Goal: Task Accomplishment & Management: Use online tool/utility

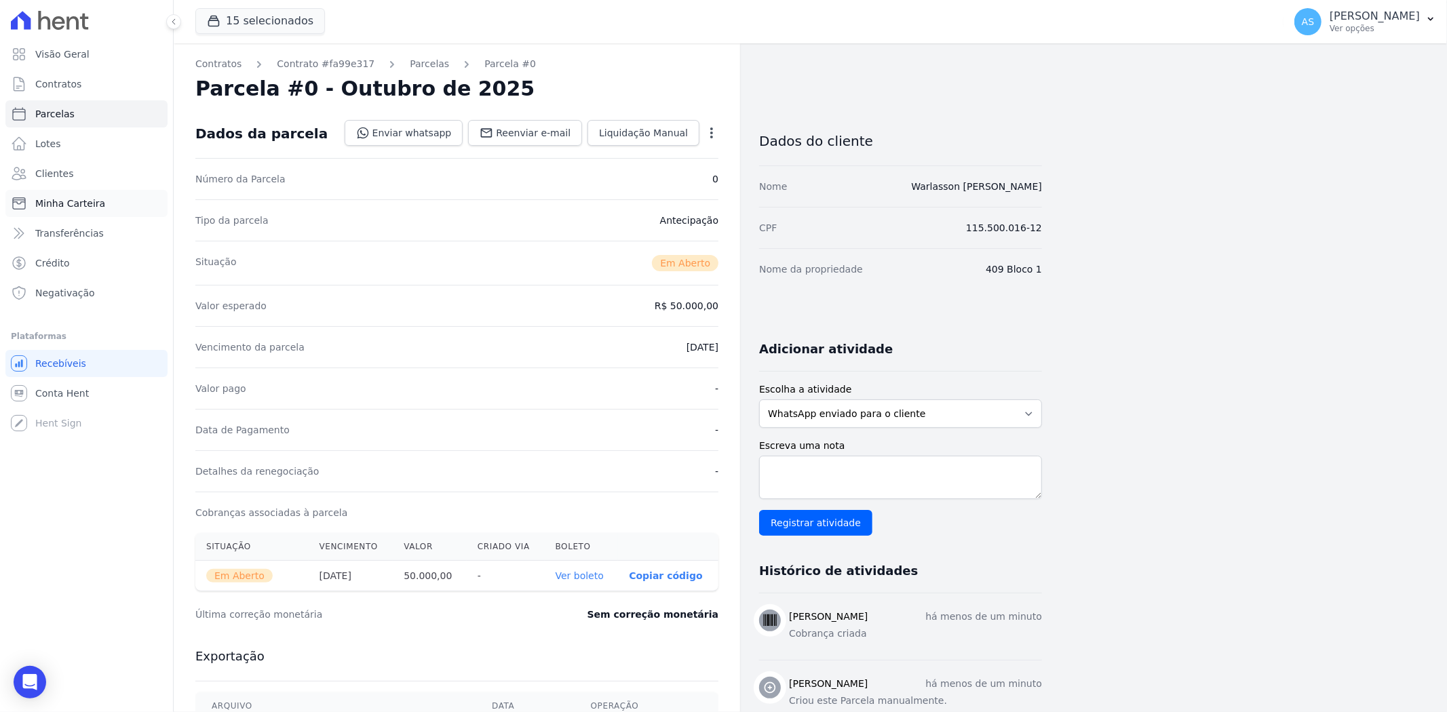
click at [52, 203] on span "Minha Carteira" at bounding box center [70, 204] width 70 height 14
click at [45, 174] on span "Clientes" at bounding box center [54, 174] width 38 height 14
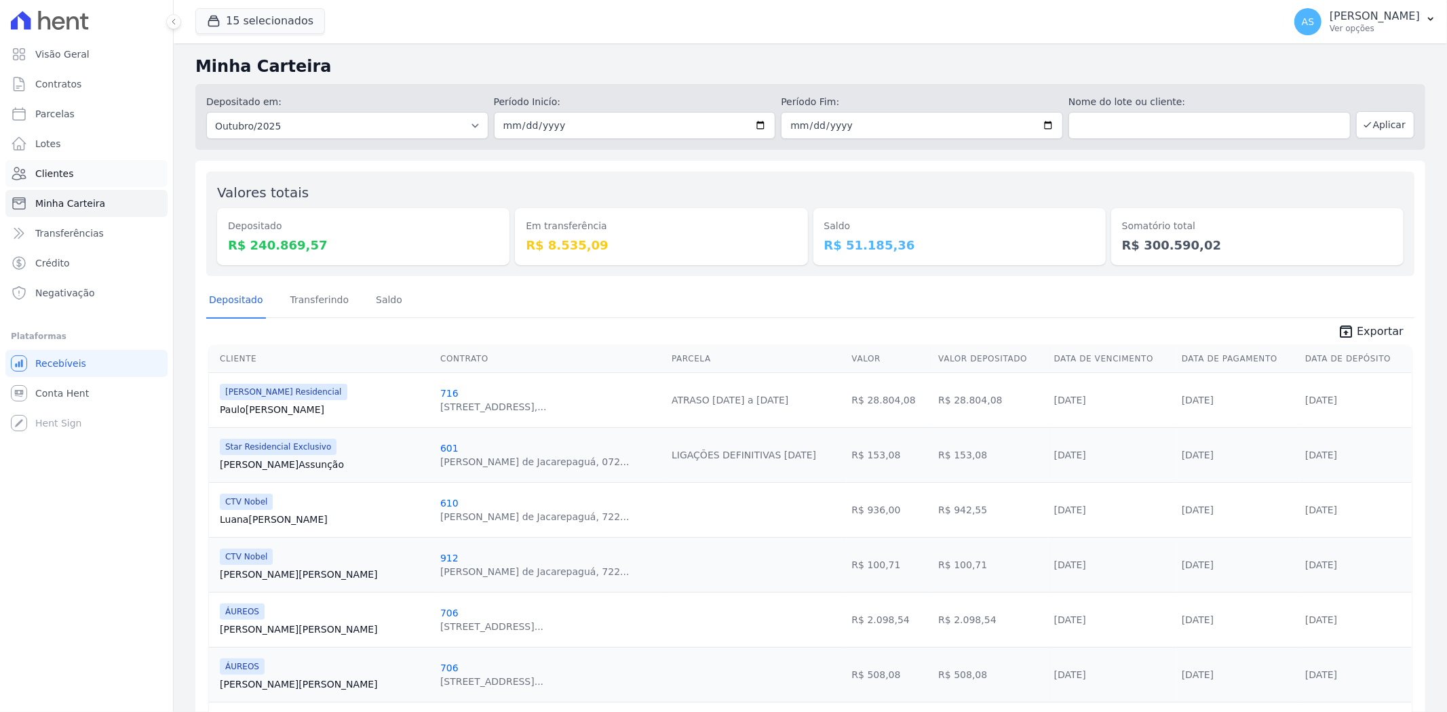
click at [50, 172] on span "Clientes" at bounding box center [54, 174] width 38 height 14
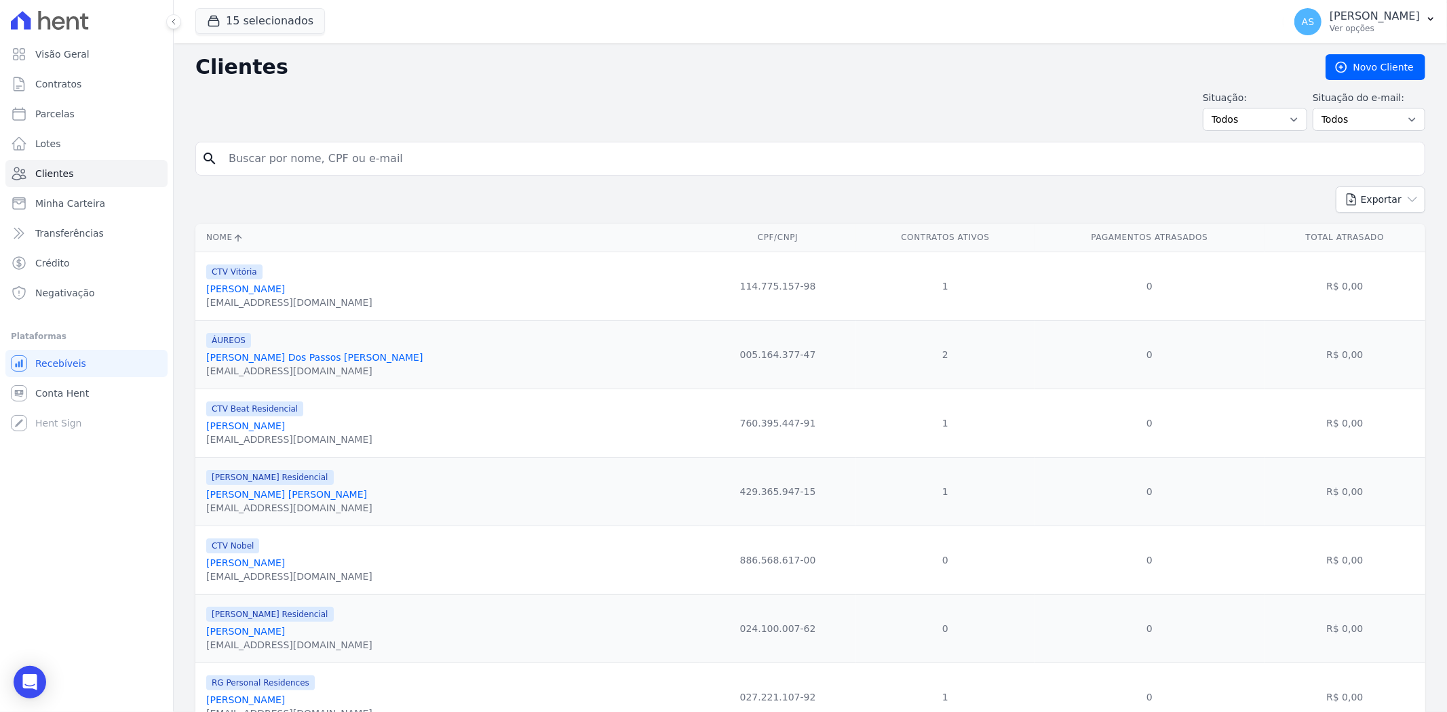
click at [279, 161] on input "search" at bounding box center [819, 158] width 1199 height 27
paste input "[PERSON_NAME] [PERSON_NAME]"
type input "[PERSON_NAME] [PERSON_NAME]"
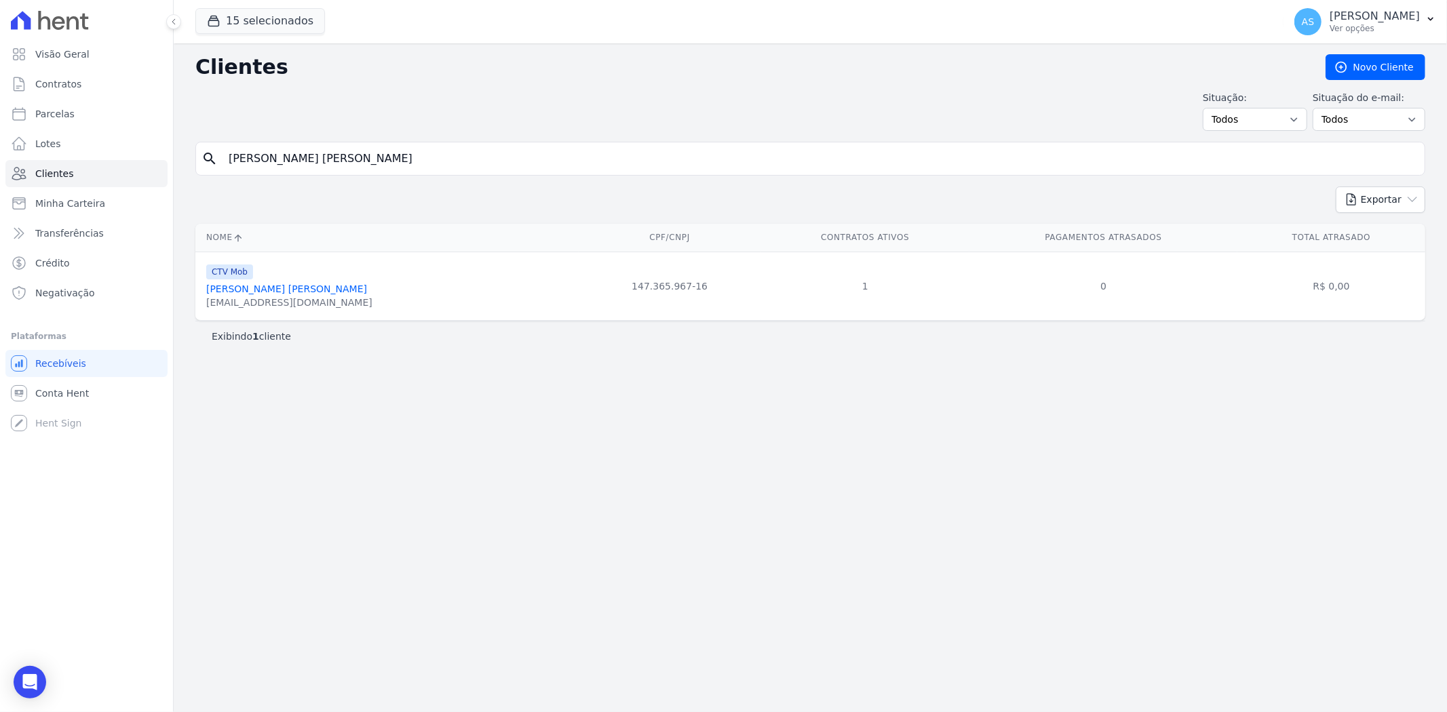
click at [286, 287] on link "[PERSON_NAME] [PERSON_NAME]" at bounding box center [286, 289] width 161 height 11
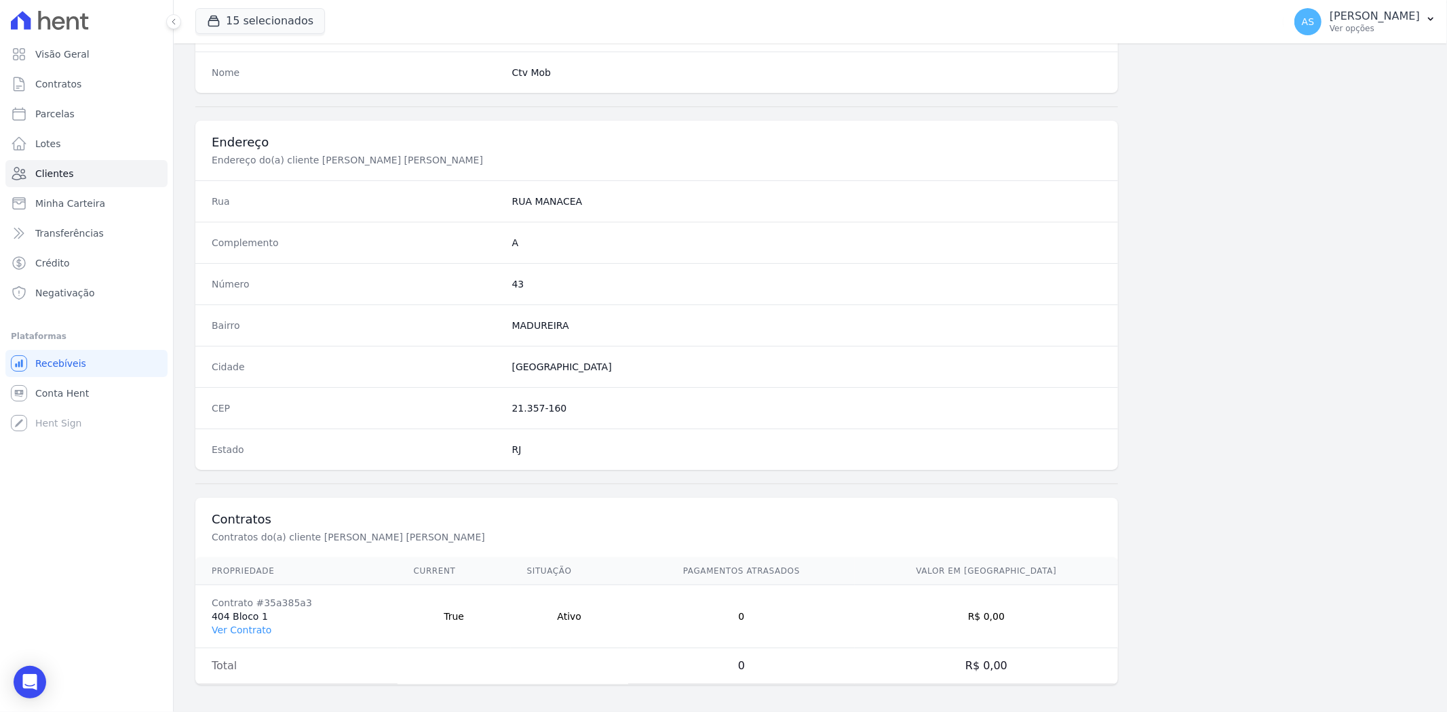
scroll to position [559, 0]
click at [235, 622] on link "Ver Contrato" at bounding box center [242, 624] width 60 height 11
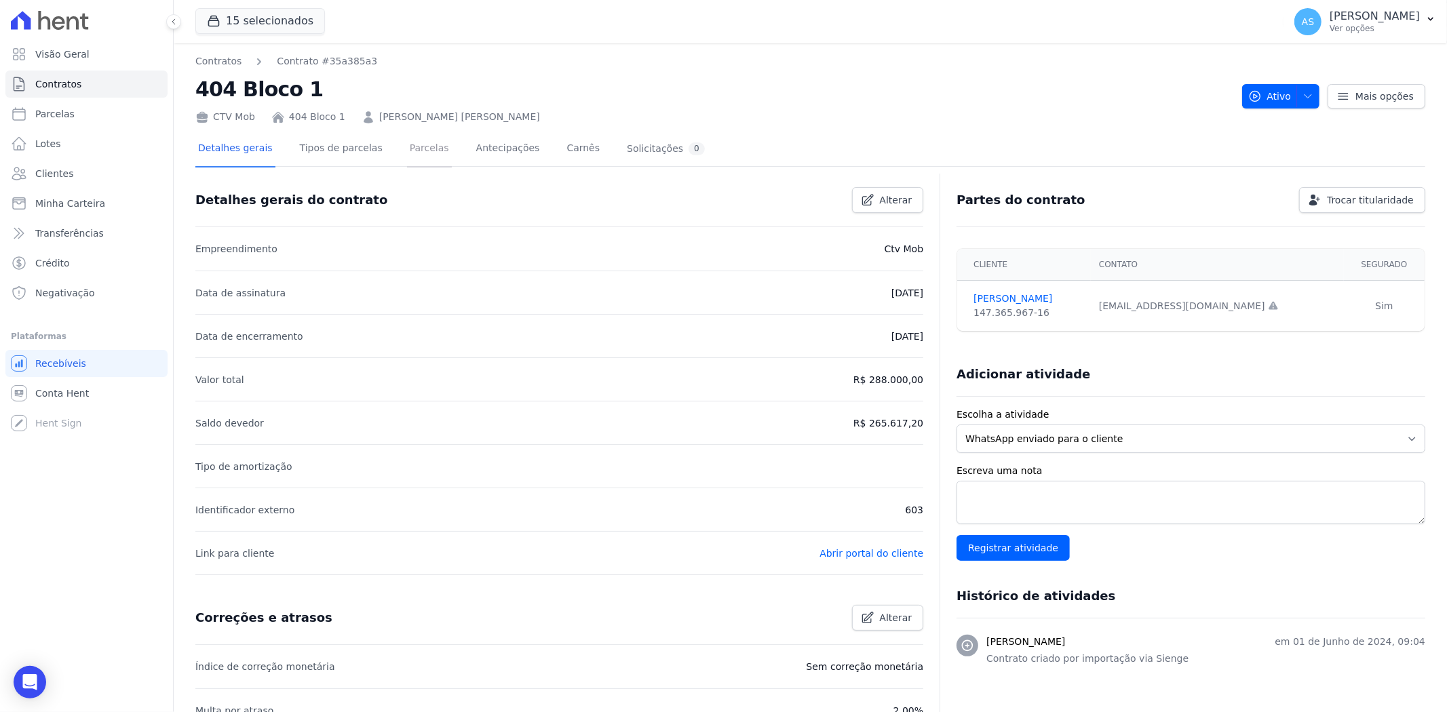
click at [414, 151] on link "Parcelas" at bounding box center [429, 150] width 45 height 36
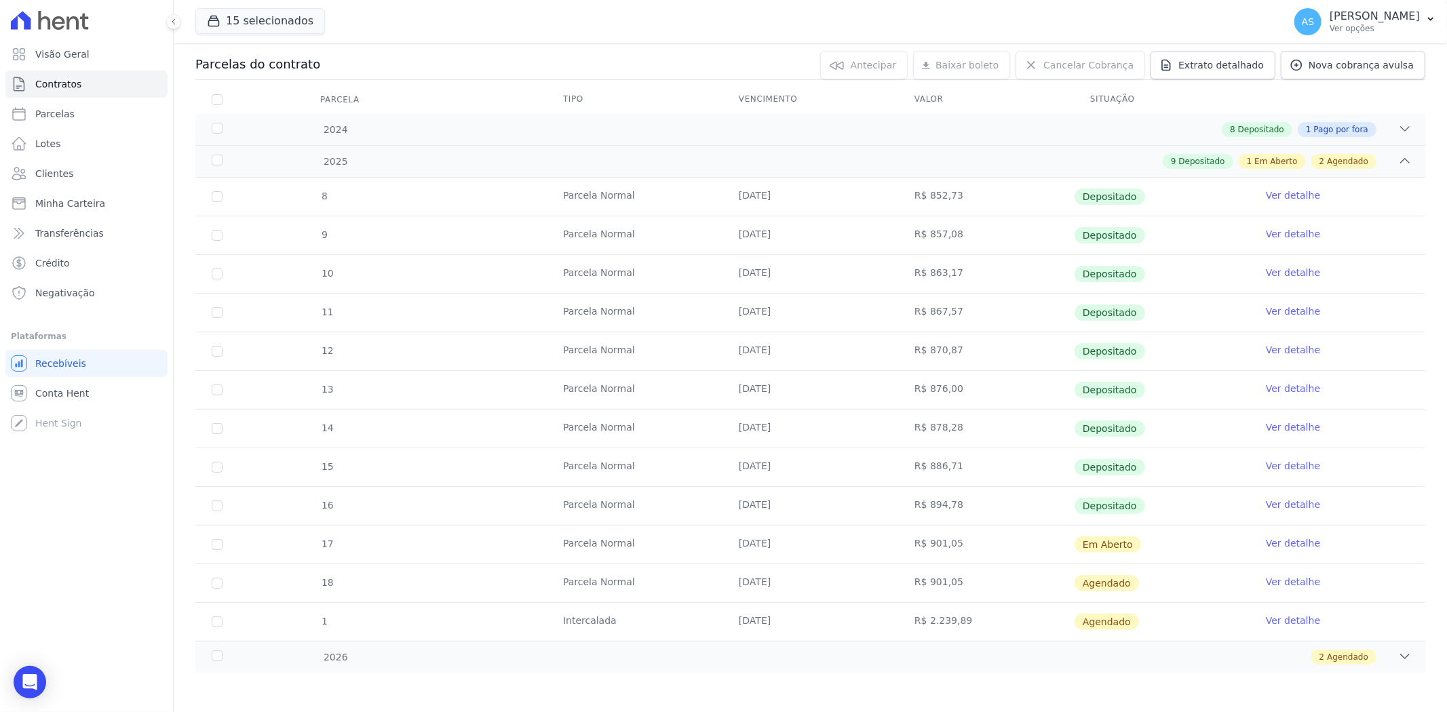
scroll to position [142, 0]
click at [1269, 537] on link "Ver detalhe" at bounding box center [1293, 542] width 54 height 14
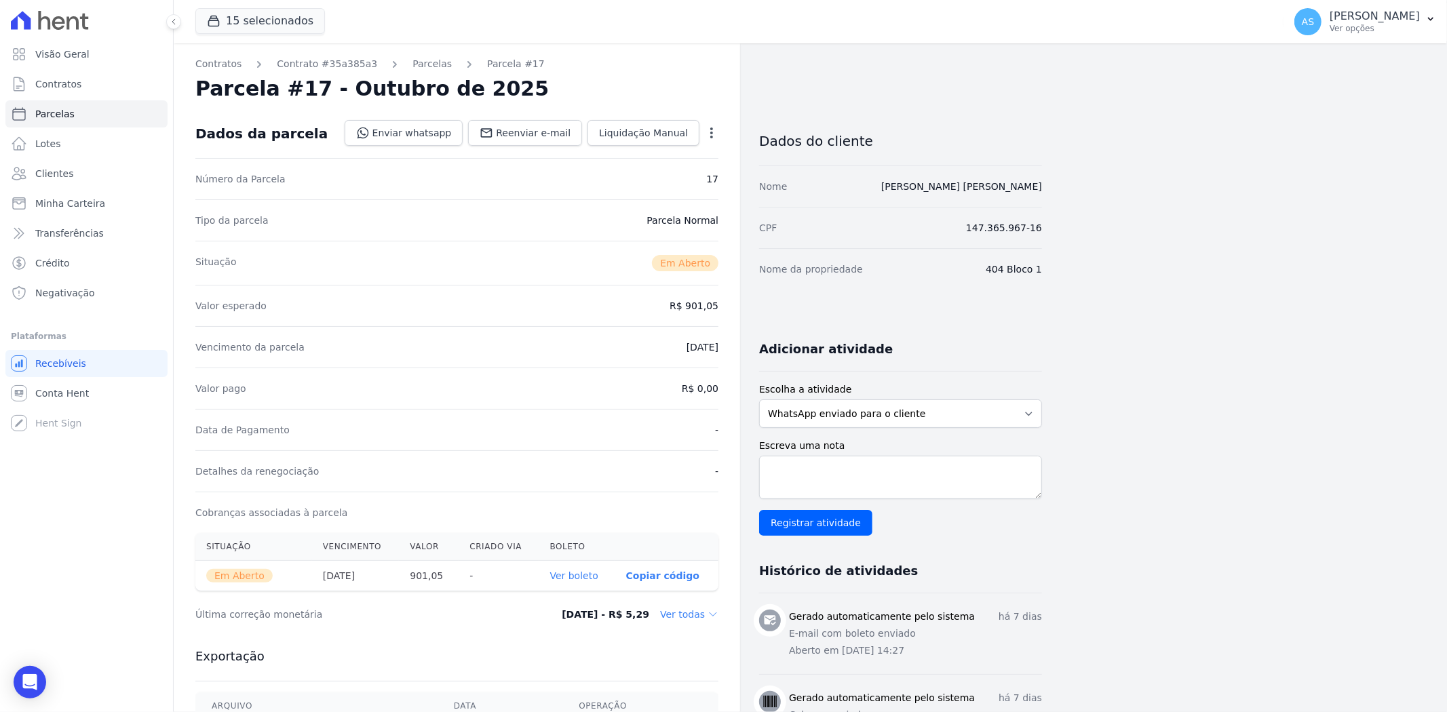
click at [592, 572] on link "Ver boleto" at bounding box center [574, 575] width 48 height 11
click at [412, 63] on link "Parcelas" at bounding box center [431, 64] width 39 height 14
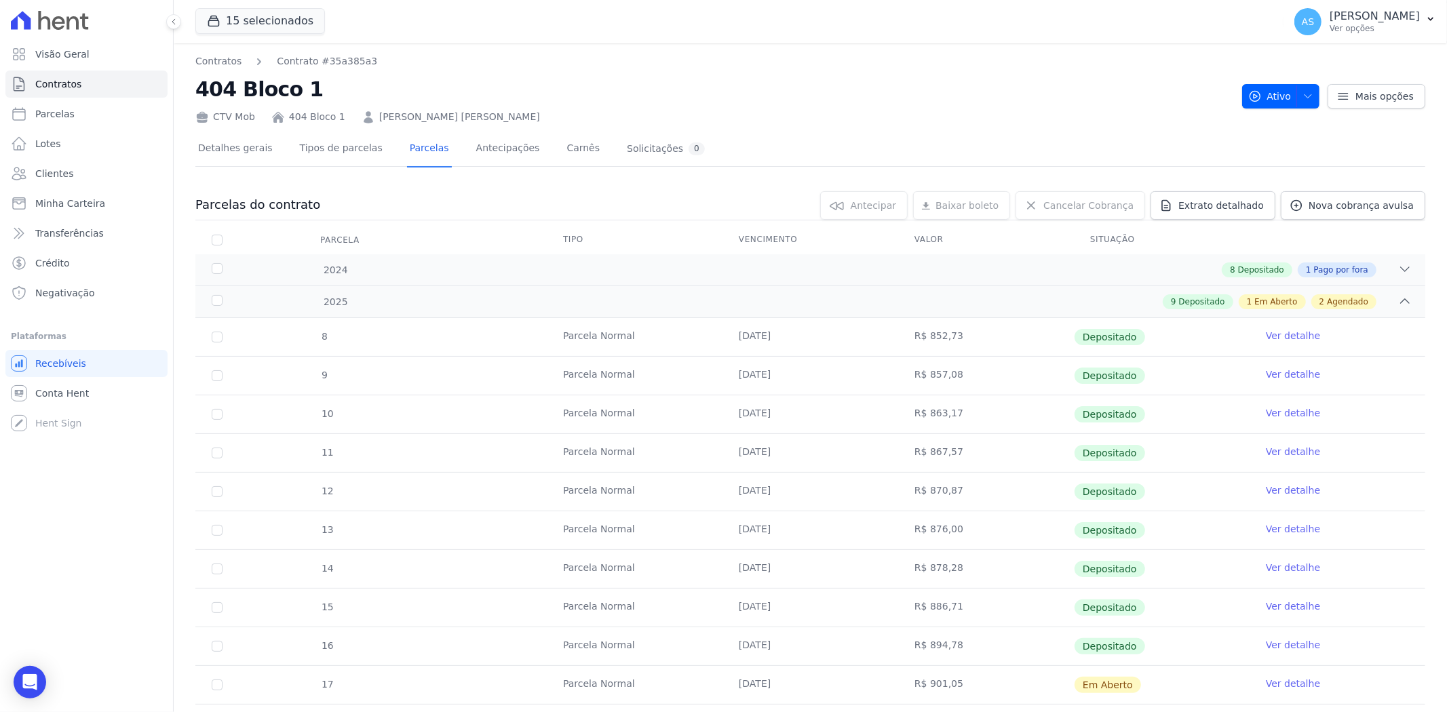
scroll to position [142, 0]
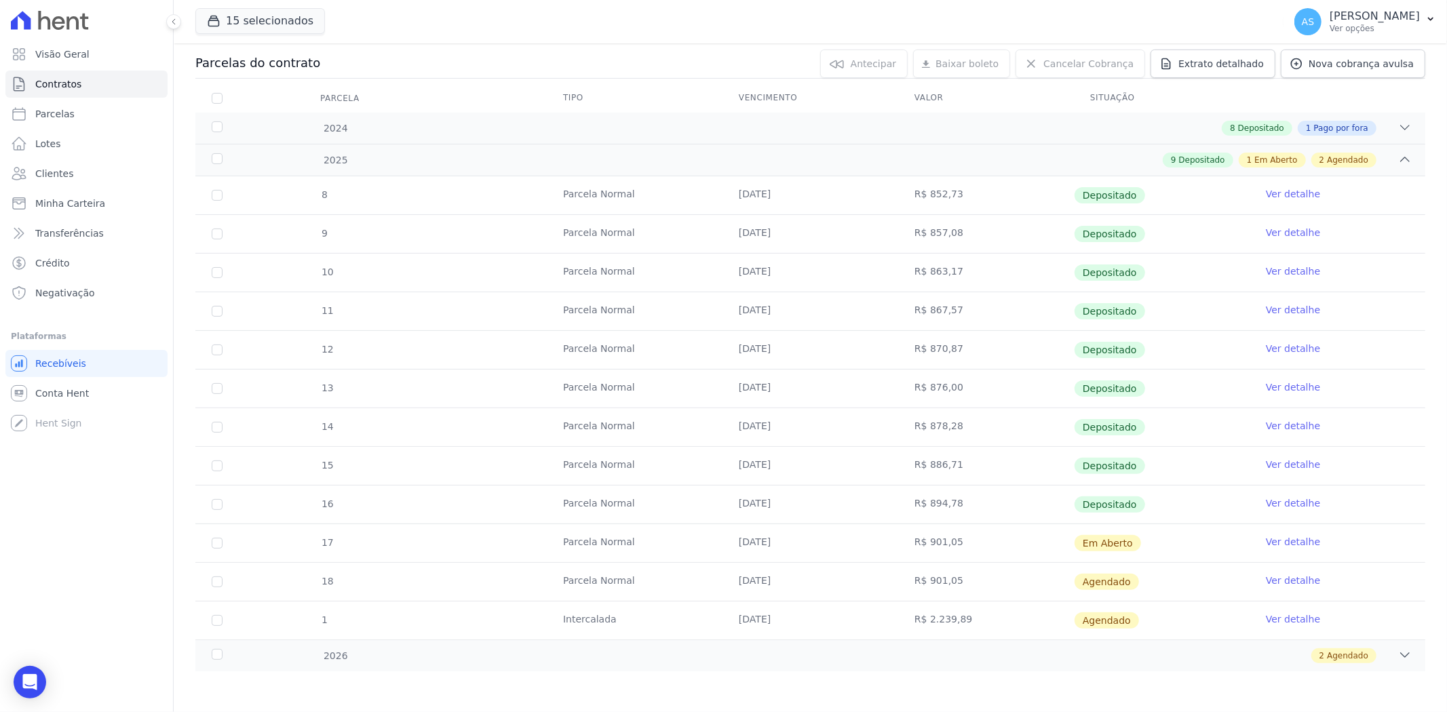
drag, startPoint x: 956, startPoint y: 618, endPoint x: 899, endPoint y: 617, distance: 57.0
click at [899, 617] on td "R$ 2.239,89" at bounding box center [986, 621] width 176 height 38
click at [1286, 621] on link "Ver detalhe" at bounding box center [1293, 620] width 54 height 14
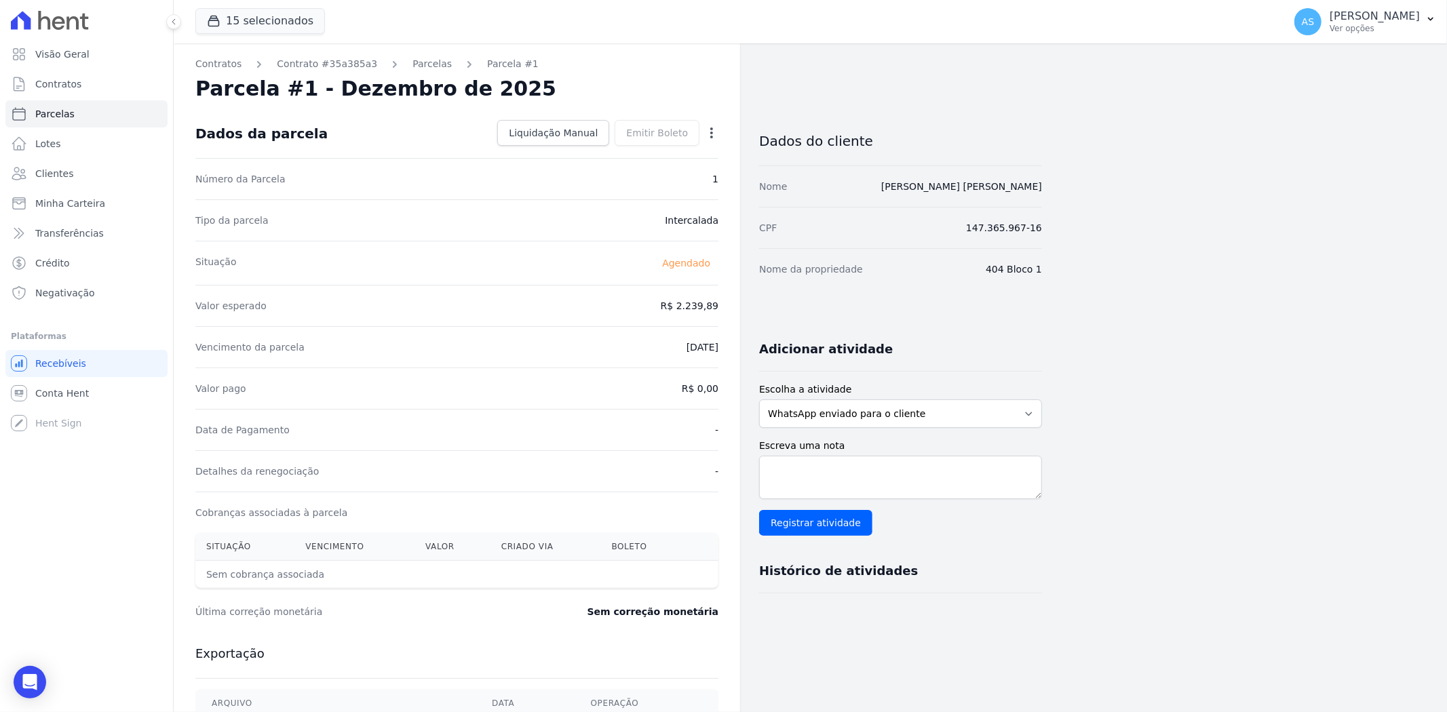
click at [712, 132] on icon "button" at bounding box center [711, 133] width 3 height 11
click at [602, 150] on link "Alterar" at bounding box center [653, 151] width 119 height 24
drag, startPoint x: 654, startPoint y: 305, endPoint x: 742, endPoint y: 309, distance: 88.3
click at [742, 309] on div "Contratos Contrato #35a385a3 Parcelas Parcela #1 Parcela #1 - Dezembro de 2025 …" at bounding box center [608, 478] width 868 height 871
type input "2377.21"
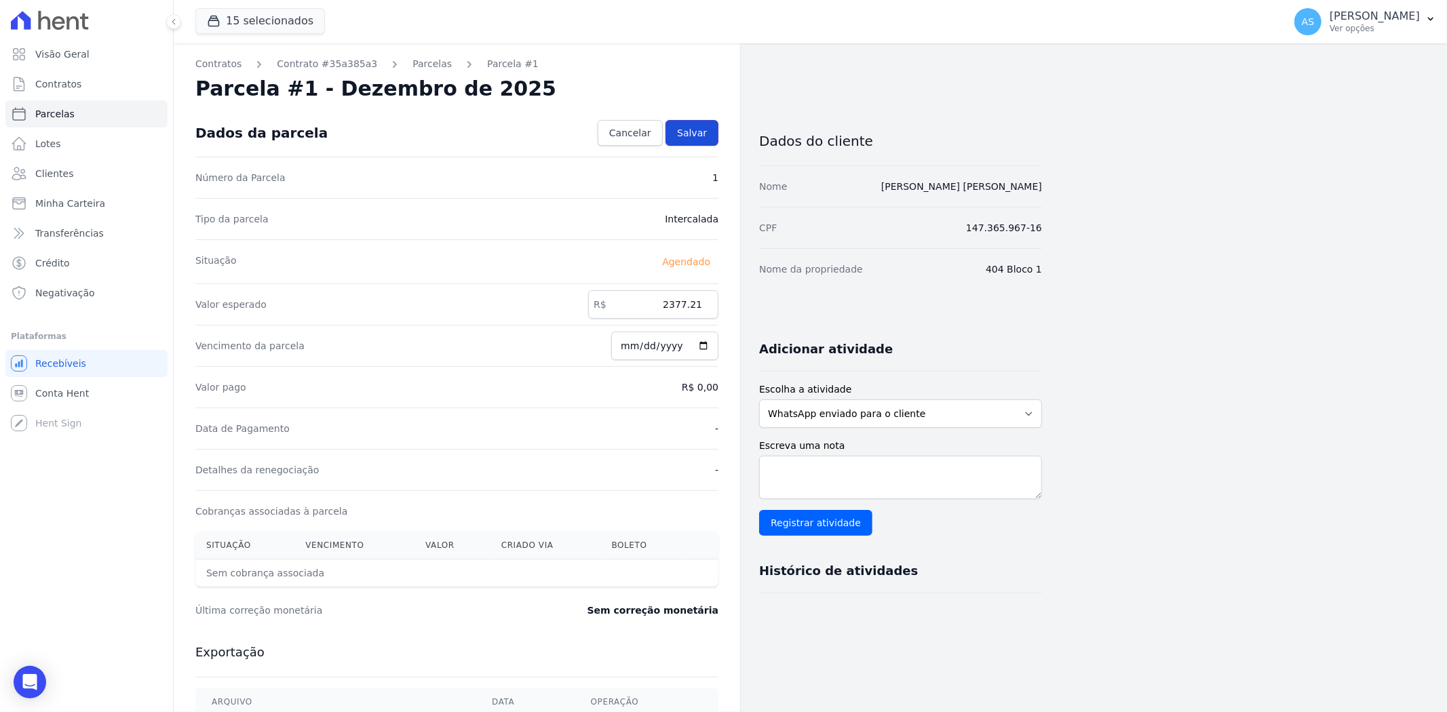
click at [686, 125] on link "Salvar" at bounding box center [691, 133] width 53 height 26
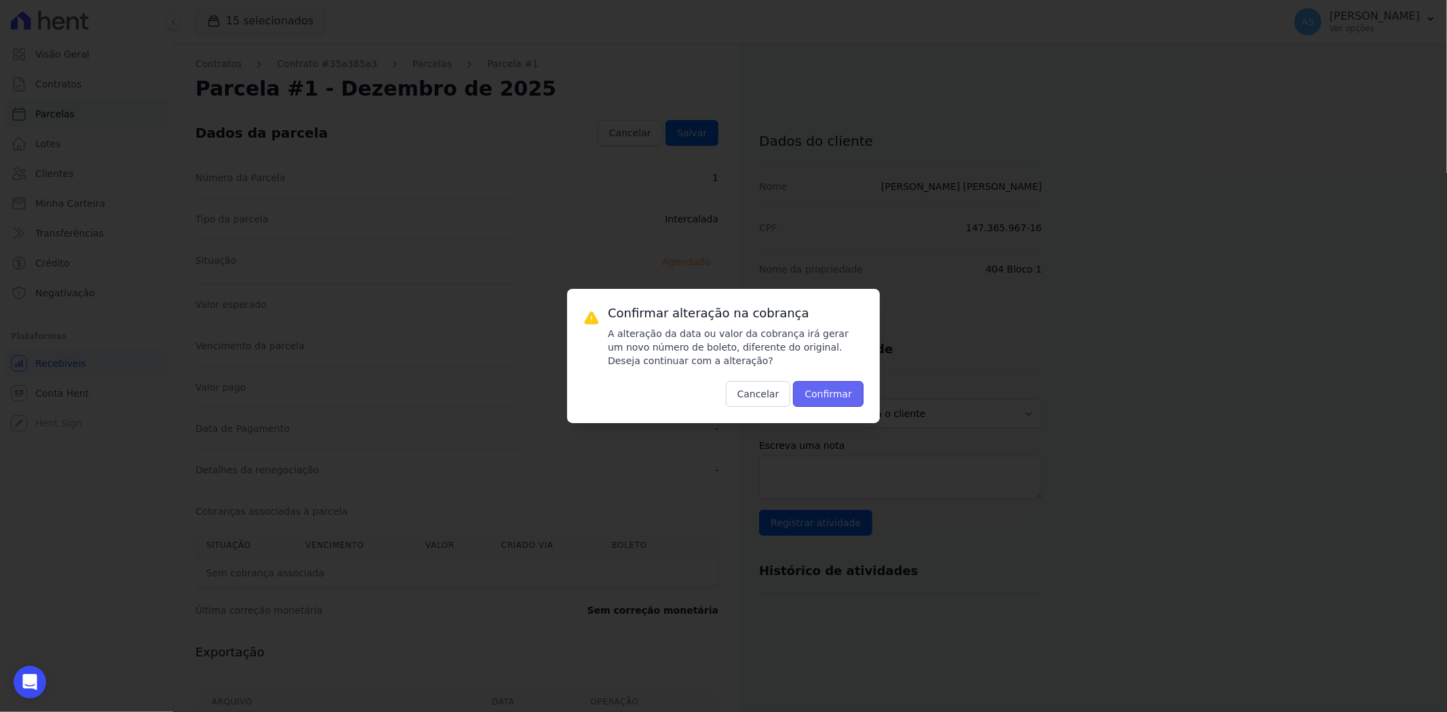
click at [822, 392] on button "Confirmar" at bounding box center [828, 394] width 71 height 26
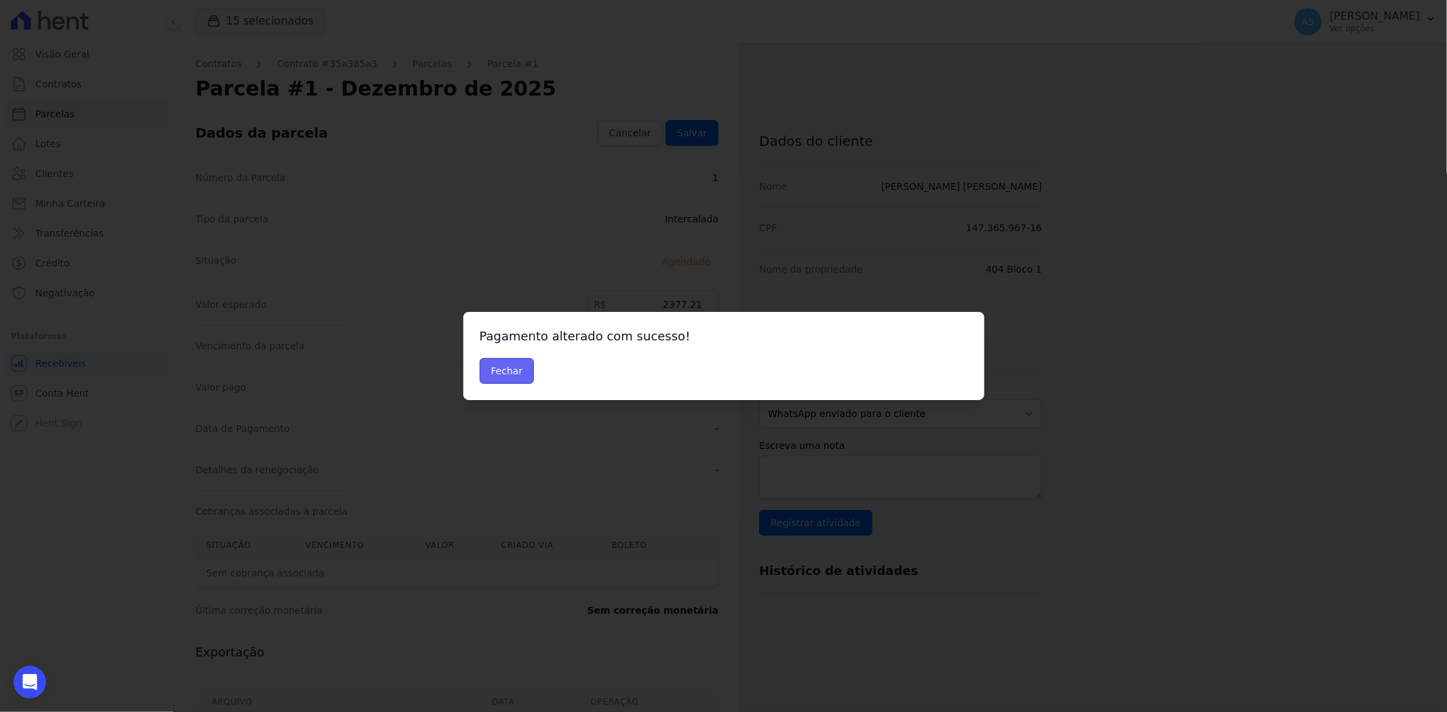
click at [514, 377] on button "Fechar" at bounding box center [507, 371] width 55 height 26
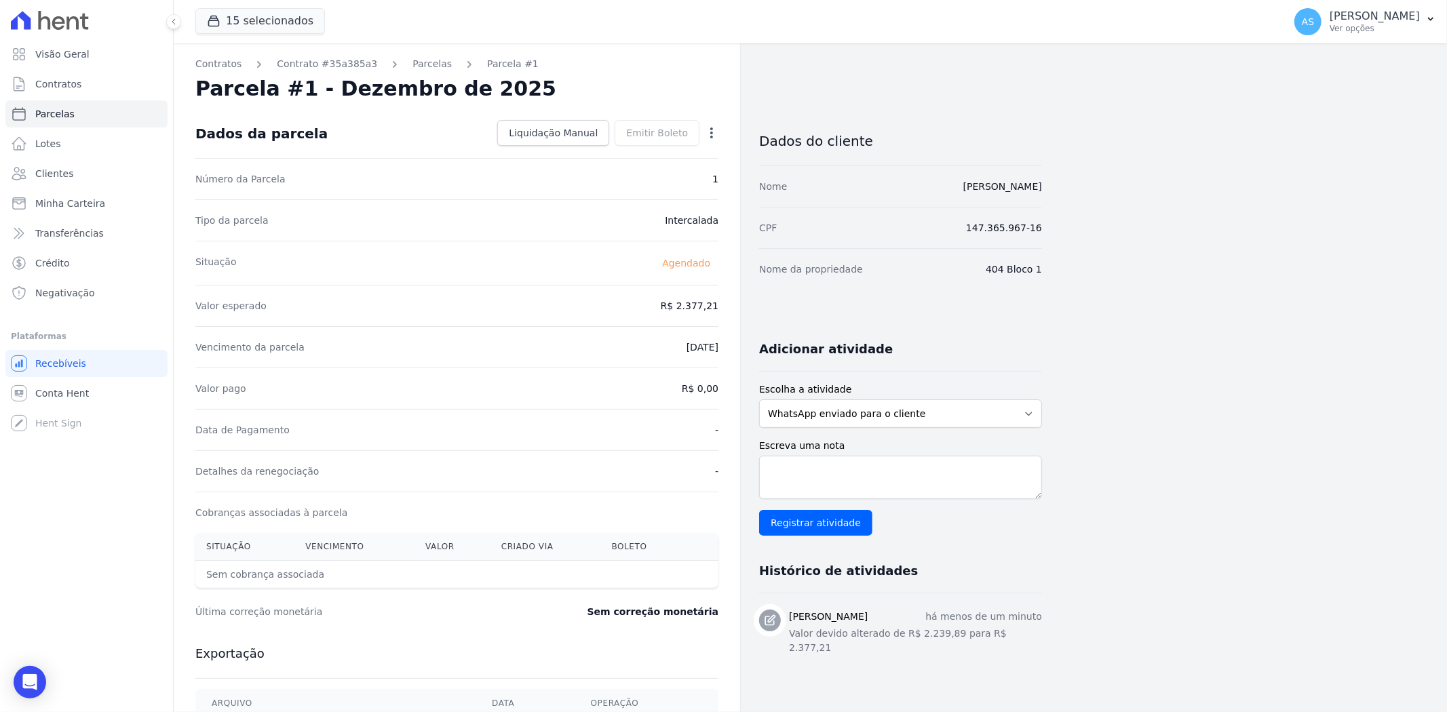
click at [710, 128] on icon "button" at bounding box center [712, 133] width 14 height 14
click at [619, 178] on link "Antecipar" at bounding box center [653, 175] width 119 height 24
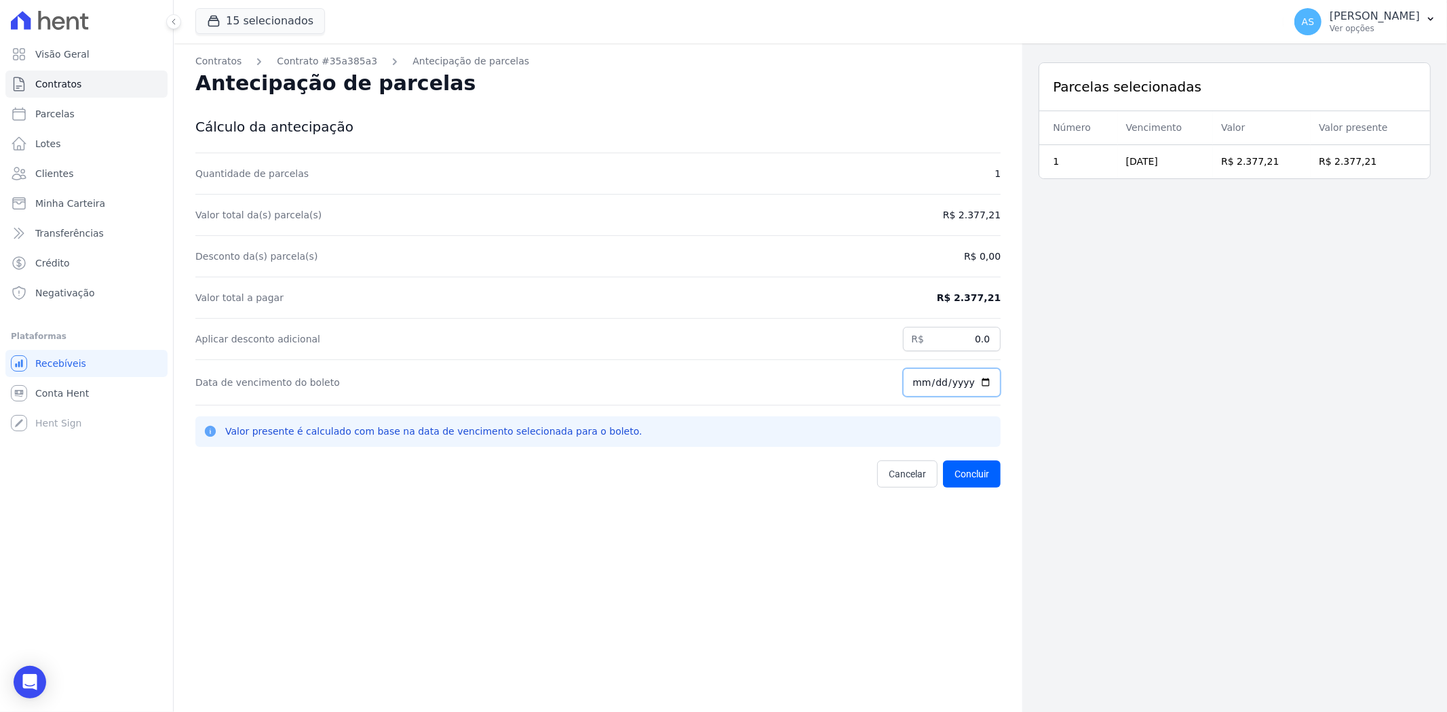
click at [980, 383] on input "[DATE]" at bounding box center [952, 382] width 98 height 28
type input "2025-10-06"
click at [973, 480] on button "Concluir" at bounding box center [972, 474] width 58 height 27
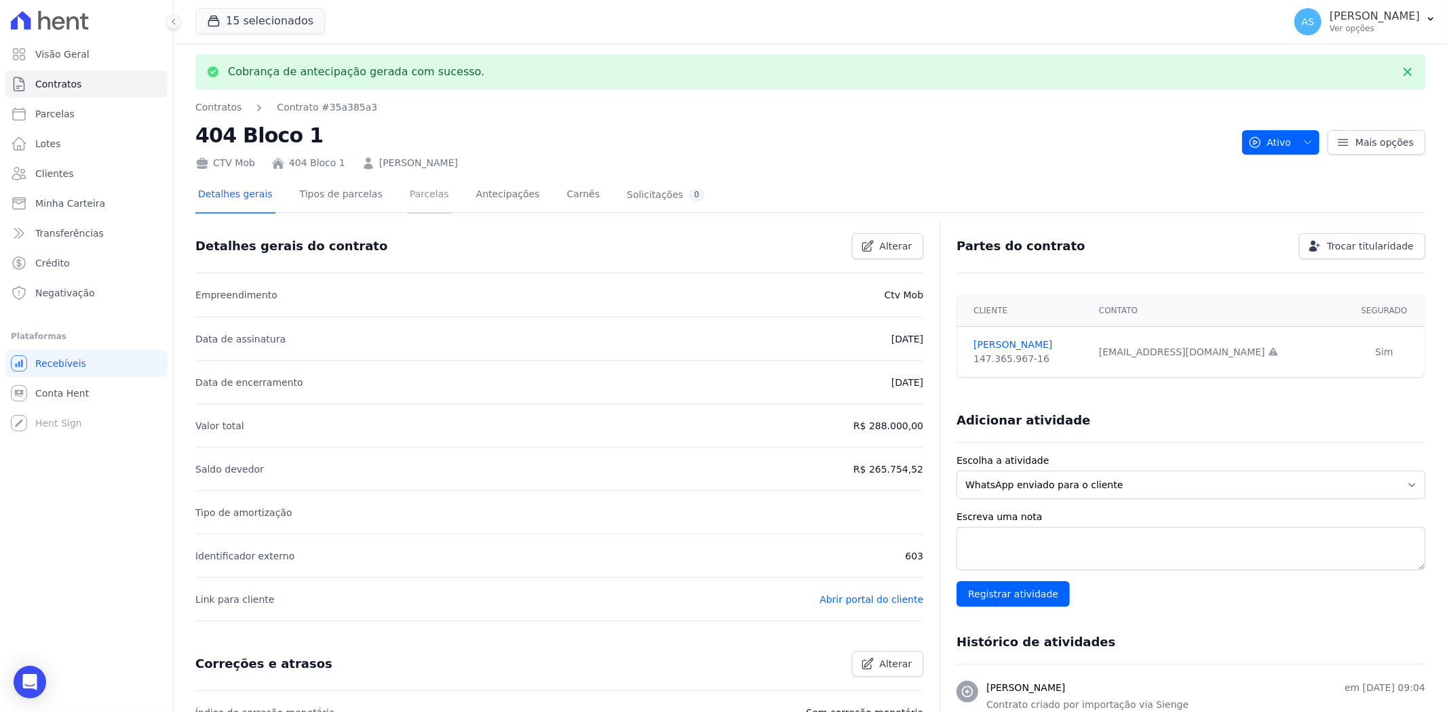
click at [408, 194] on link "Parcelas" at bounding box center [429, 196] width 45 height 36
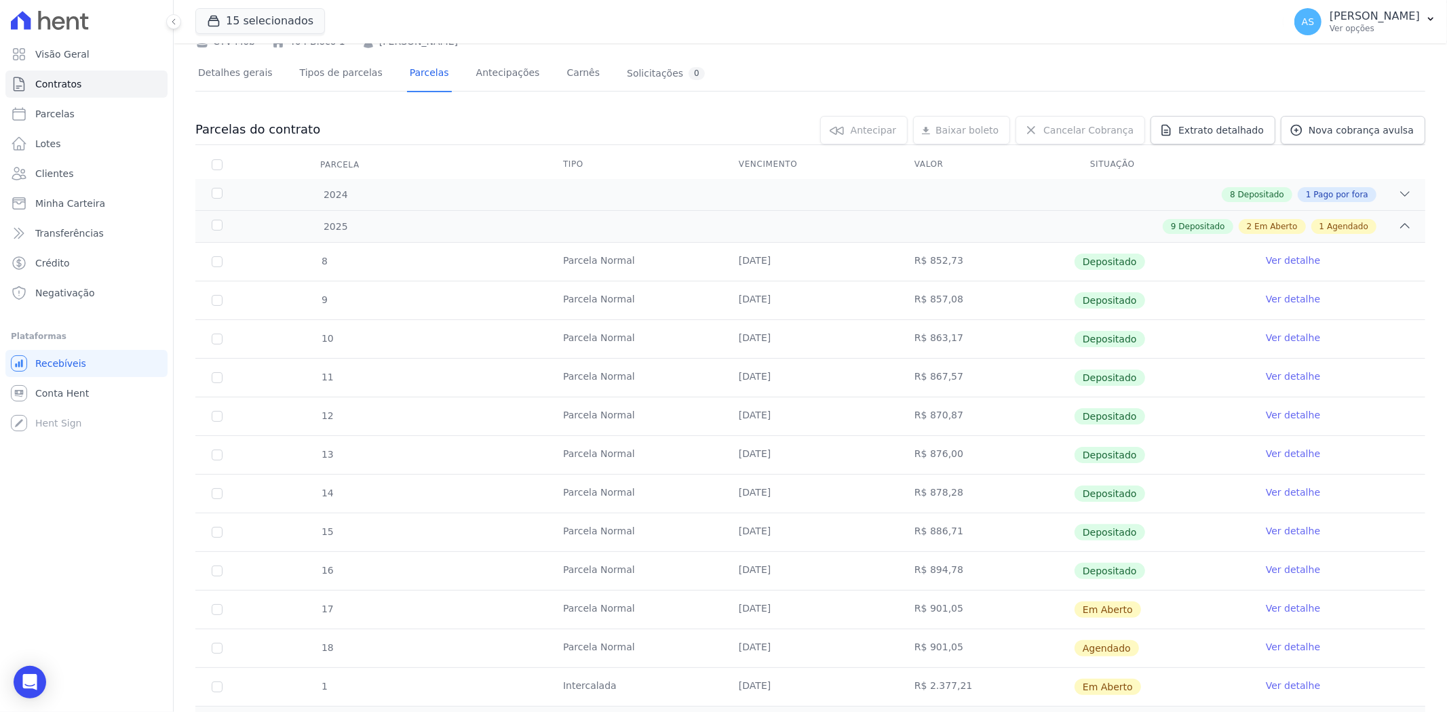
scroll to position [142, 0]
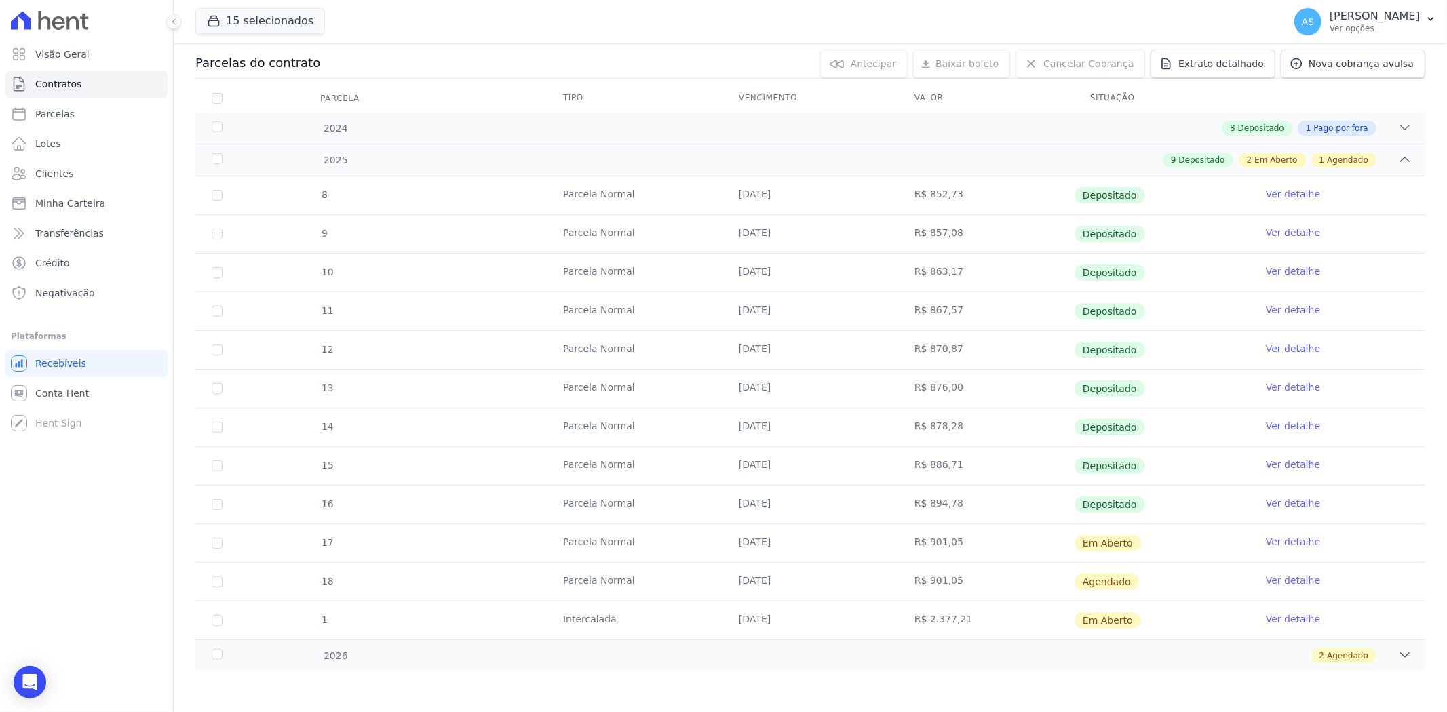
click at [1285, 581] on link "Ver detalhe" at bounding box center [1293, 581] width 54 height 14
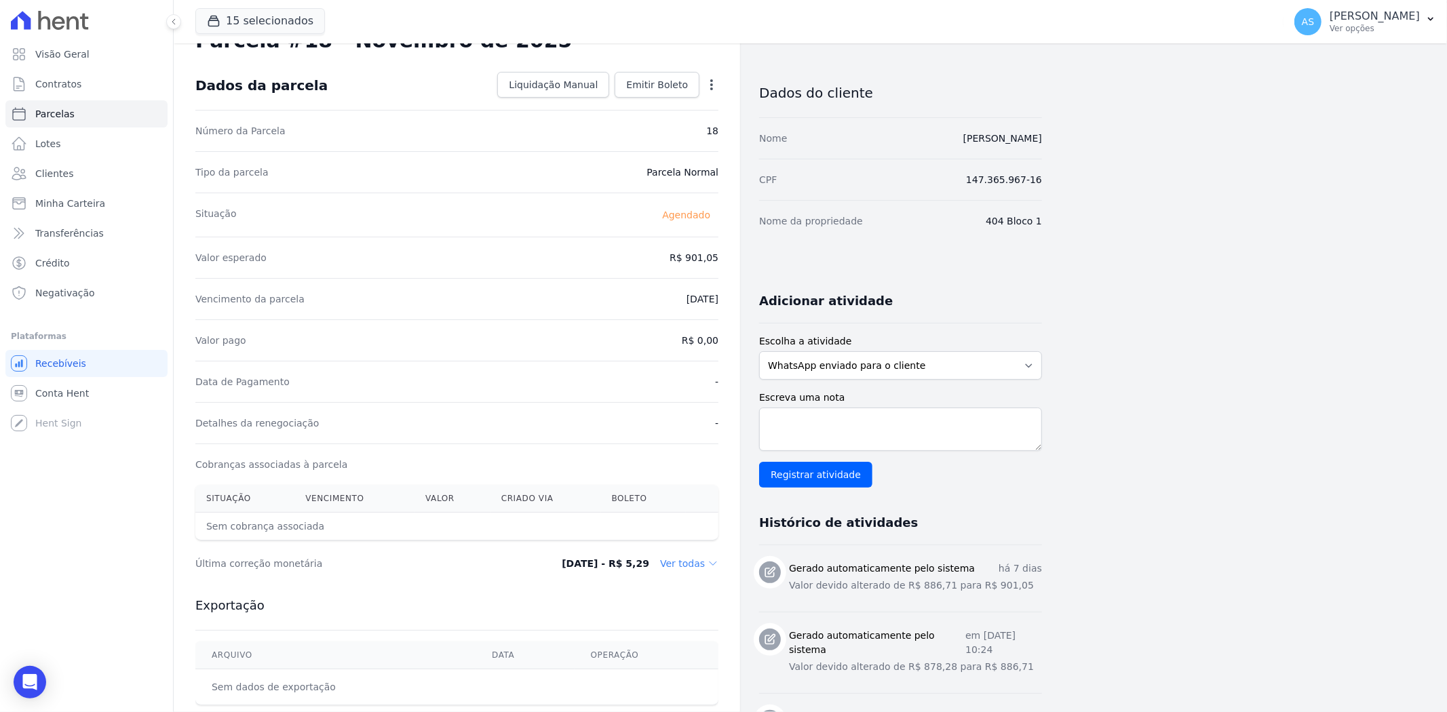
scroll to position [75, 0]
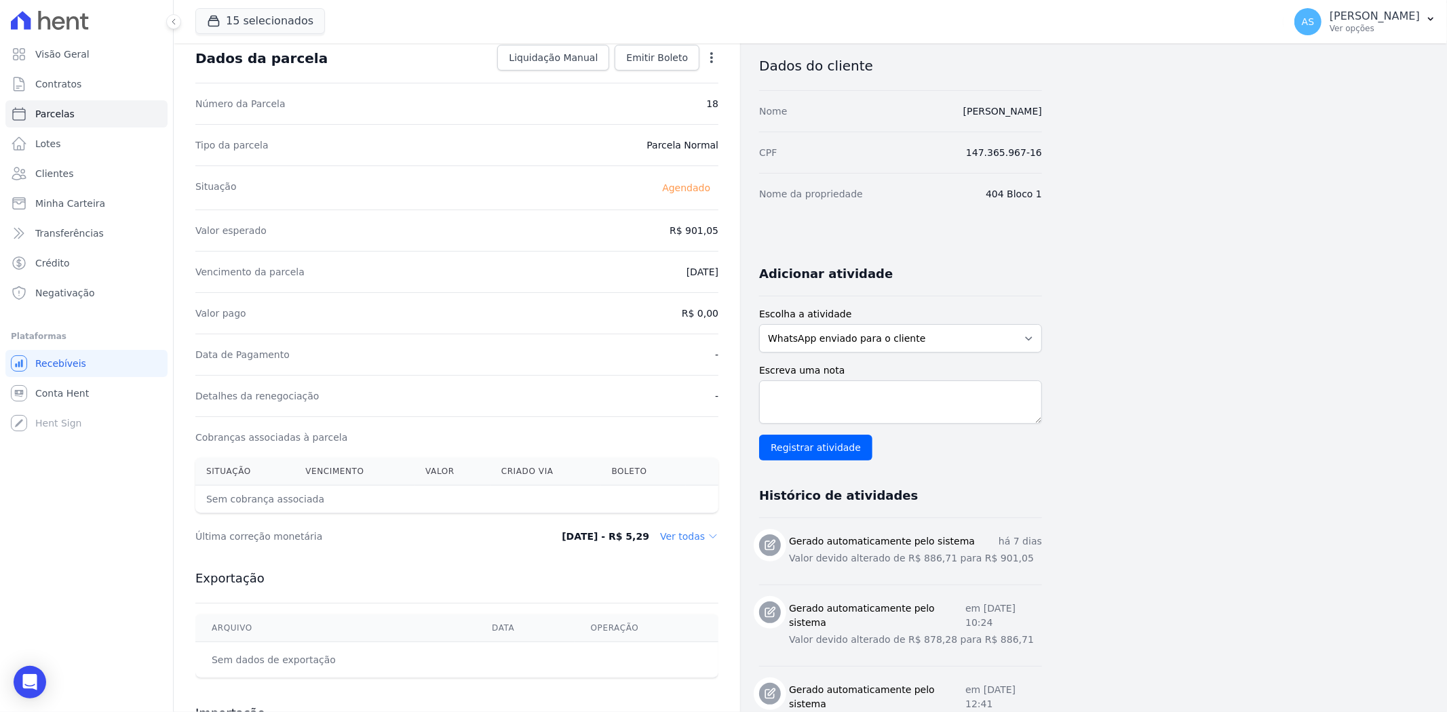
click at [713, 51] on icon "button" at bounding box center [712, 58] width 14 height 14
click at [640, 98] on link "Antecipar" at bounding box center [653, 100] width 119 height 24
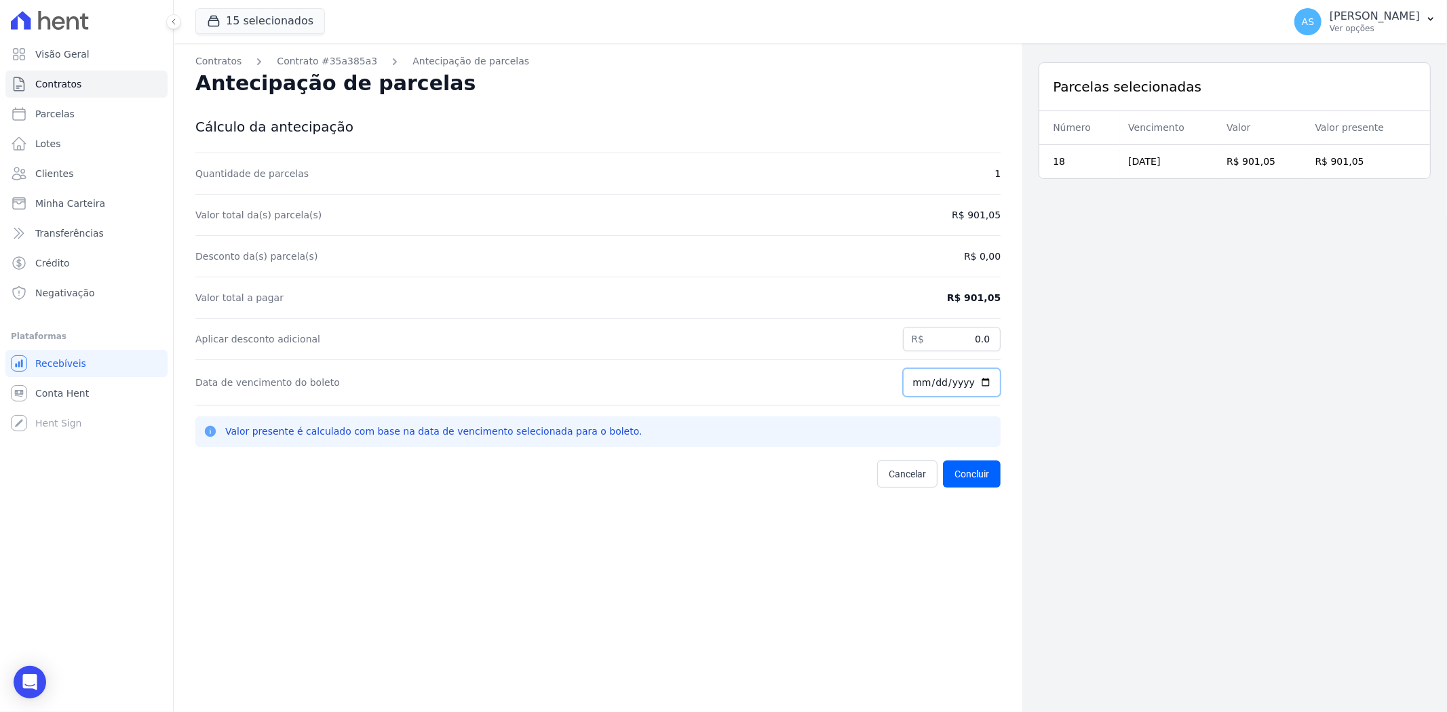
click at [982, 378] on input "[DATE]" at bounding box center [952, 382] width 98 height 28
type input "2025-10-06"
click at [970, 475] on button "Concluir" at bounding box center [972, 474] width 58 height 27
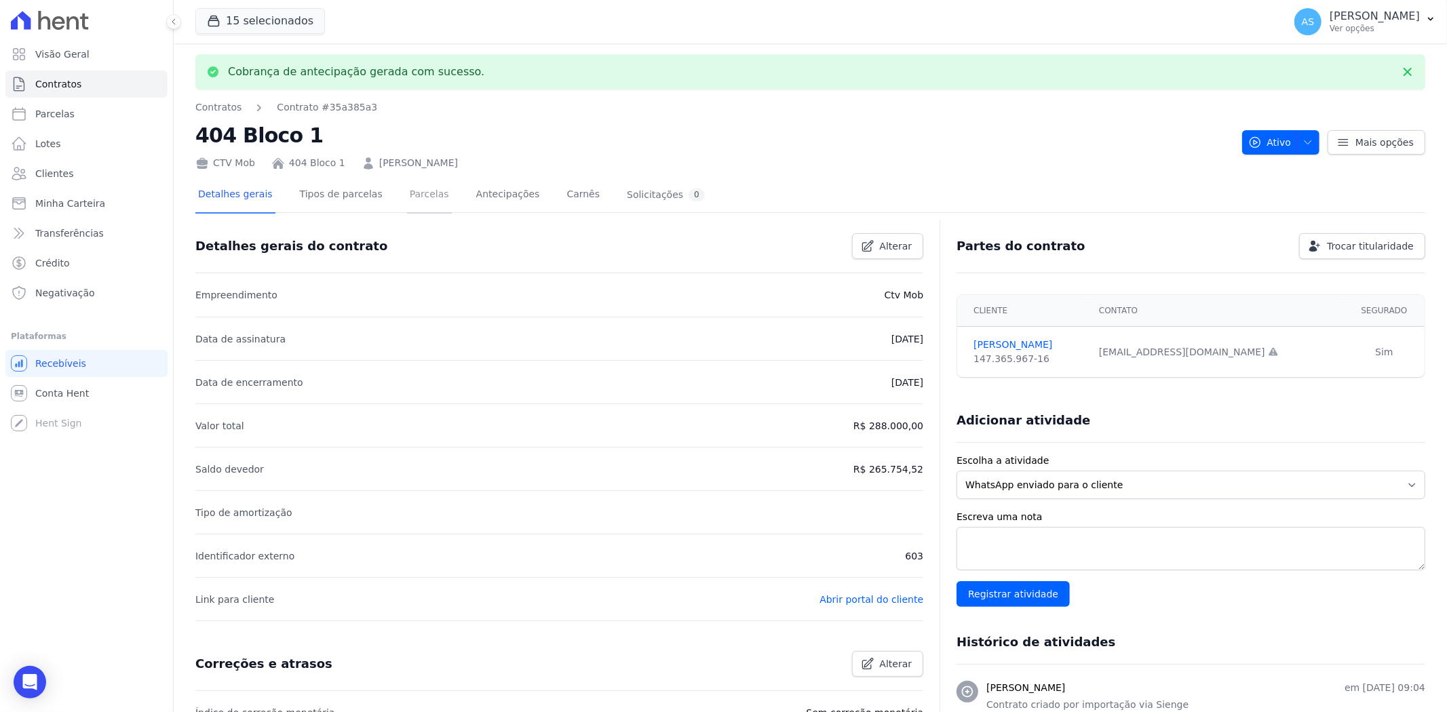
click at [415, 197] on link "Parcelas" at bounding box center [429, 196] width 45 height 36
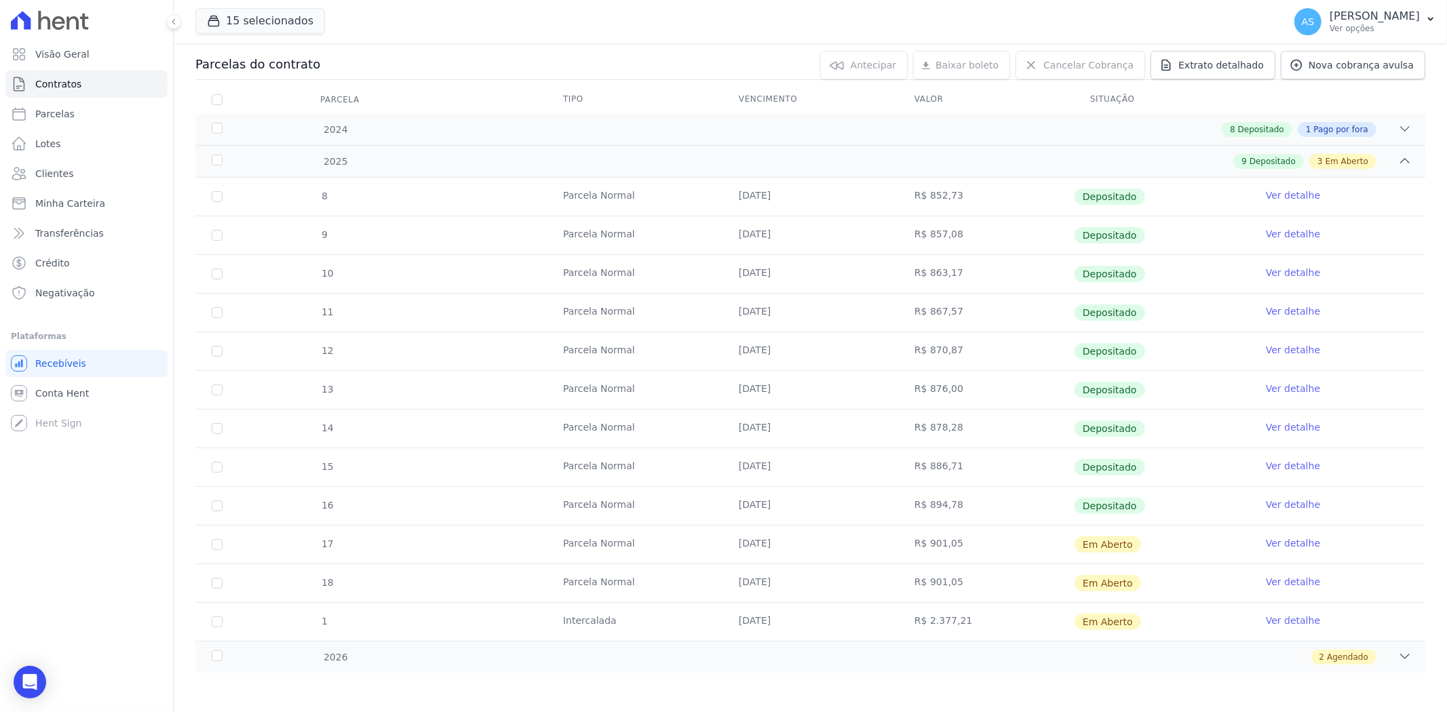
scroll to position [142, 0]
click at [1271, 580] on link "Ver detalhe" at bounding box center [1293, 581] width 54 height 14
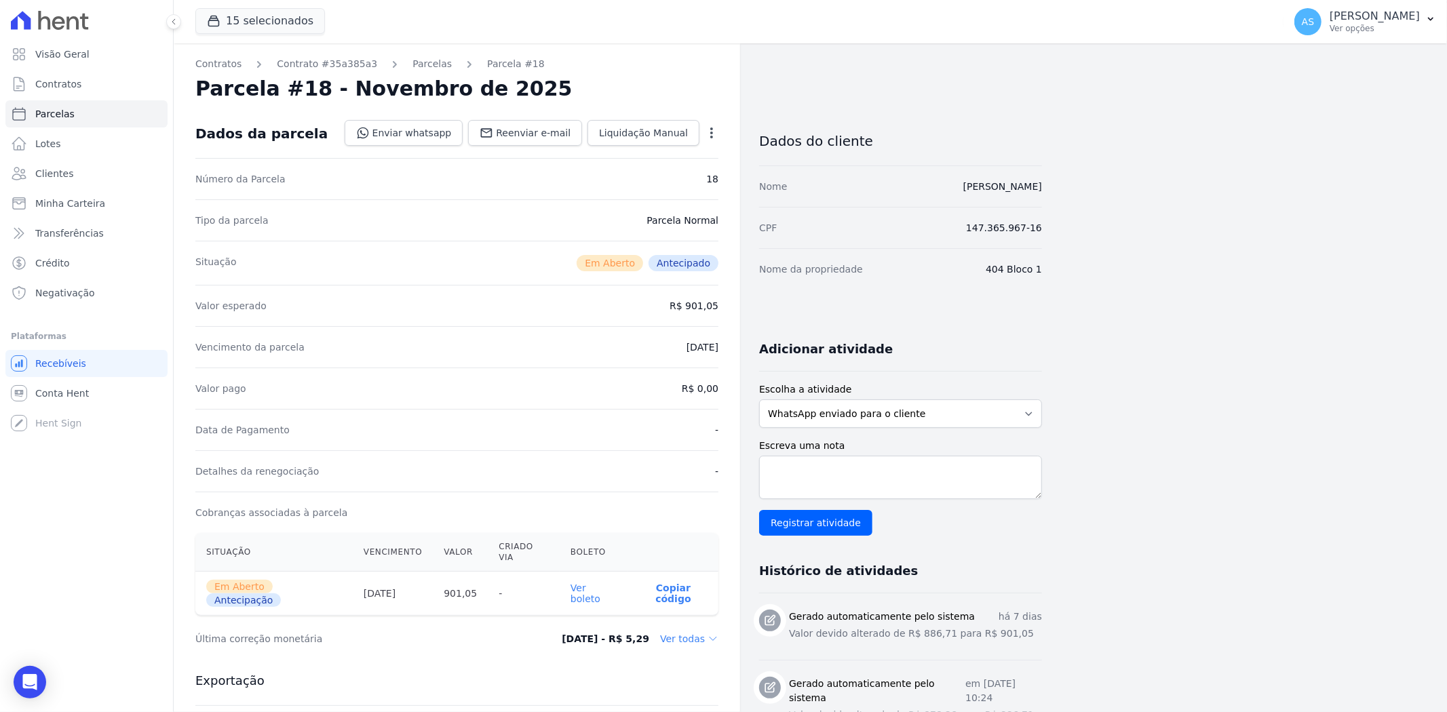
click at [586, 583] on link "Ver boleto" at bounding box center [585, 594] width 30 height 22
click at [424, 62] on link "Parcelas" at bounding box center [431, 64] width 39 height 14
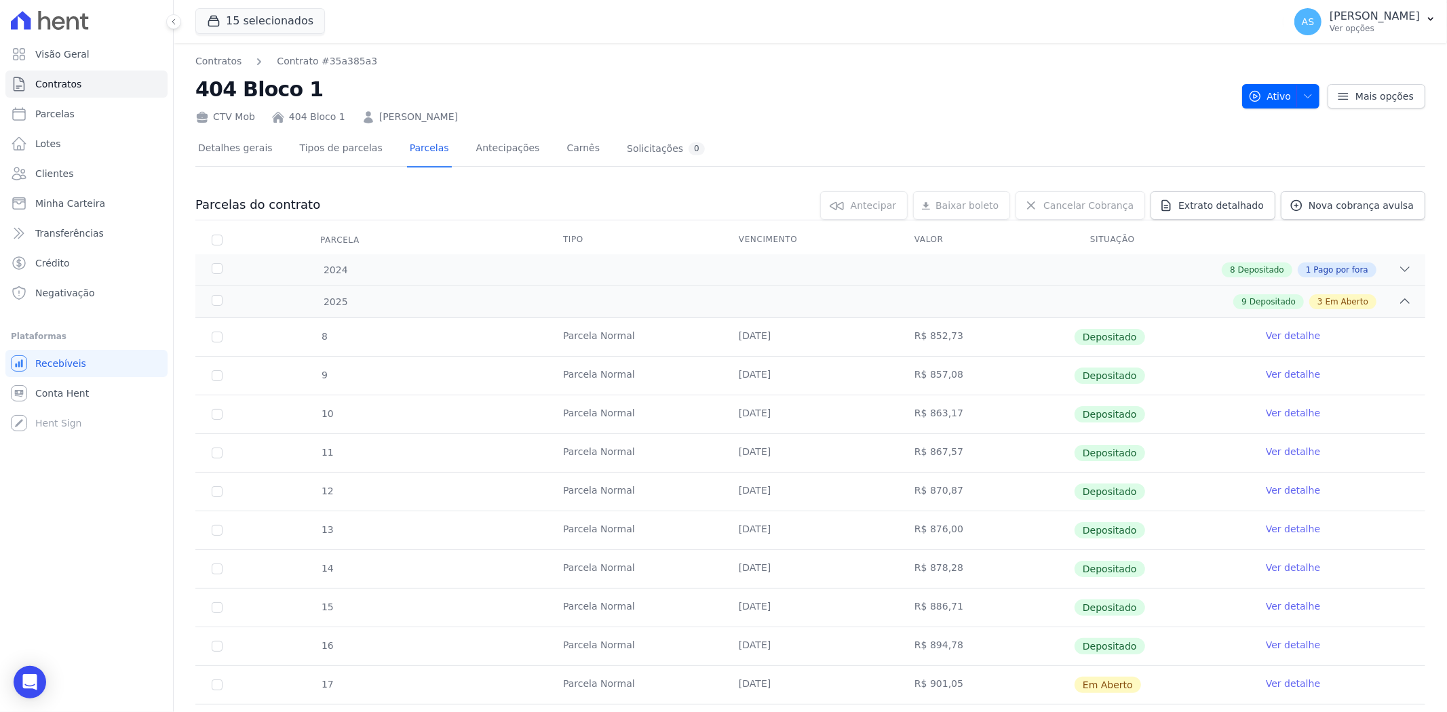
scroll to position [142, 0]
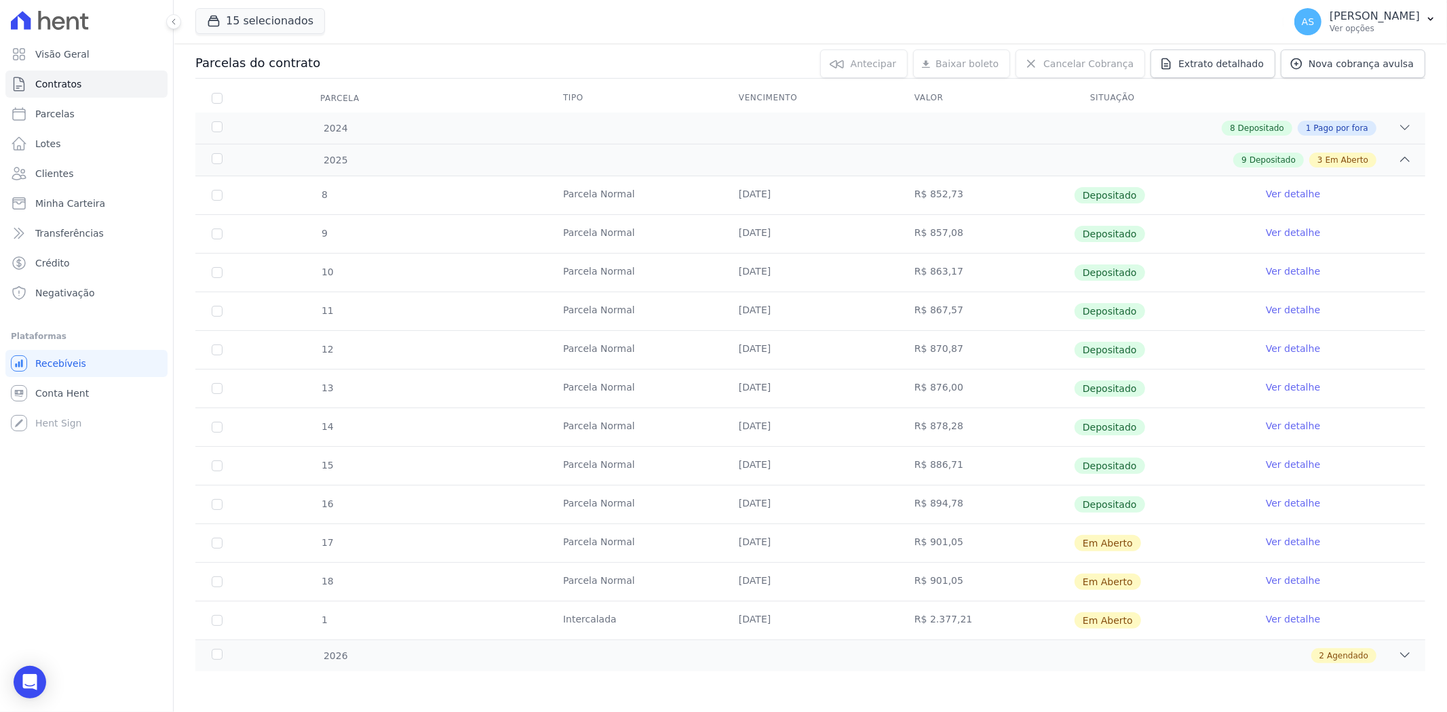
click at [1298, 621] on link "Ver detalhe" at bounding box center [1293, 620] width 54 height 14
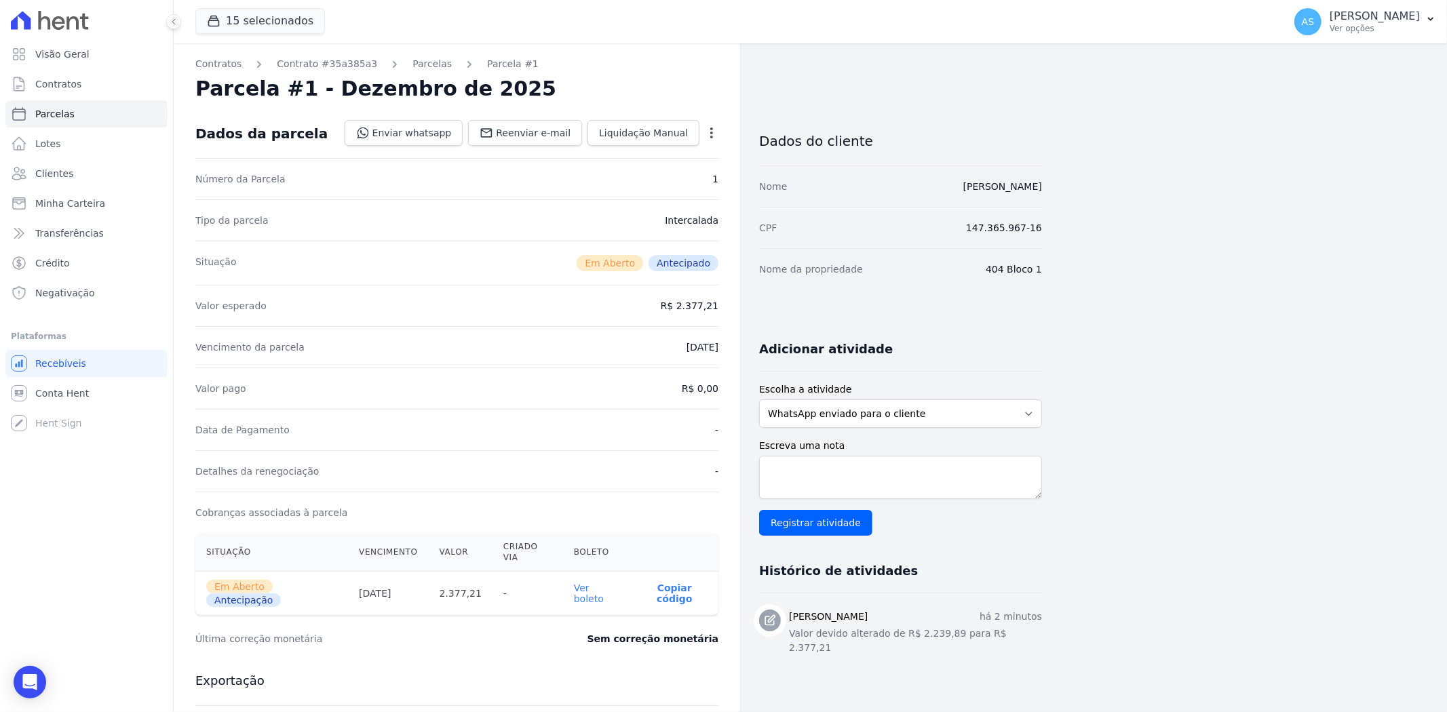
click at [579, 582] on th "Ver boleto" at bounding box center [597, 594] width 68 height 44
click at [581, 583] on link "Ver boleto" at bounding box center [589, 594] width 30 height 22
click at [1433, 16] on icon "button" at bounding box center [1430, 19] width 11 height 11
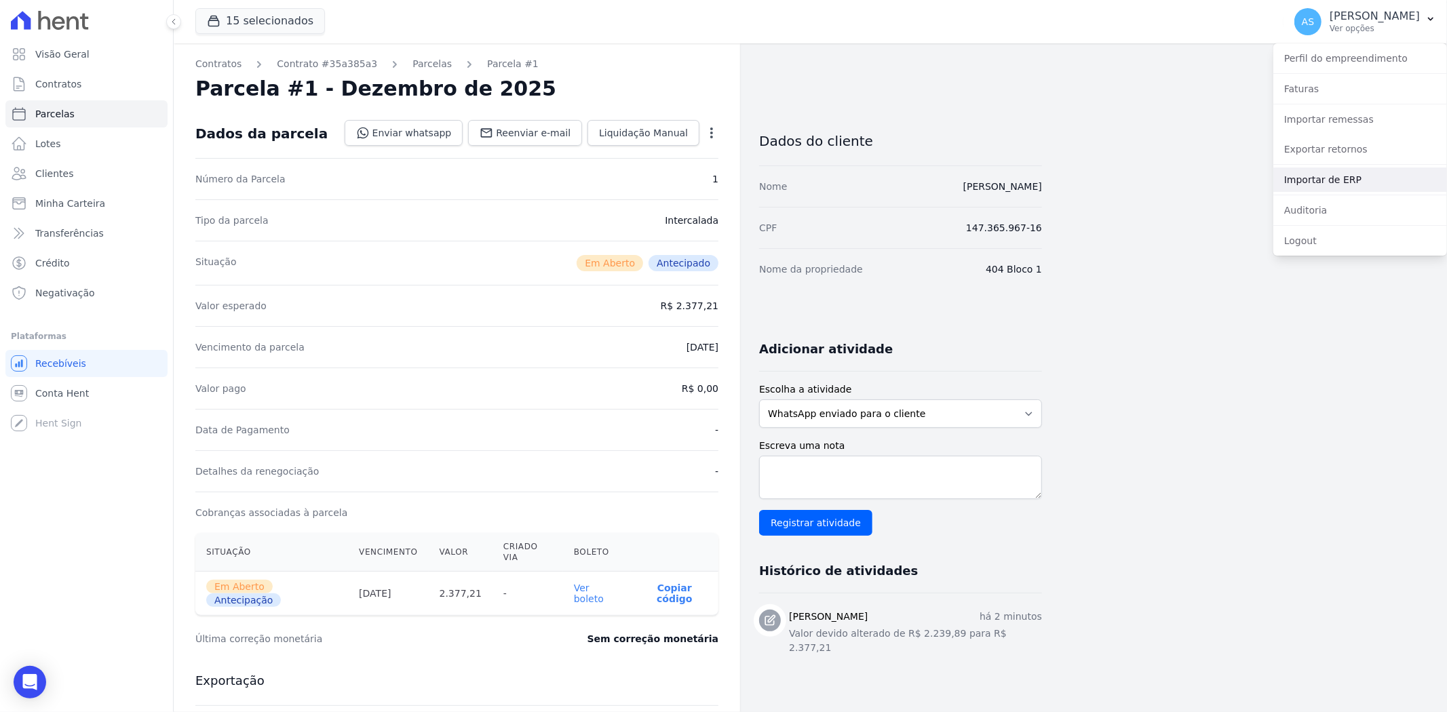
click at [1324, 185] on link "Importar de ERP" at bounding box center [1360, 180] width 174 height 24
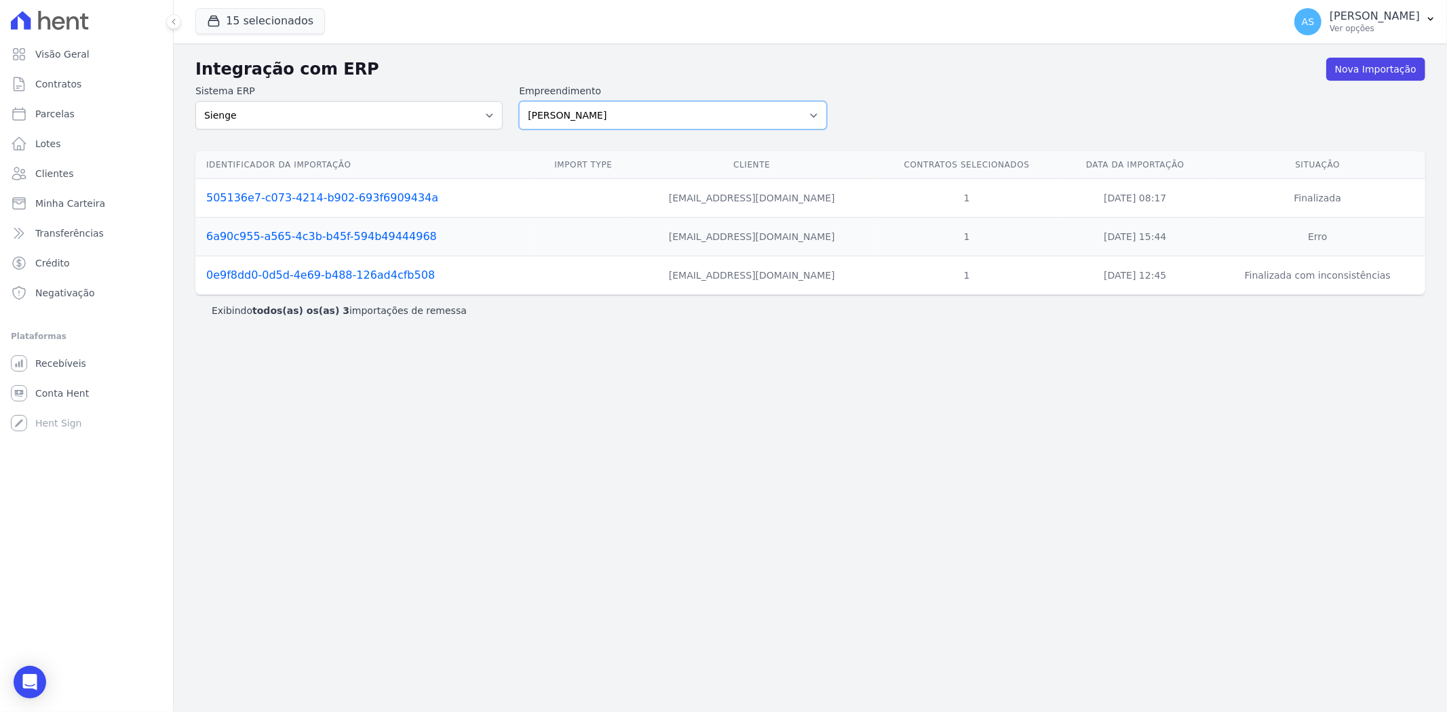
click at [815, 114] on select "Amaré Arpoador Art Prime - Irajá ÁUREOS B. Unique CTV Beat Residencial CTV Mob …" at bounding box center [672, 115] width 307 height 28
select select "af4cbe73-c281-4f2e-9229-1156d0214977"
click at [519, 101] on select "Amaré Arpoador Art Prime - Irajá ÁUREOS B. Unique CTV Beat Residencial CTV Mob …" at bounding box center [672, 115] width 307 height 28
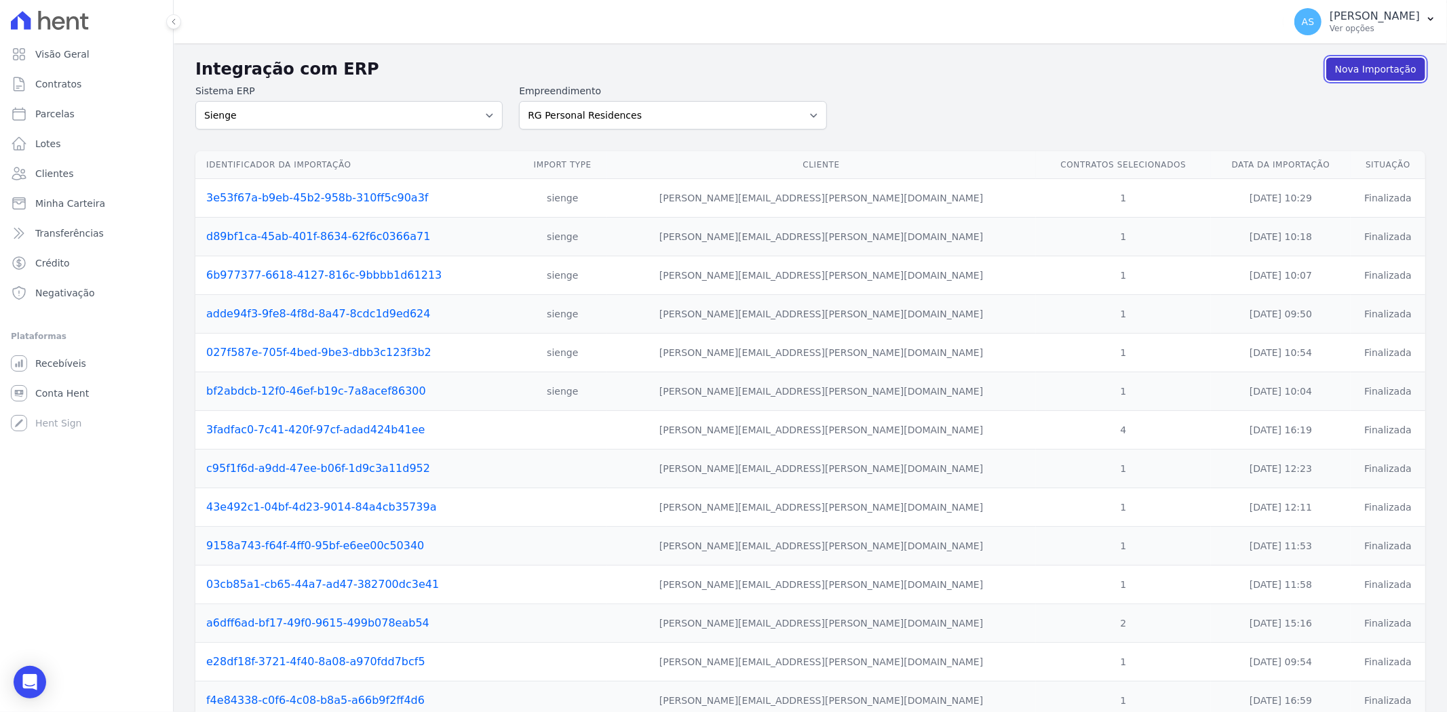
click at [1340, 75] on link "Nova Importação" at bounding box center [1375, 69] width 99 height 23
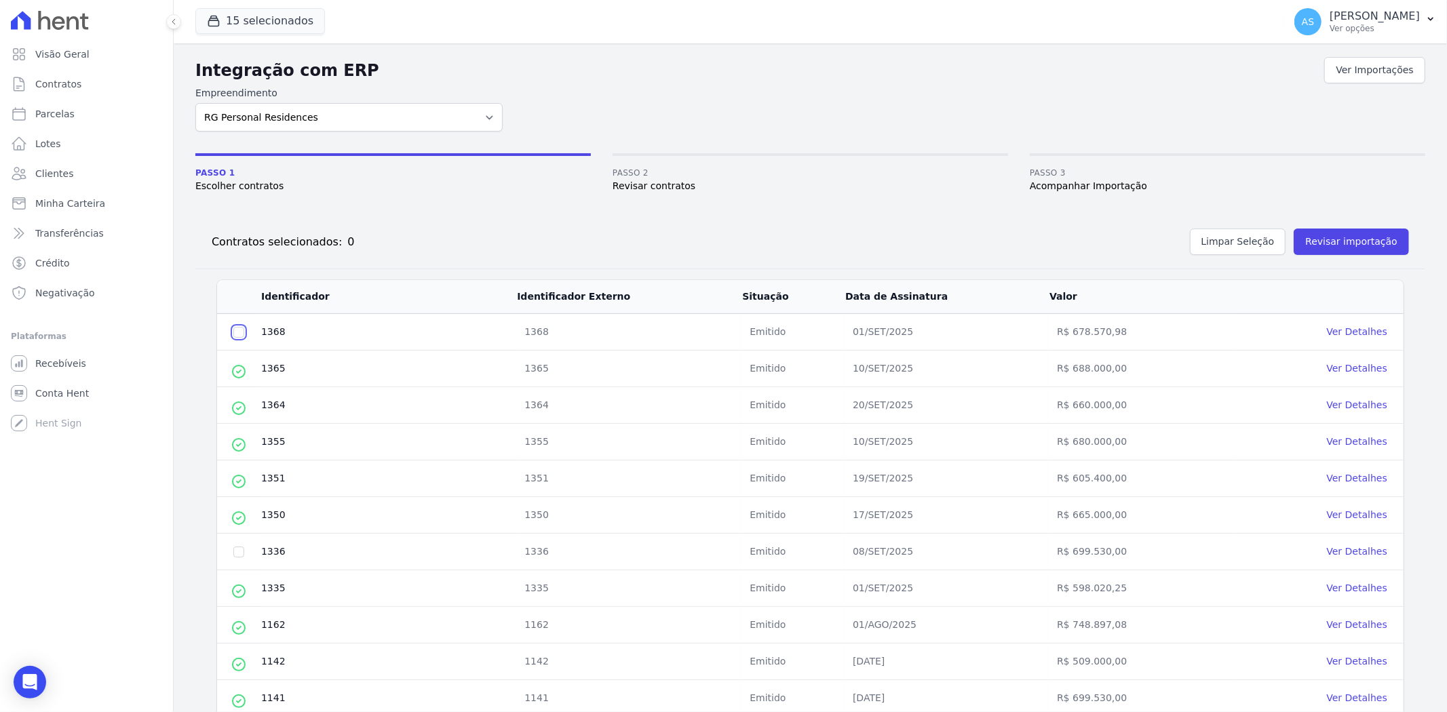
click at [235, 334] on input "checkbox" at bounding box center [238, 332] width 11 height 11
checkbox input "true"
click at [1309, 238] on button "Revisar importação" at bounding box center [1351, 242] width 115 height 26
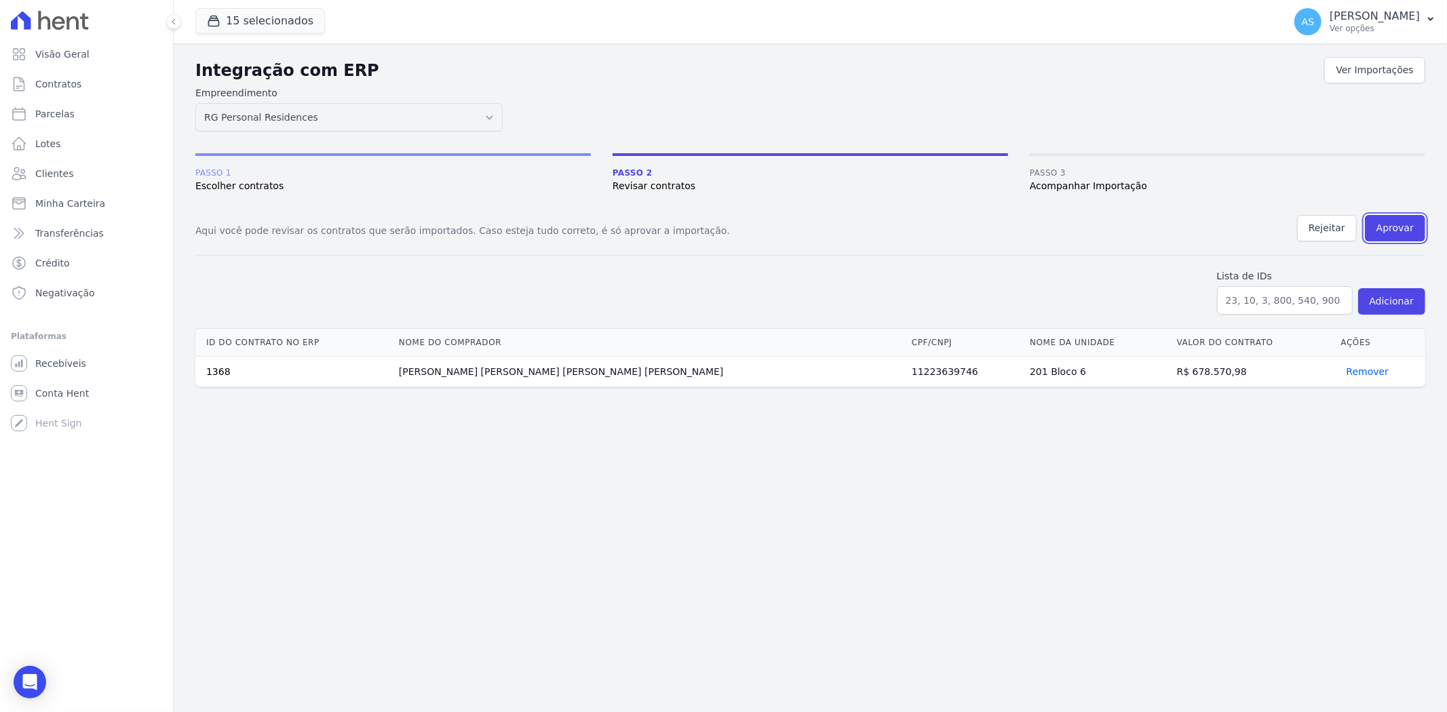
click at [1399, 226] on button "Aprovar" at bounding box center [1395, 228] width 60 height 26
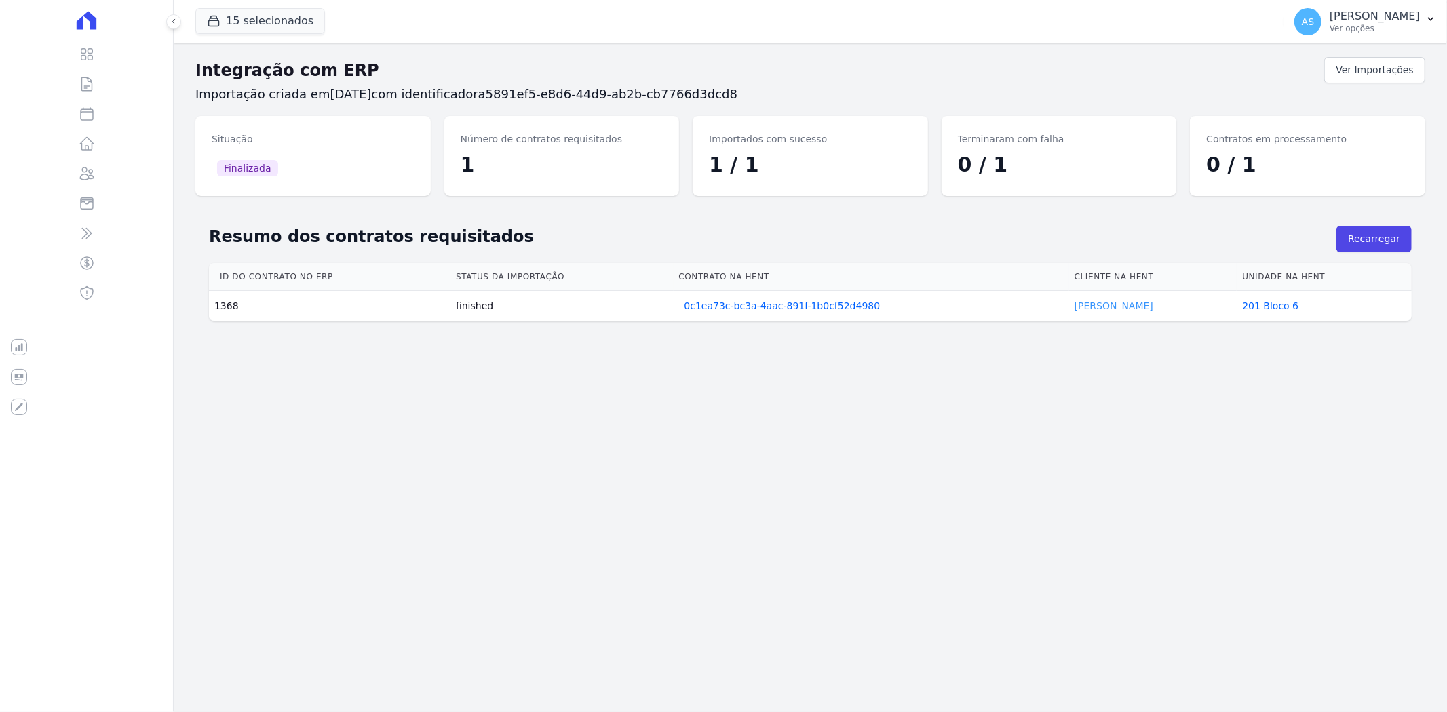
click at [1097, 303] on link "PATRICIA NUNES" at bounding box center [1113, 306] width 79 height 11
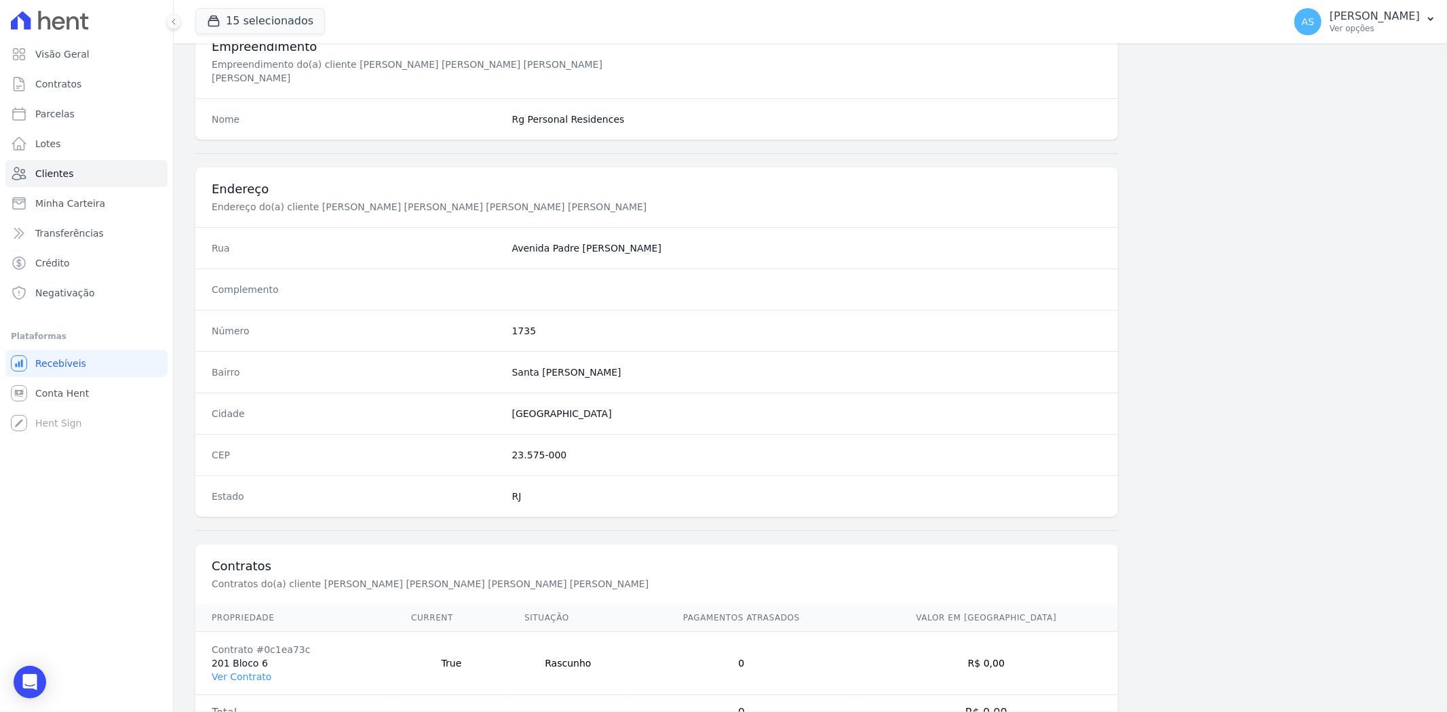
scroll to position [559, 0]
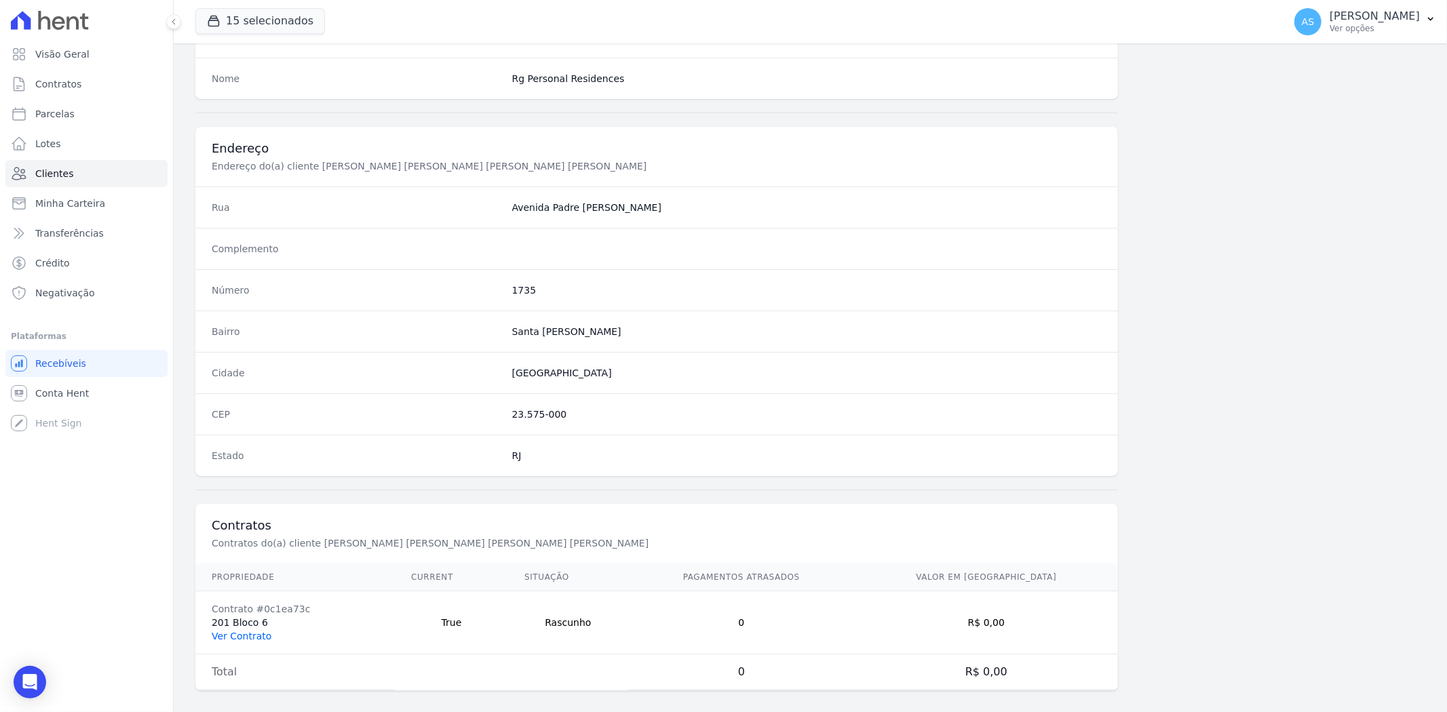
click at [239, 631] on link "Ver Contrato" at bounding box center [242, 636] width 60 height 11
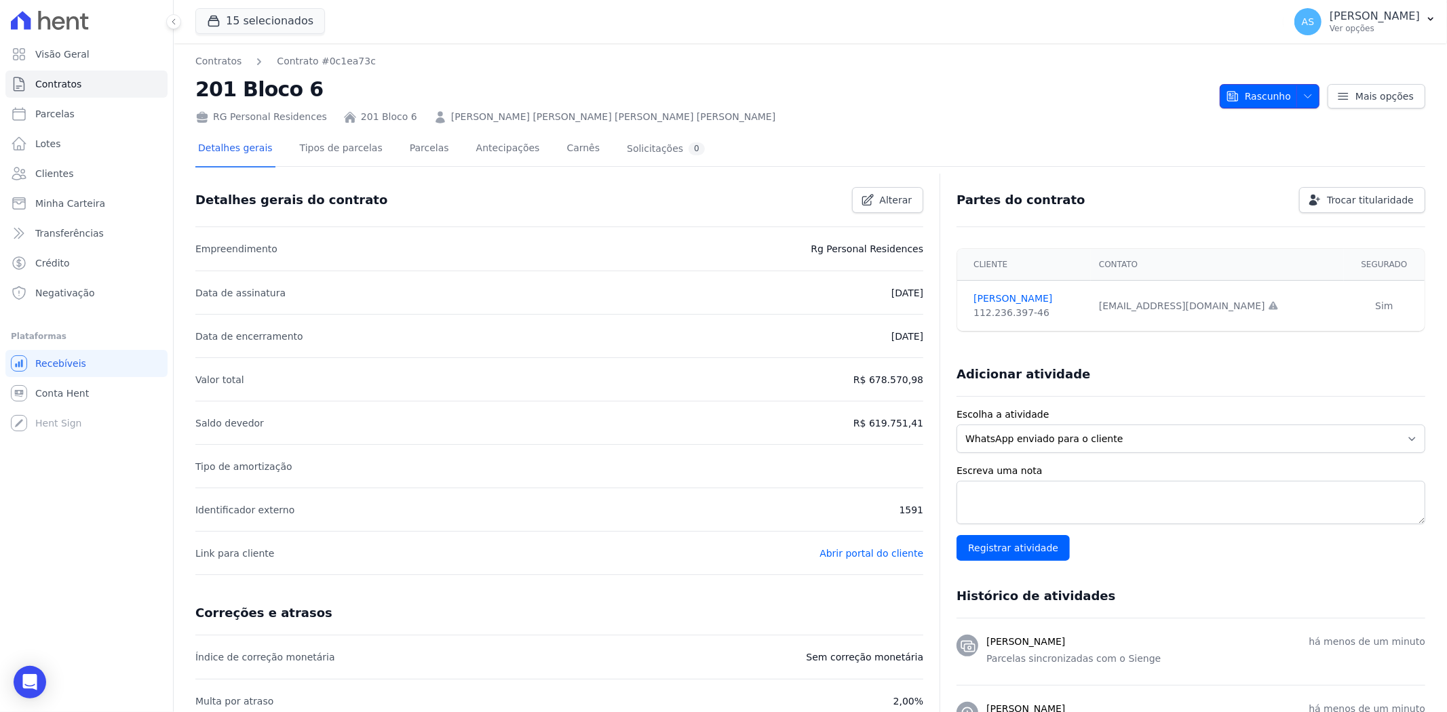
click at [1304, 91] on icon "button" at bounding box center [1307, 96] width 11 height 11
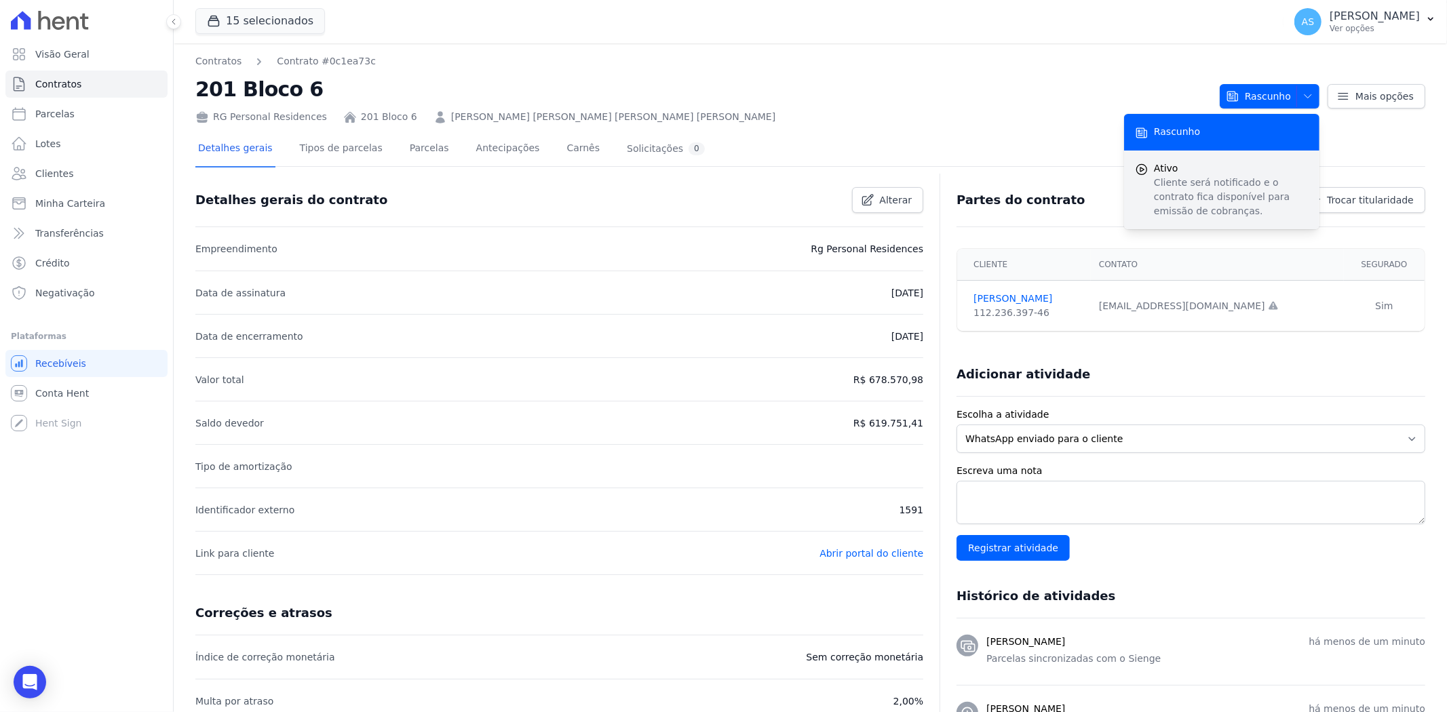
click at [1175, 178] on p "Cliente será notificado e o contrato fica disponível para emissão de cobranças." at bounding box center [1231, 197] width 155 height 43
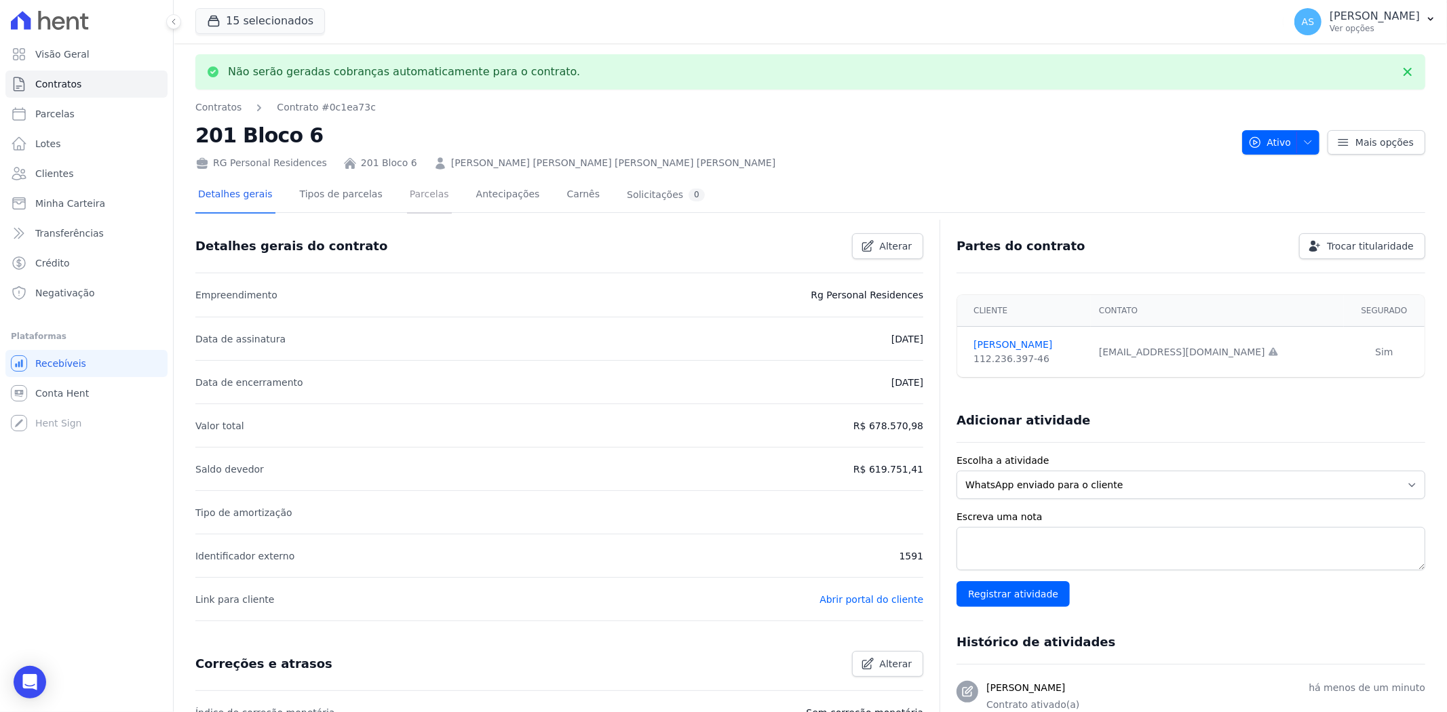
click at [407, 193] on link "Parcelas" at bounding box center [429, 196] width 45 height 36
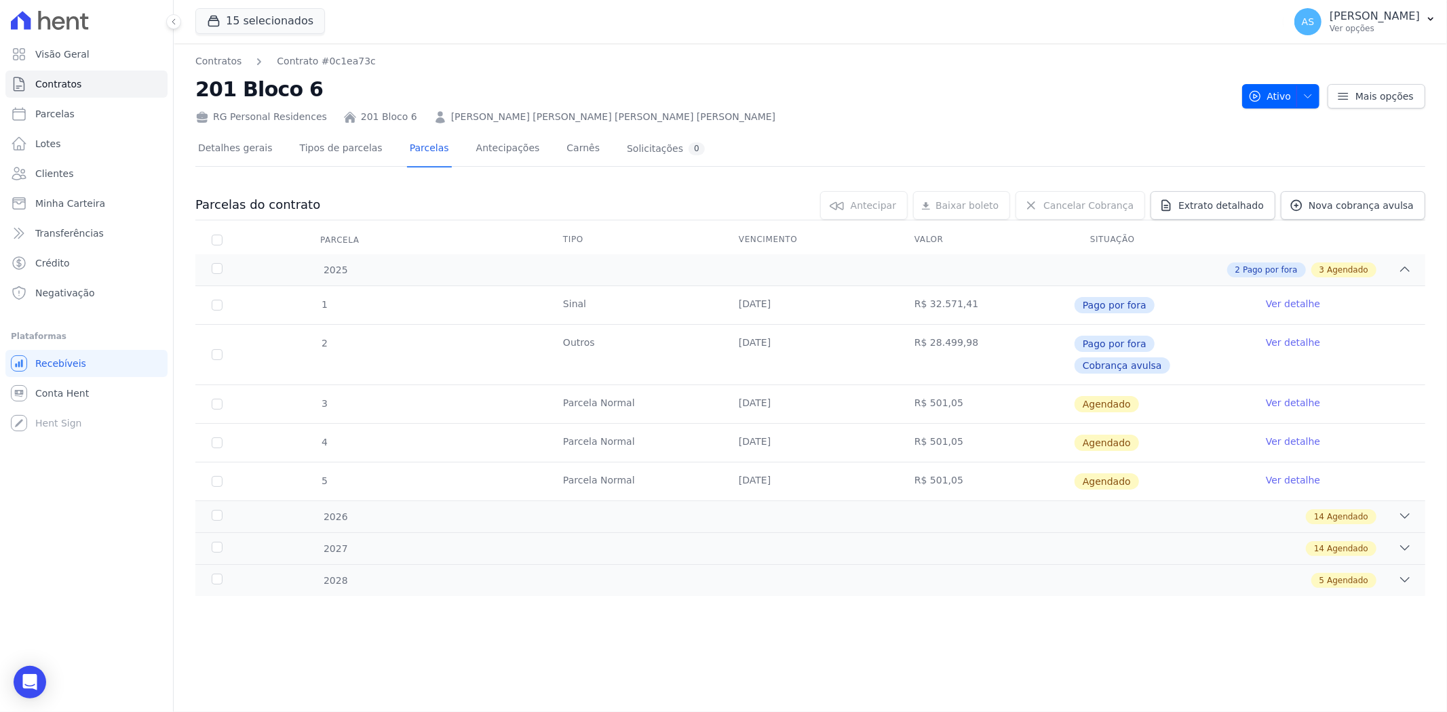
click at [1283, 396] on link "Ver detalhe" at bounding box center [1293, 403] width 54 height 14
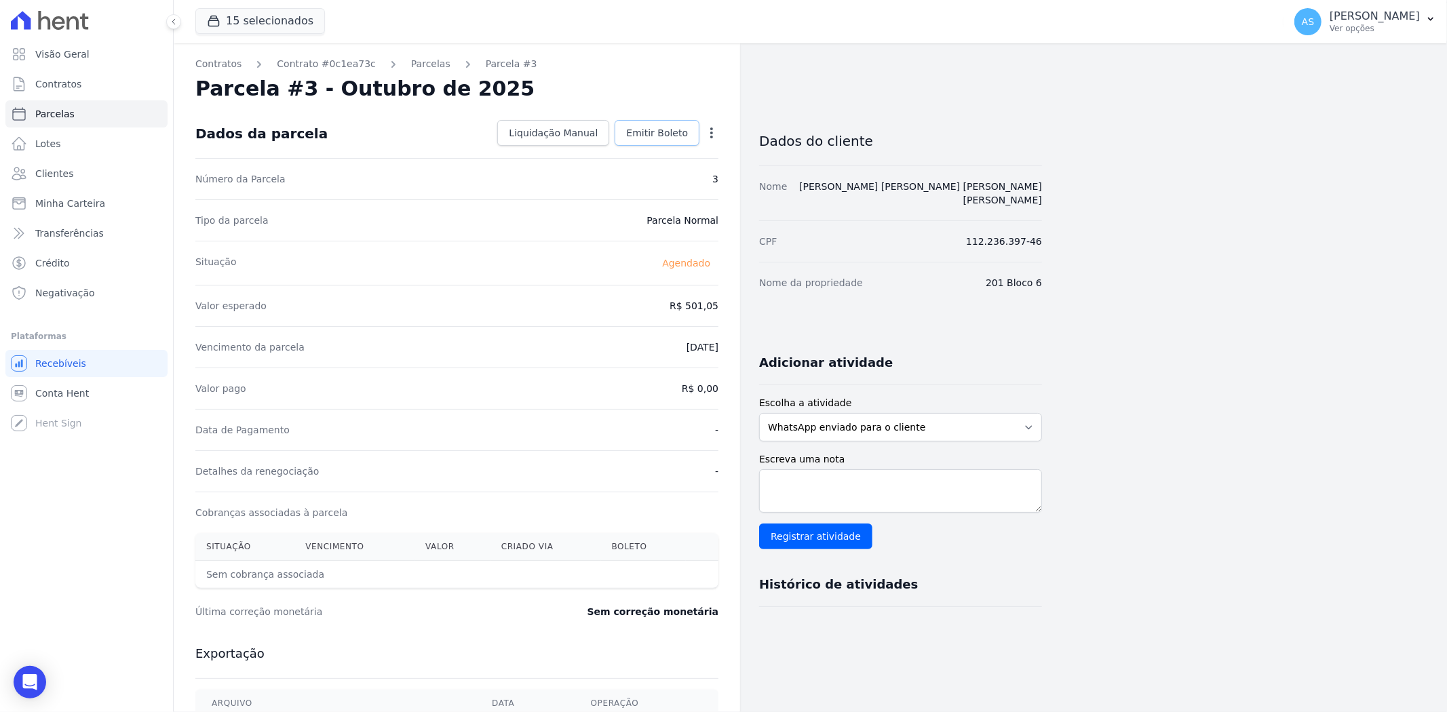
click at [657, 130] on span "Emitir Boleto" at bounding box center [657, 133] width 62 height 14
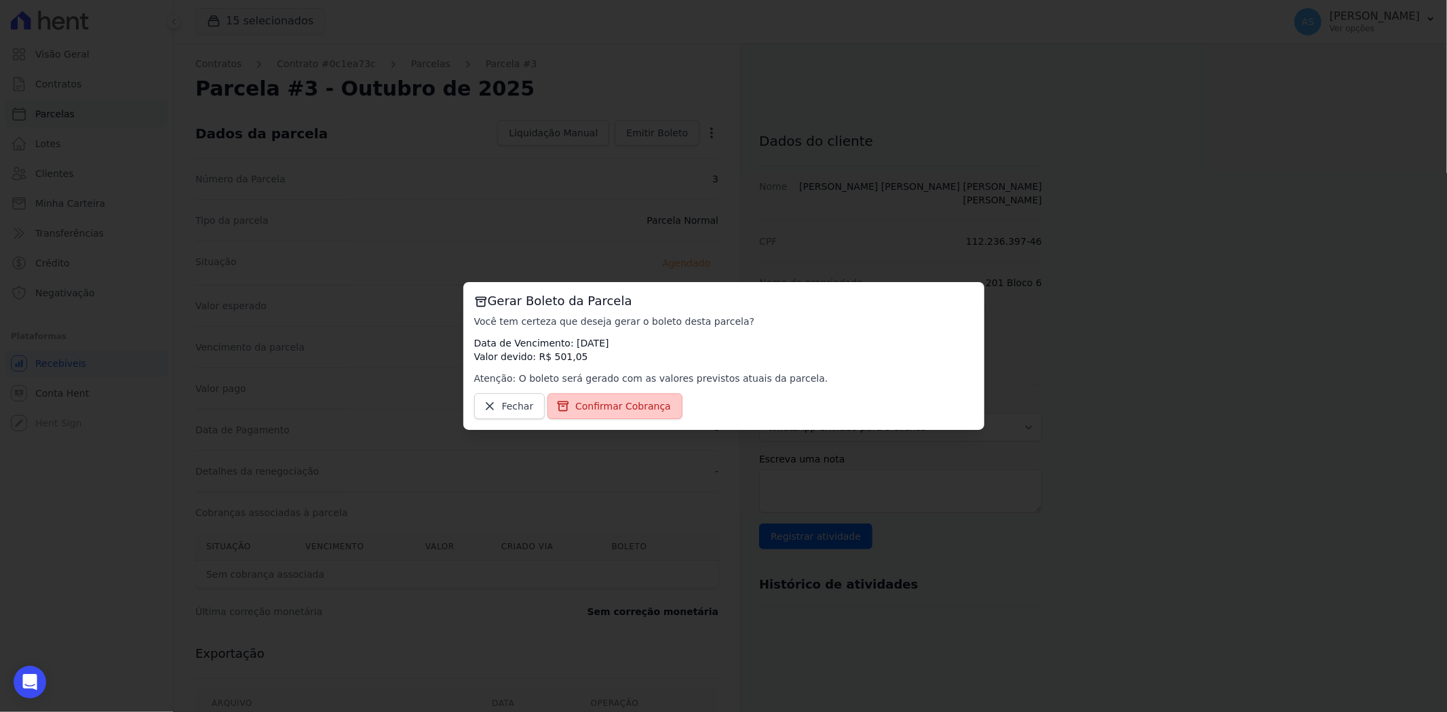
click at [599, 406] on span "Confirmar Cobrança" at bounding box center [623, 407] width 96 height 14
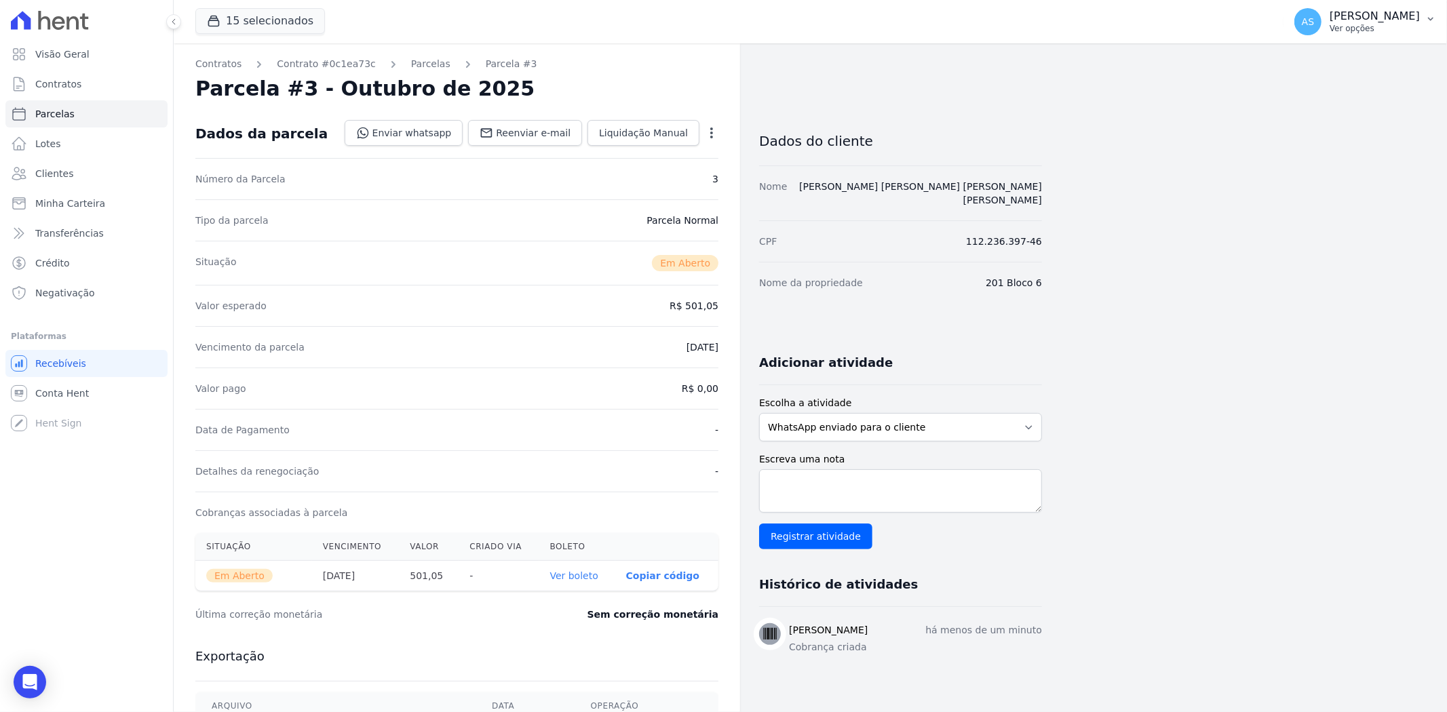
click at [1429, 24] on icon "button" at bounding box center [1430, 19] width 11 height 11
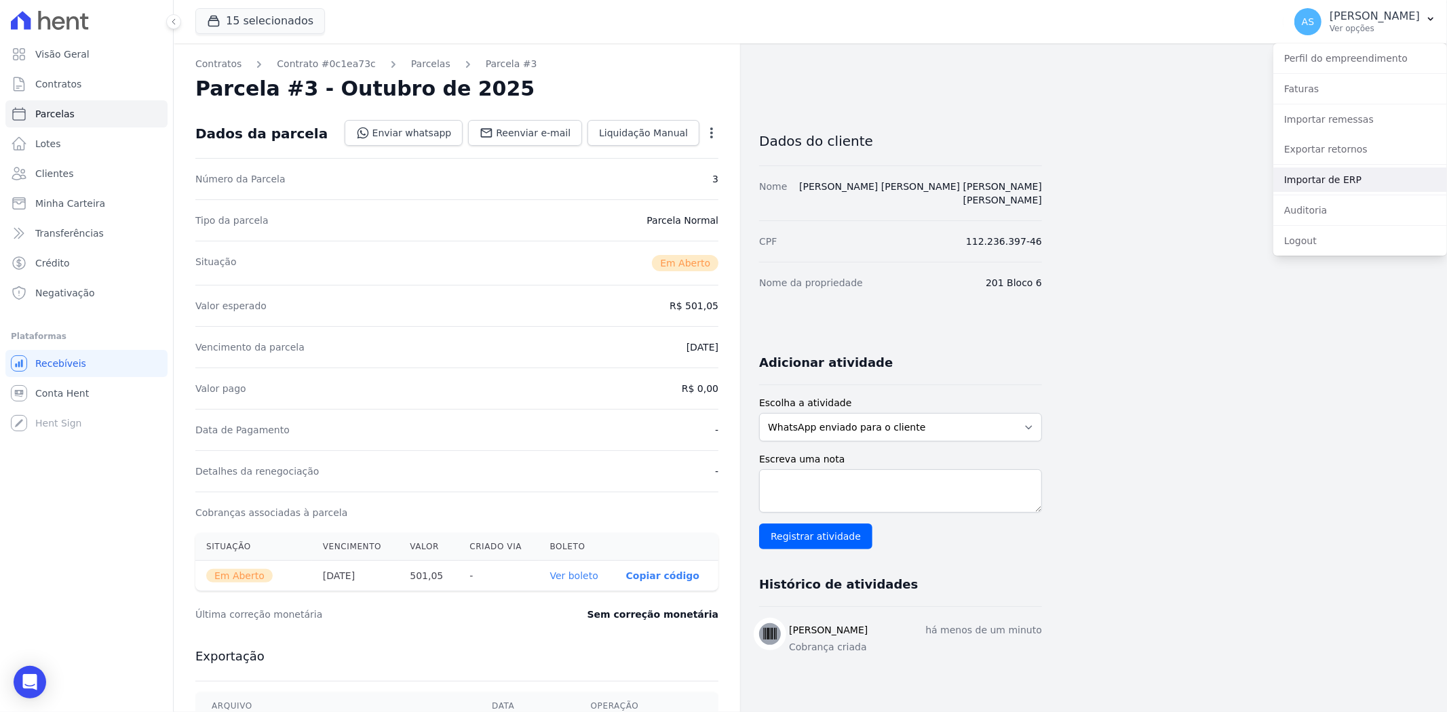
click at [1335, 180] on link "Importar de ERP" at bounding box center [1360, 180] width 174 height 24
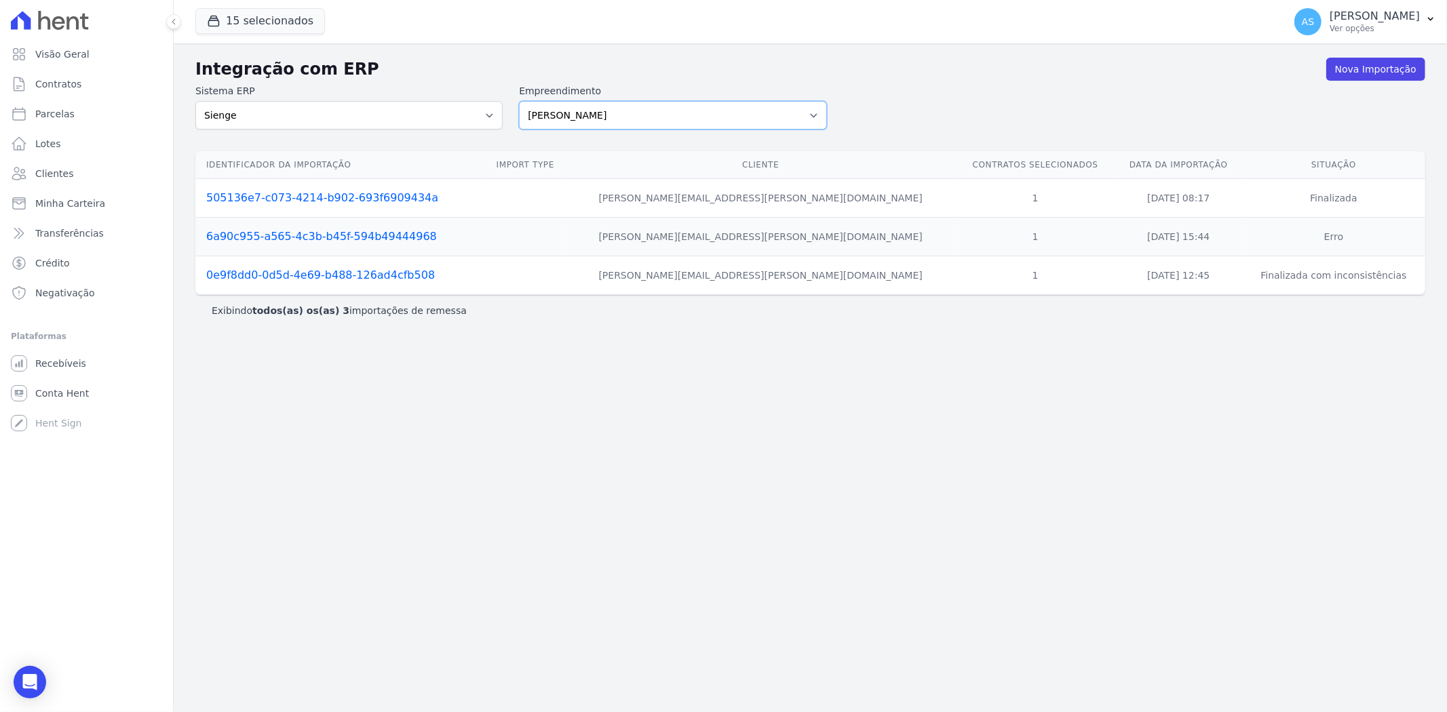
click at [813, 113] on select "Amaré Arpoador Art Prime - Irajá ÁUREOS B. Unique CTV Beat Residencial CTV Mob …" at bounding box center [672, 115] width 307 height 28
select select "af4cbe73-c281-4f2e-9229-1156d0214977"
click at [519, 101] on select "Amaré Arpoador Art Prime - Irajá ÁUREOS B. Unique CTV Beat Residencial CTV Mob …" at bounding box center [672, 115] width 307 height 28
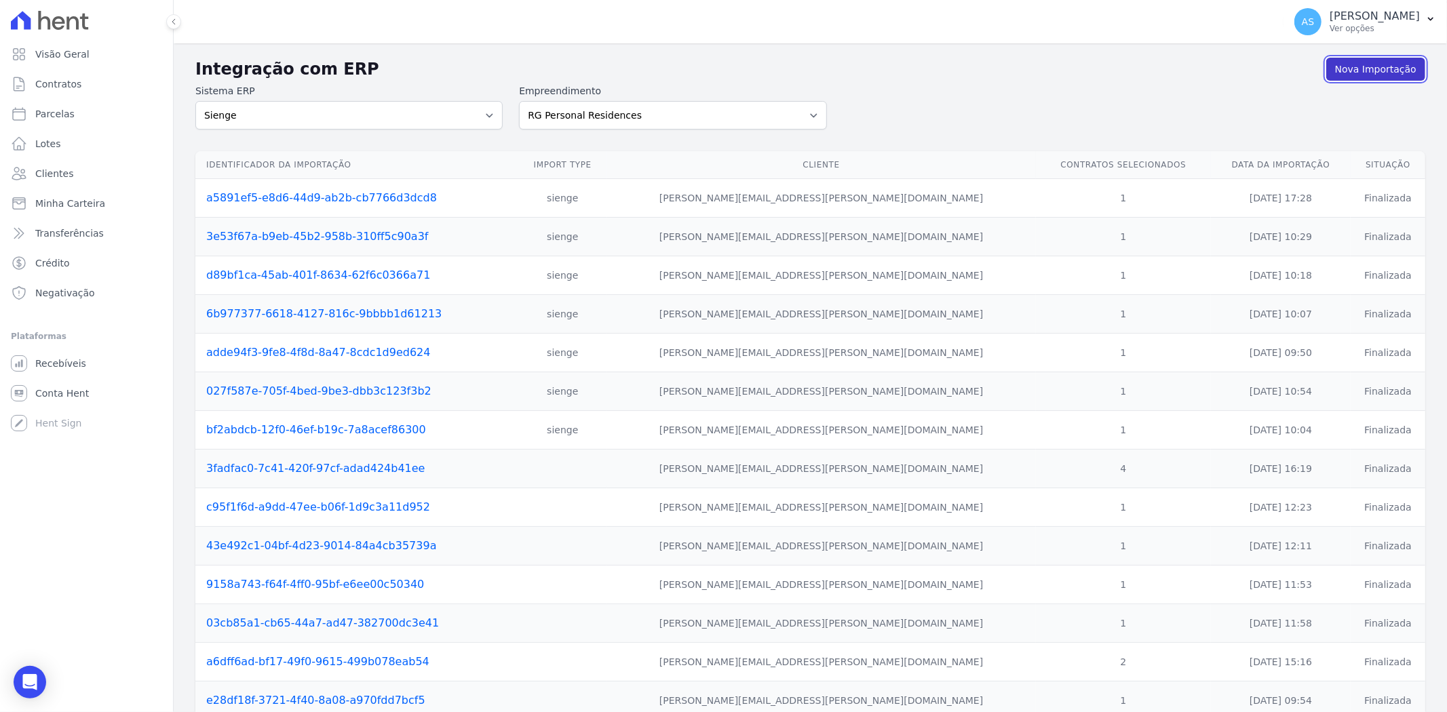
click at [1366, 58] on link "Nova Importação" at bounding box center [1375, 69] width 99 height 23
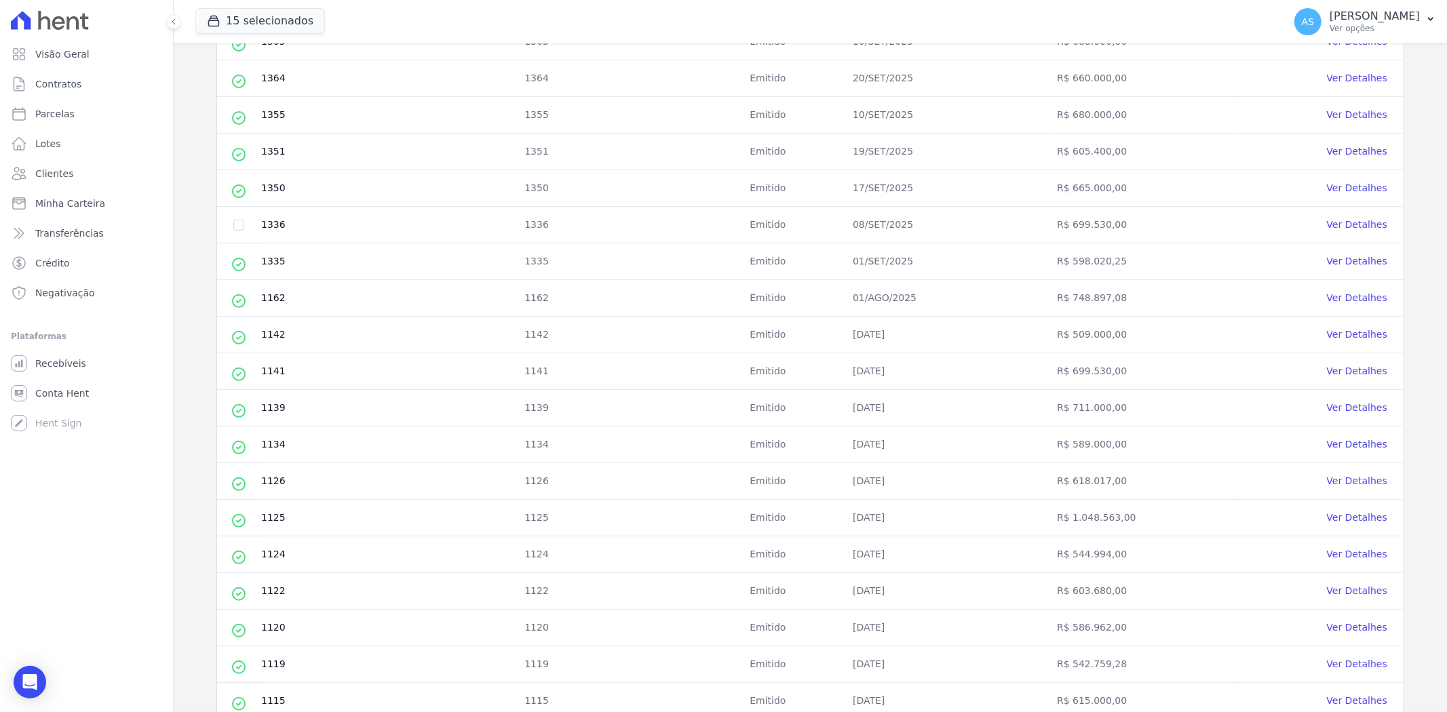
scroll to position [376, 0]
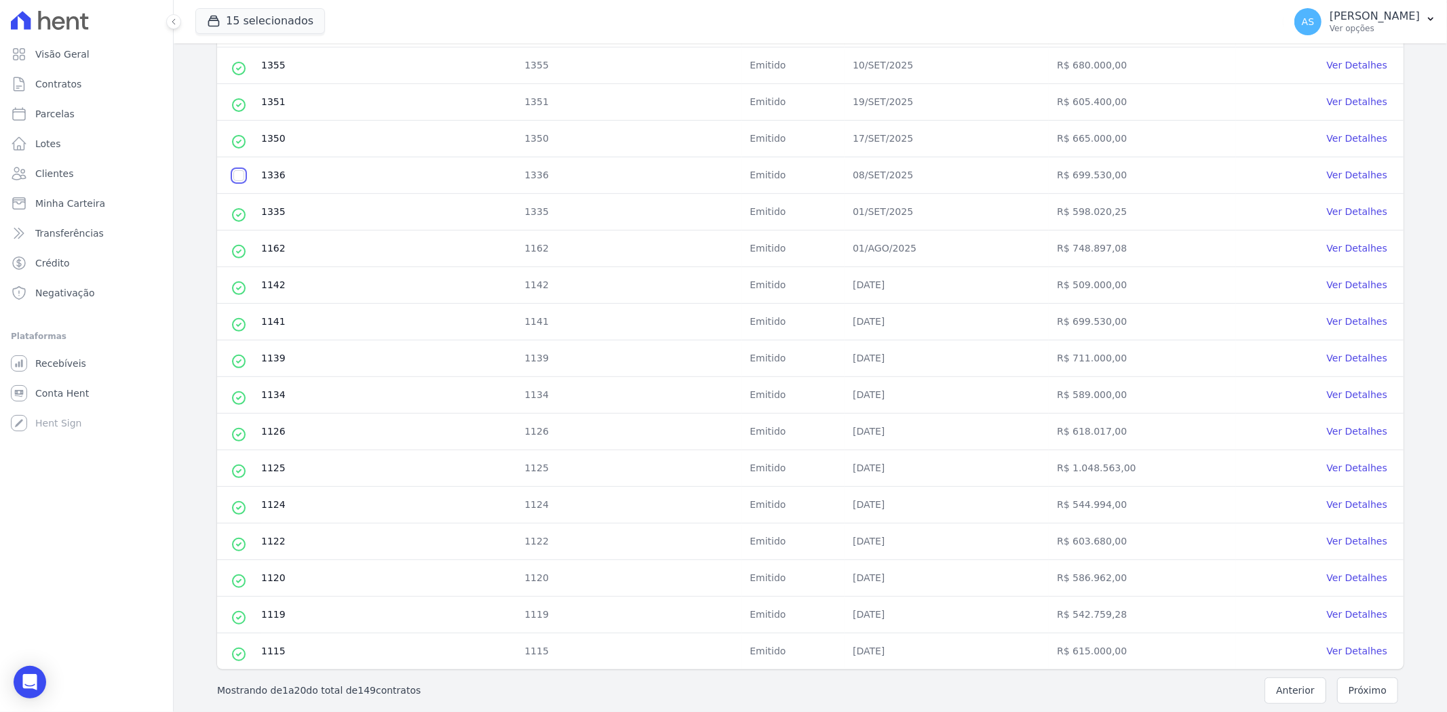
click at [233, 175] on input "checkbox" at bounding box center [238, 175] width 11 height 11
checkbox input "true"
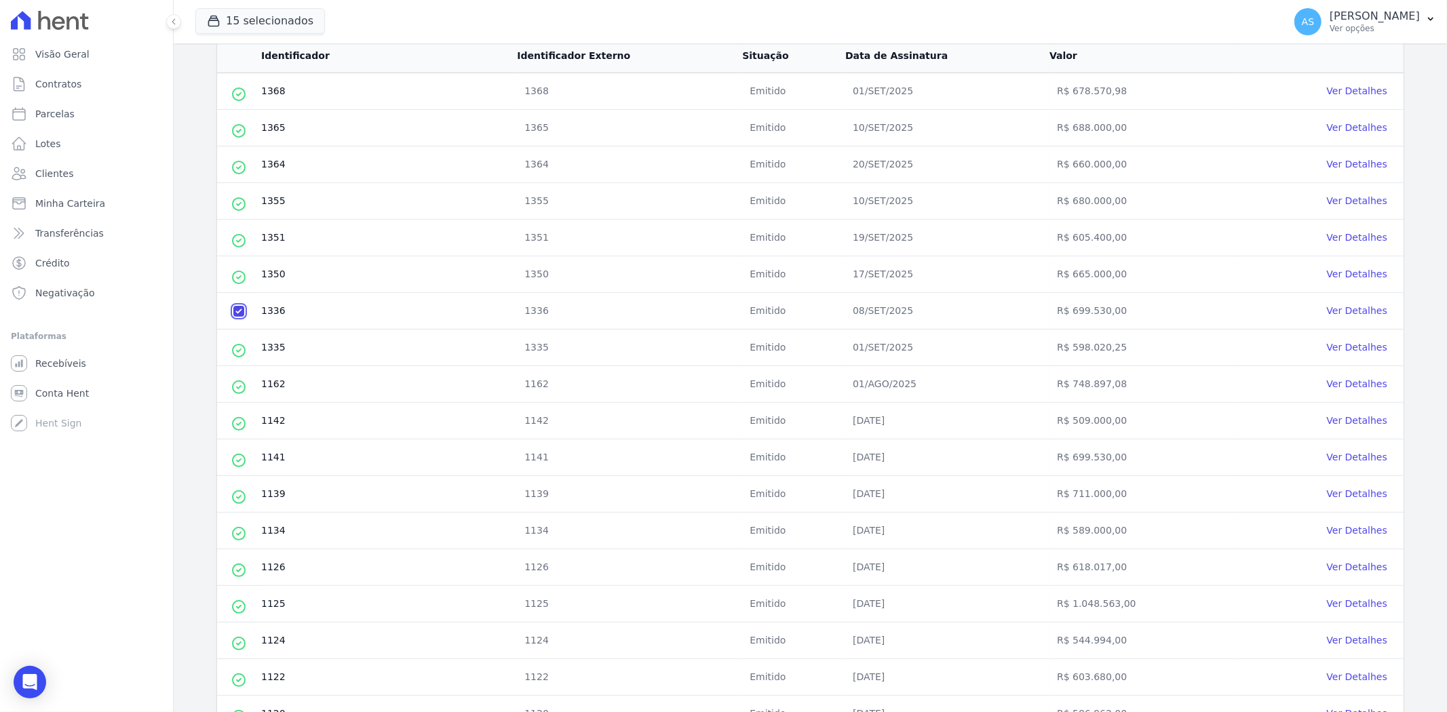
scroll to position [0, 0]
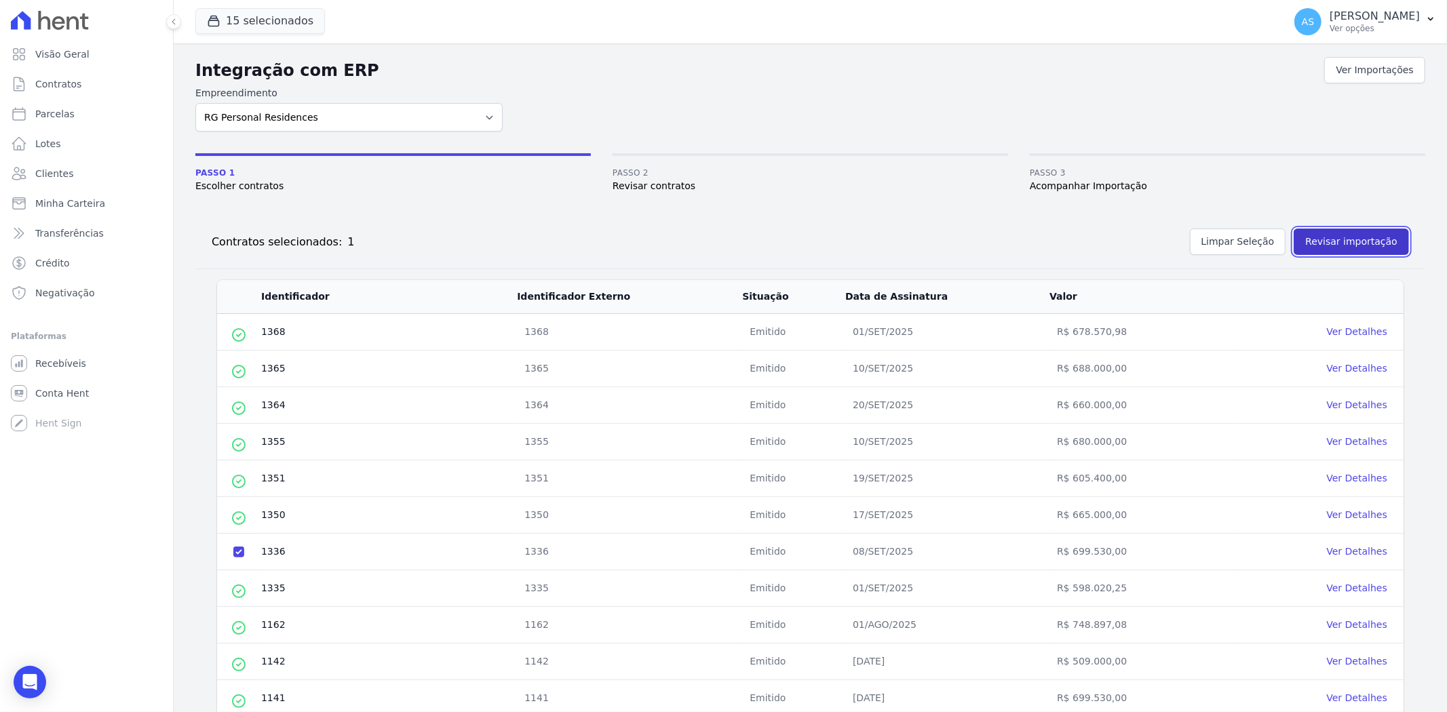
click at [1324, 239] on button "Revisar importação" at bounding box center [1351, 242] width 115 height 26
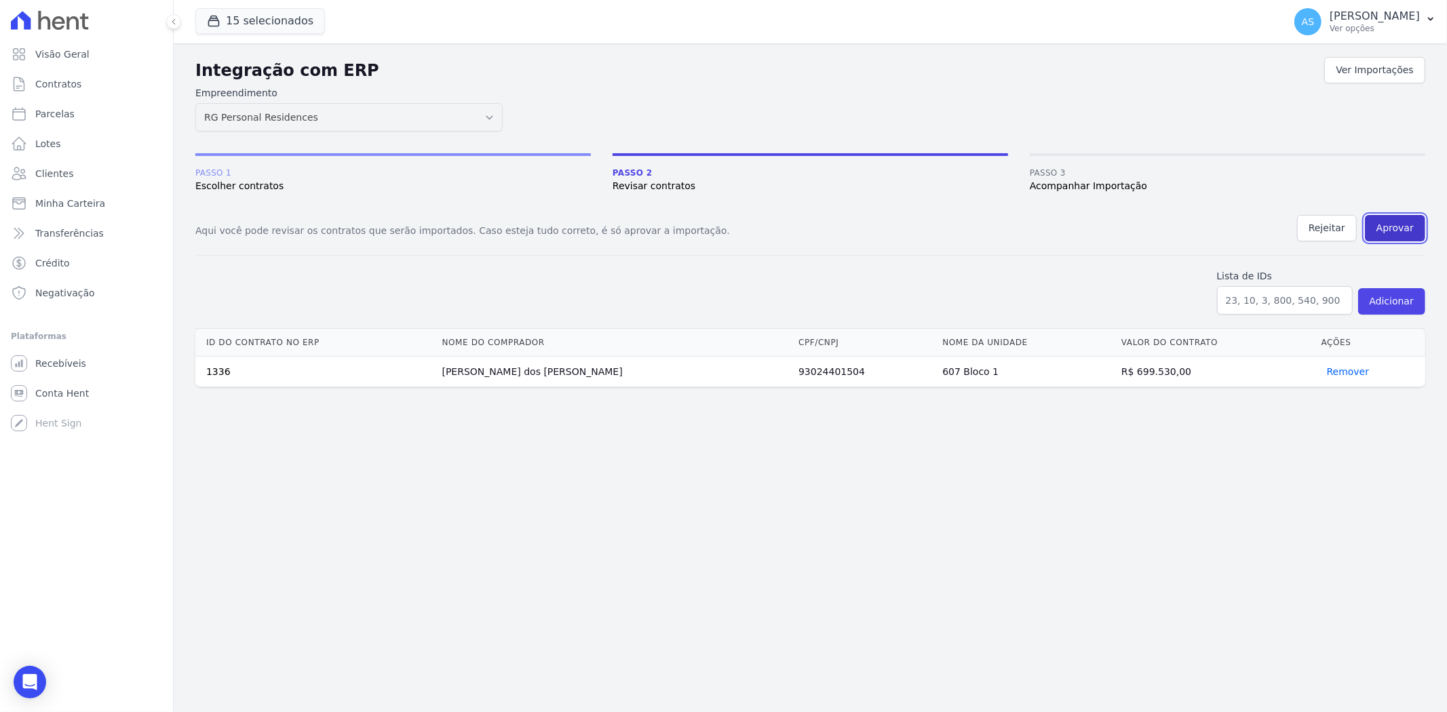
click at [1399, 222] on button "Aprovar" at bounding box center [1395, 228] width 60 height 26
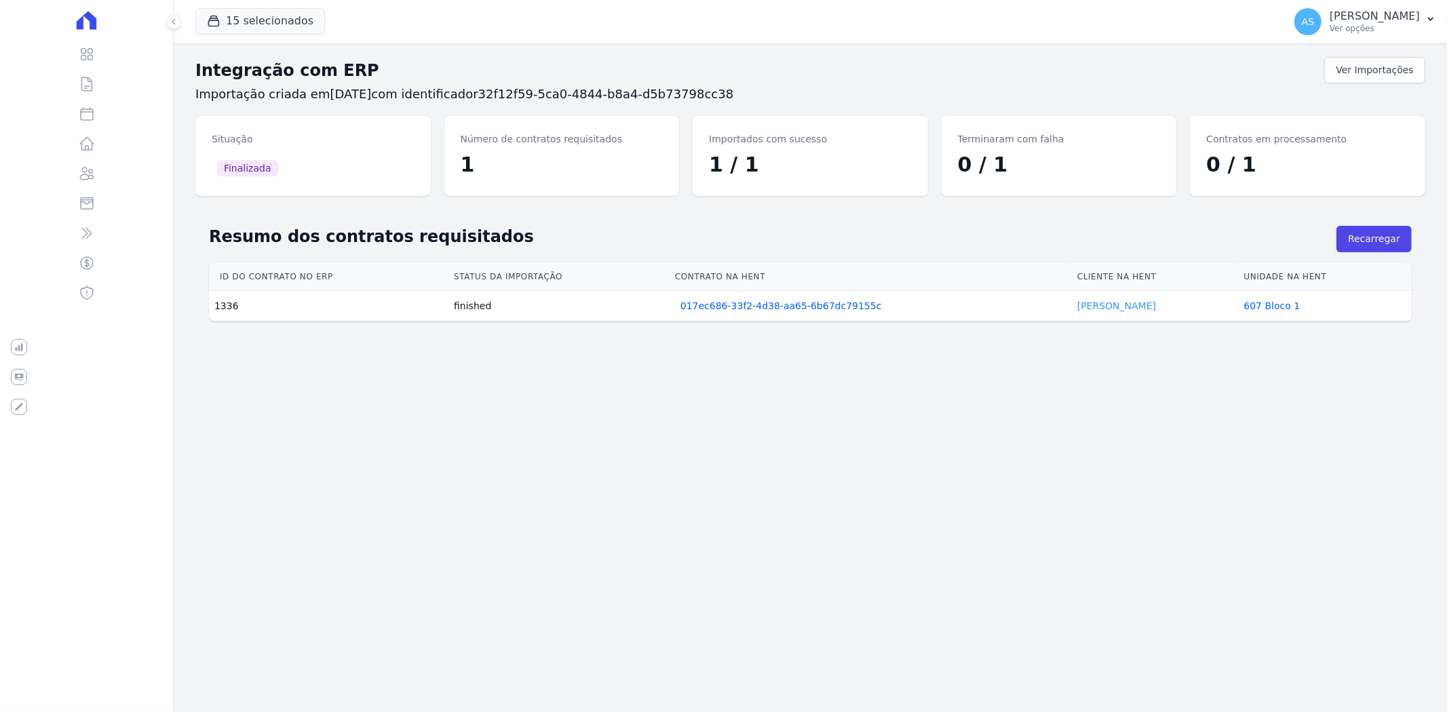
click at [1102, 305] on link "Mario Santos" at bounding box center [1116, 306] width 79 height 11
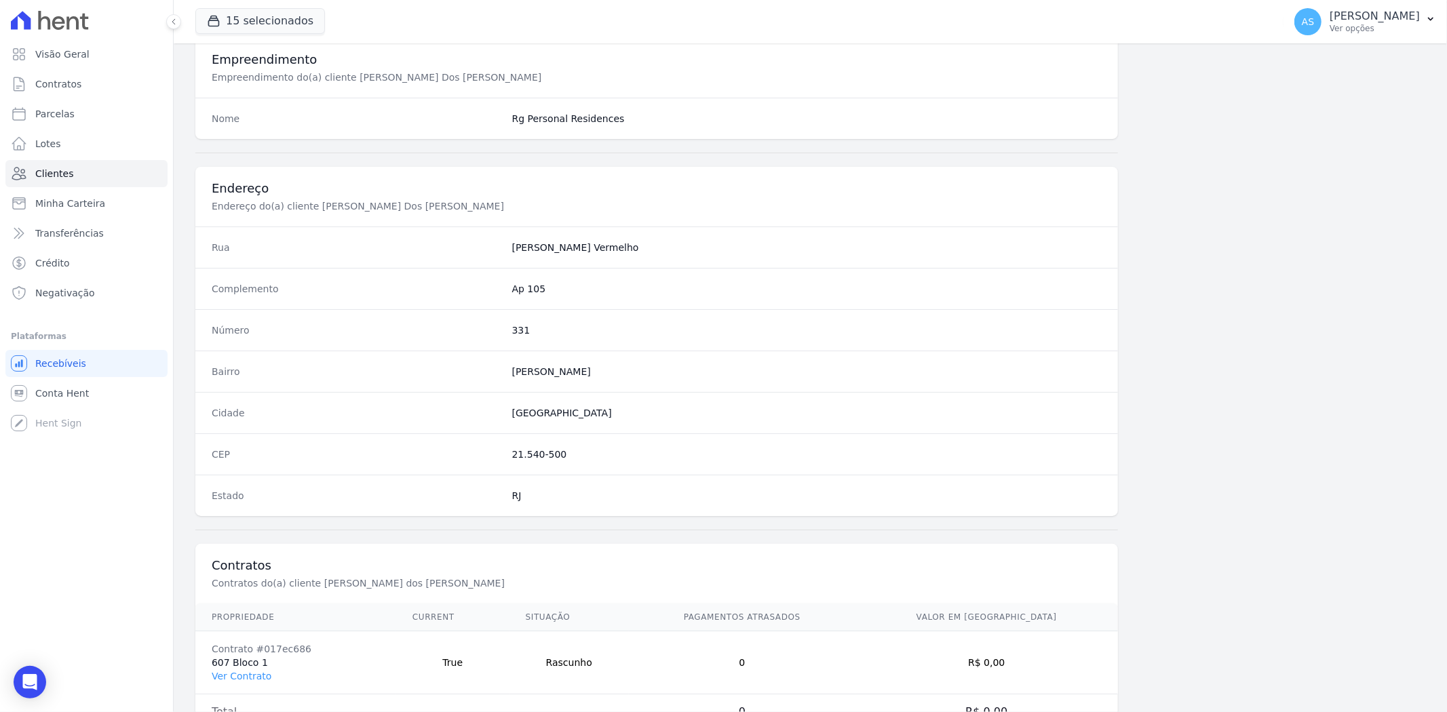
scroll to position [559, 0]
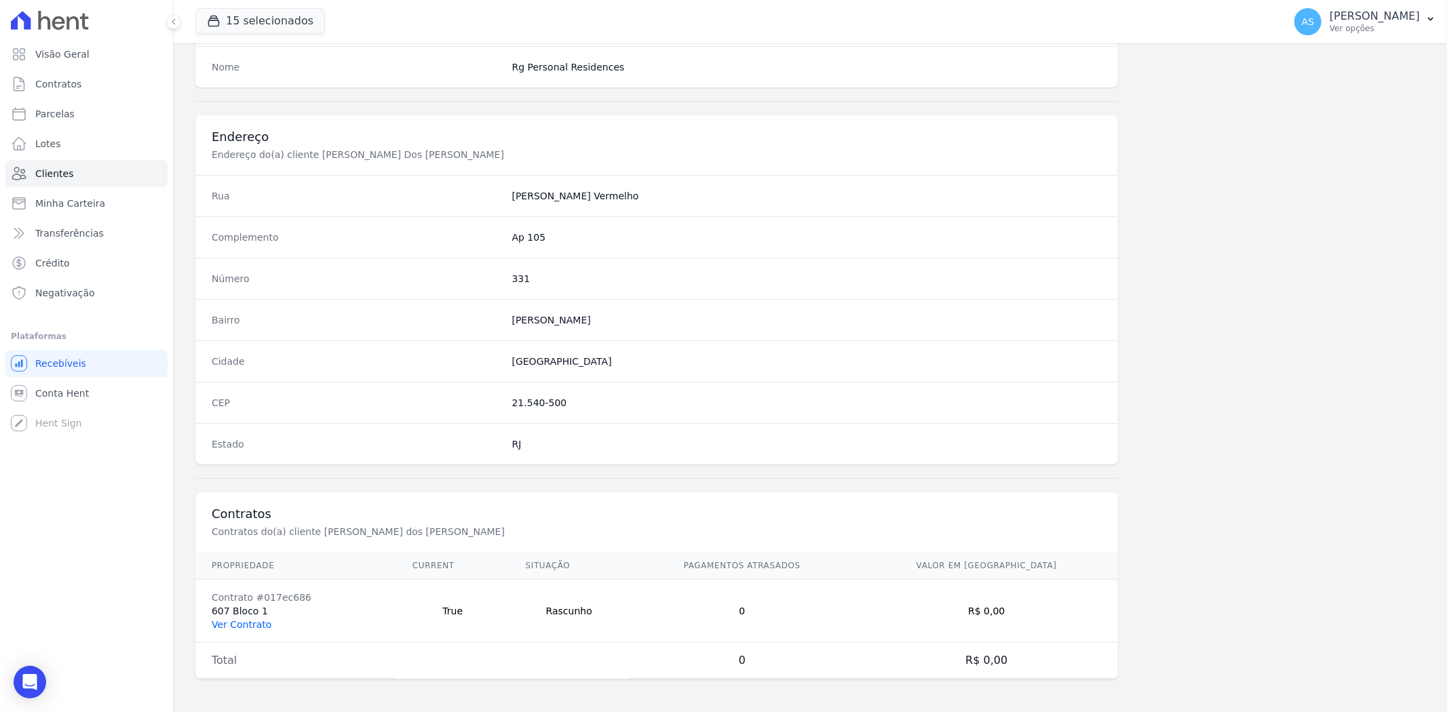
click at [226, 627] on link "Ver Contrato" at bounding box center [242, 624] width 60 height 11
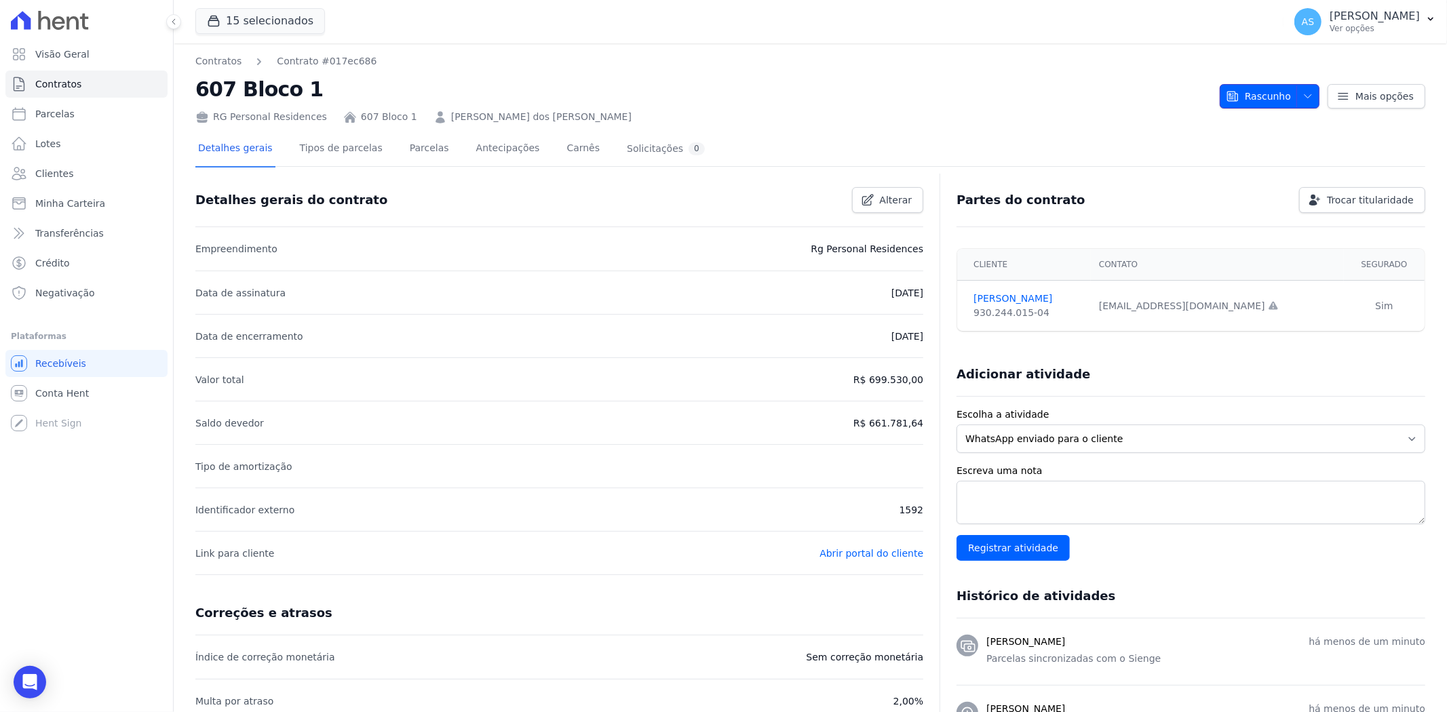
click at [1302, 95] on icon "button" at bounding box center [1307, 96] width 11 height 11
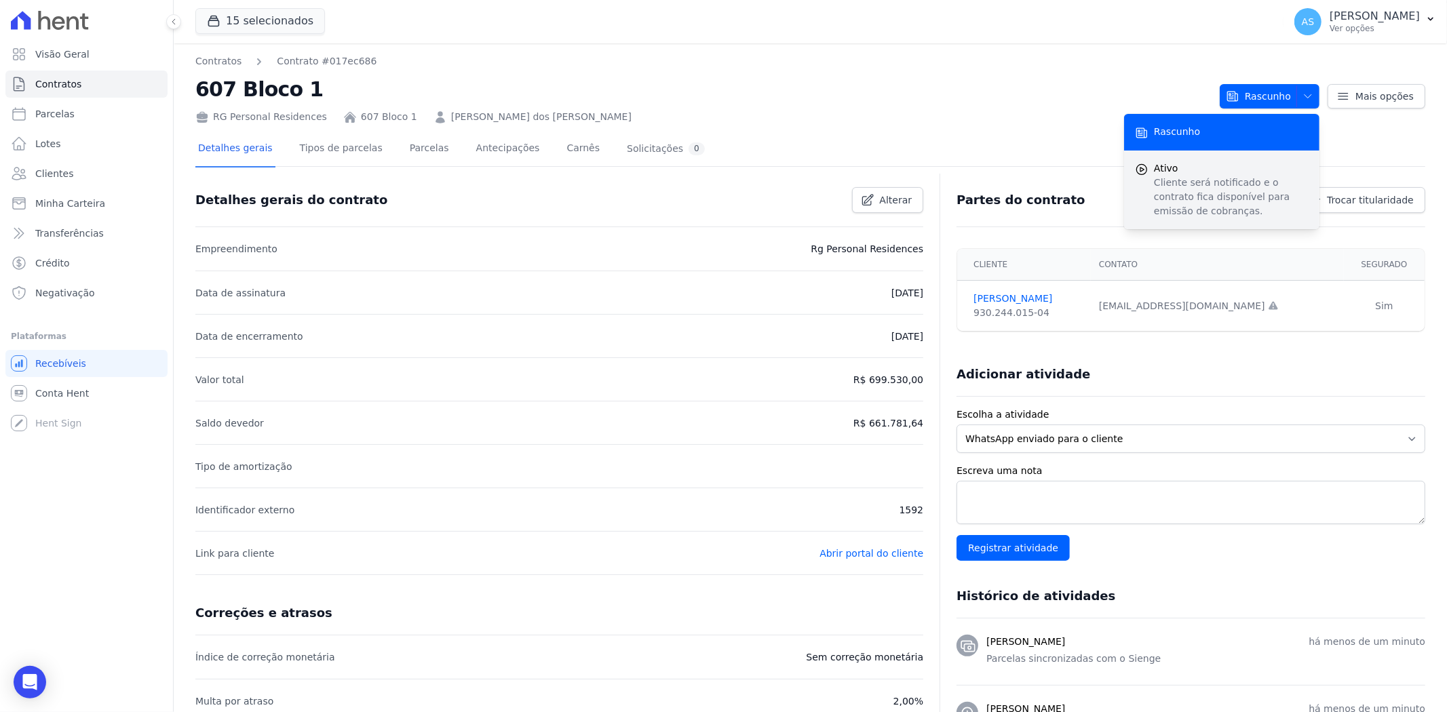
click at [1189, 174] on span "Ativo" at bounding box center [1231, 168] width 155 height 14
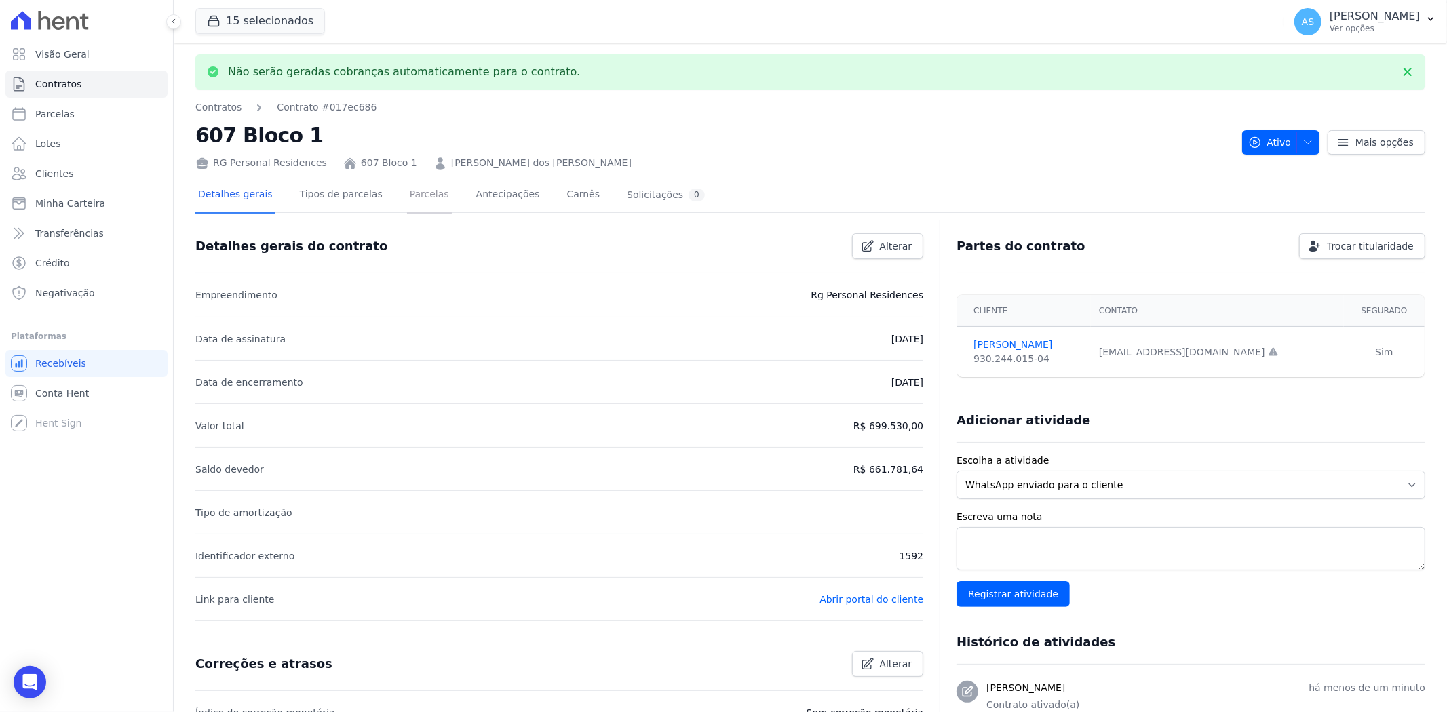
click at [422, 194] on link "Parcelas" at bounding box center [429, 196] width 45 height 36
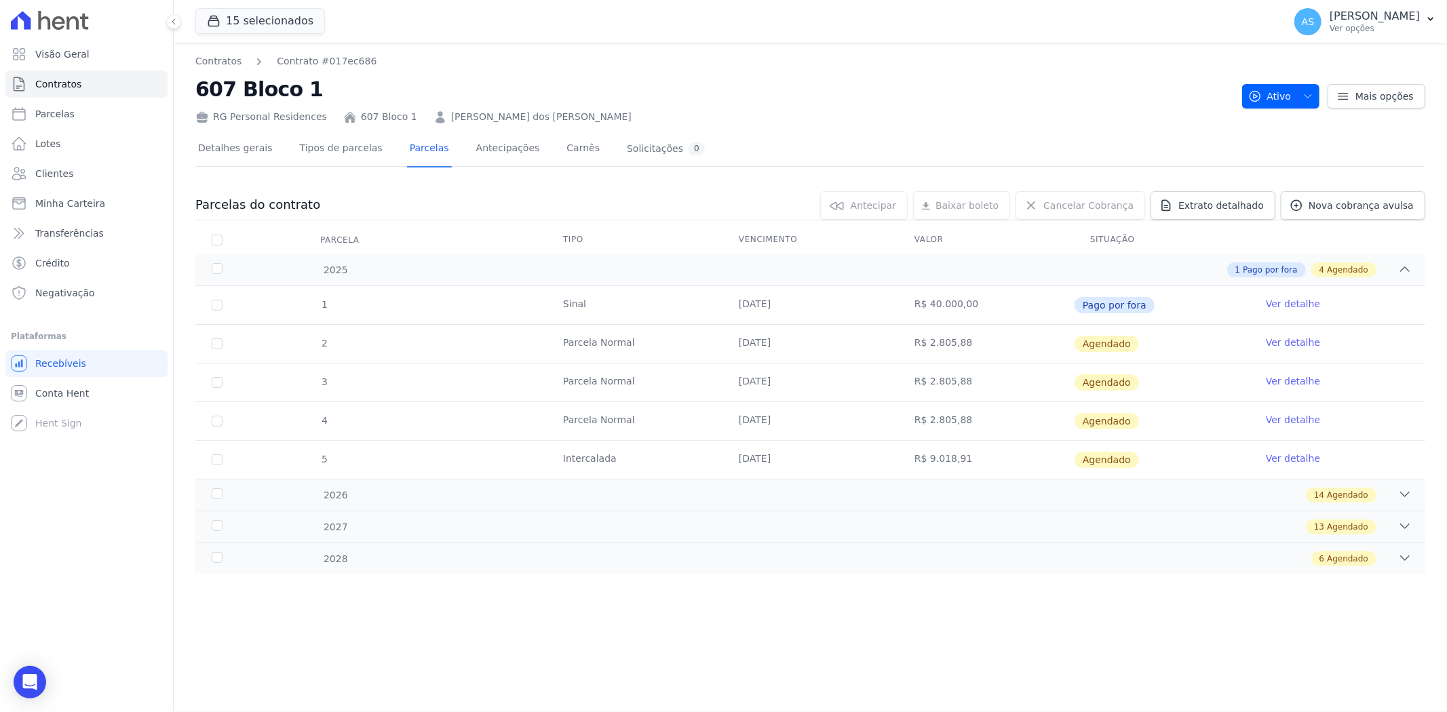
click at [1296, 347] on link "Ver detalhe" at bounding box center [1293, 343] width 54 height 14
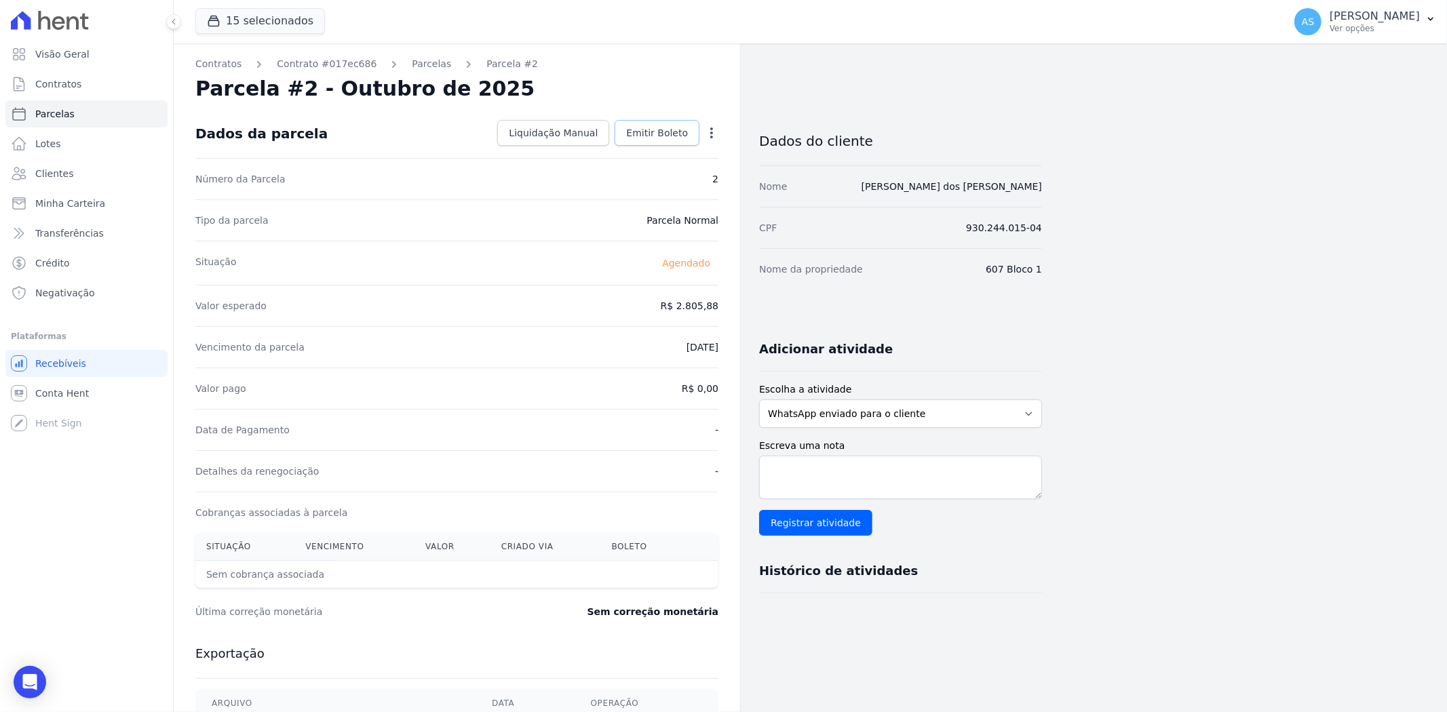
click at [646, 134] on span "Emitir Boleto" at bounding box center [657, 133] width 62 height 14
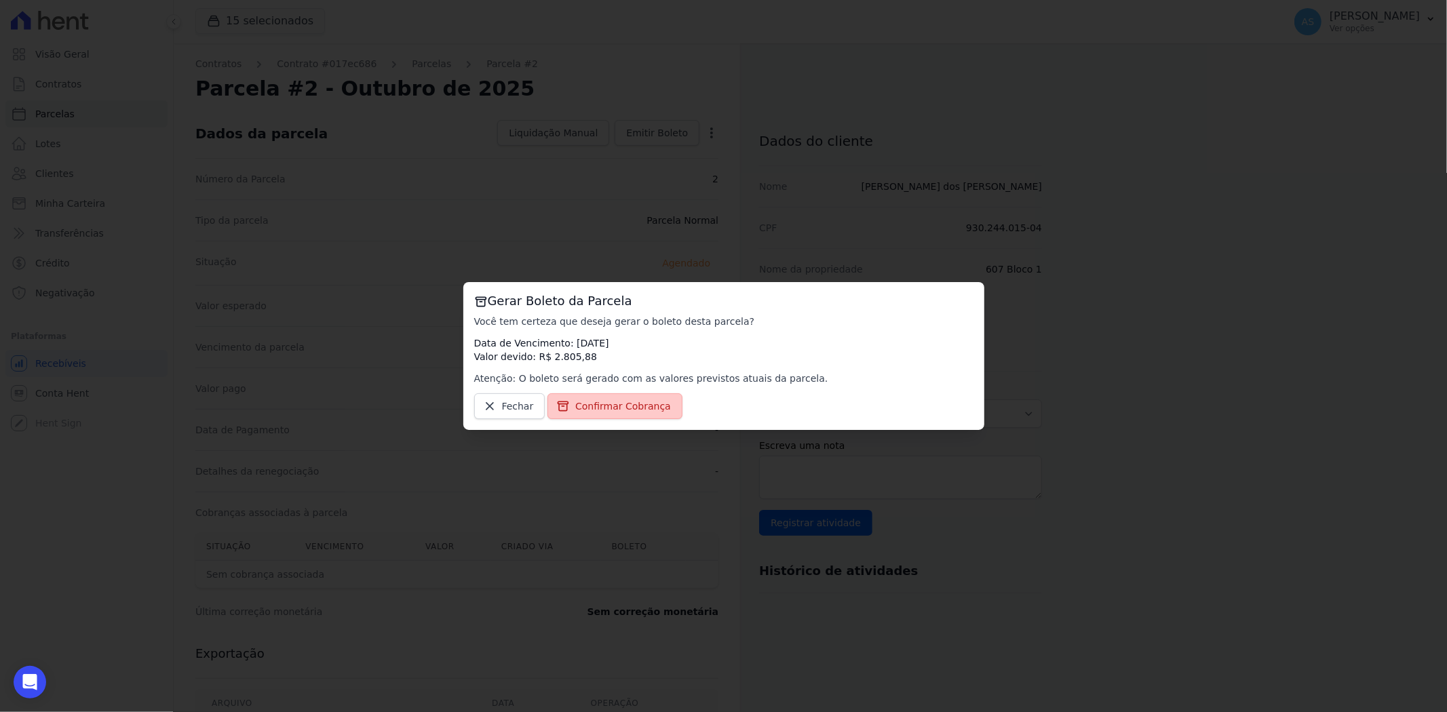
click at [624, 408] on span "Confirmar Cobrança" at bounding box center [623, 407] width 96 height 14
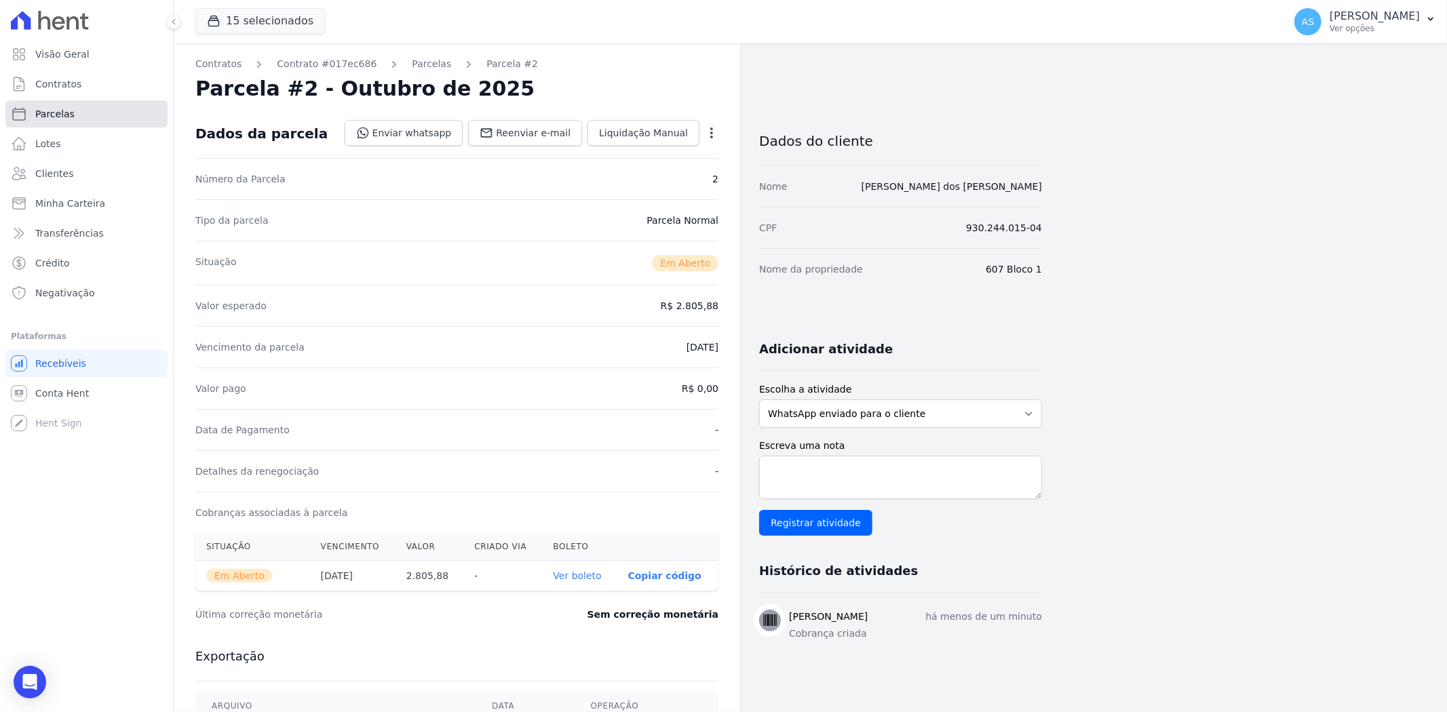
click at [41, 113] on span "Parcelas" at bounding box center [54, 114] width 39 height 14
select select
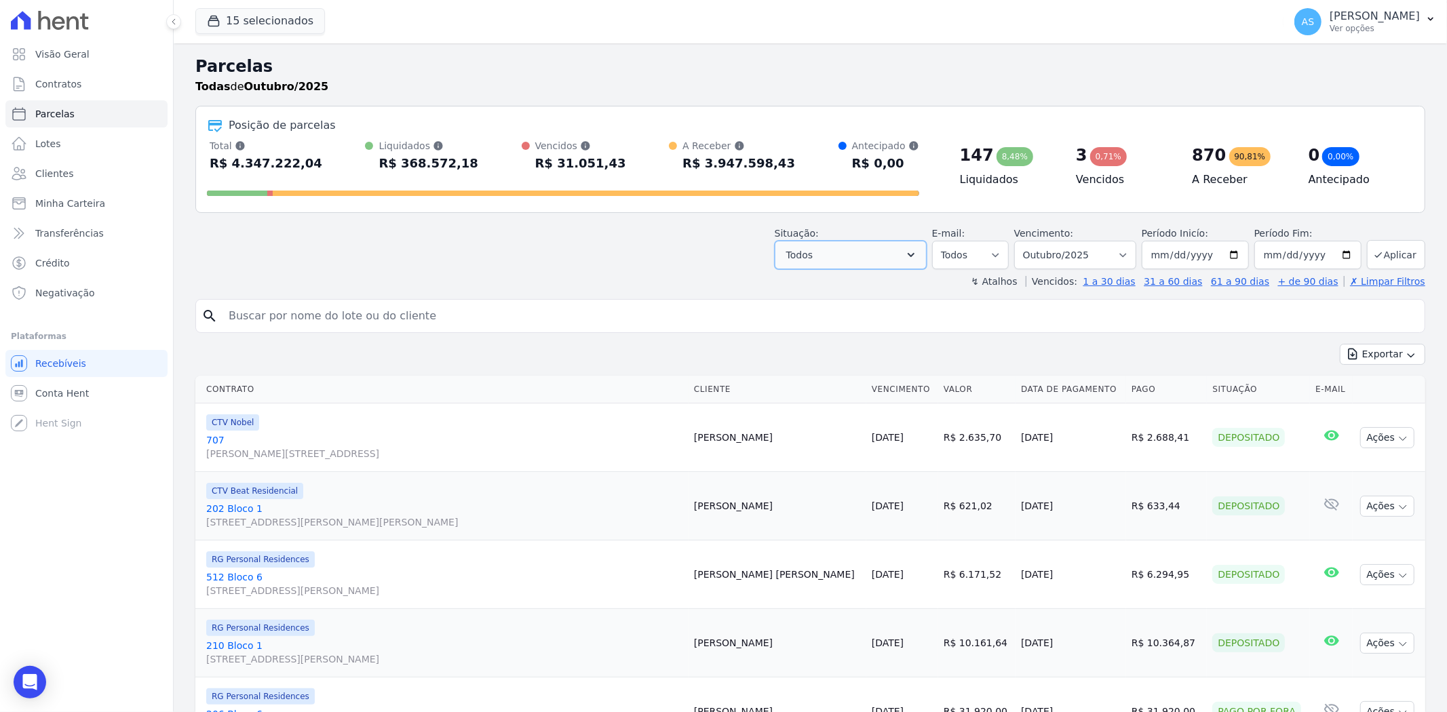
click at [918, 252] on icon "button" at bounding box center [911, 255] width 14 height 14
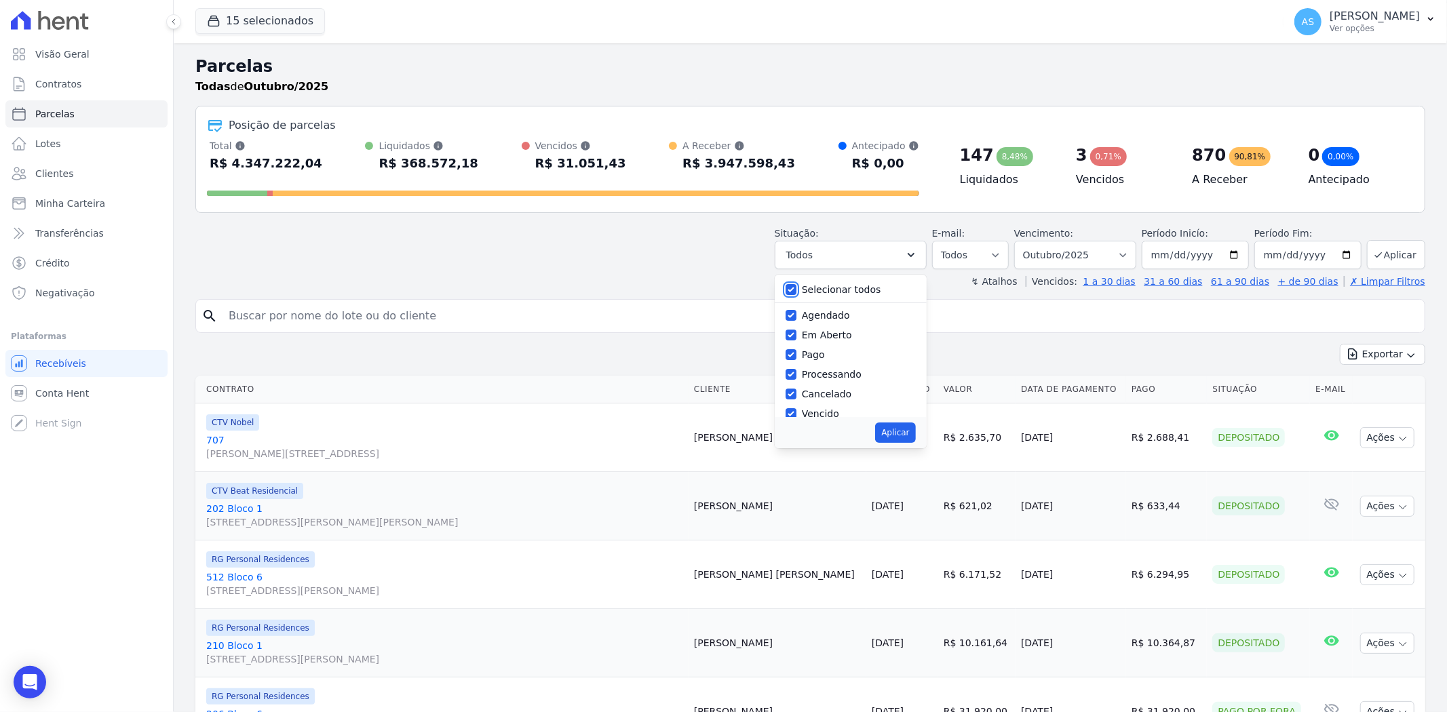
click at [796, 289] on input "Selecionar todos" at bounding box center [791, 289] width 11 height 11
checkbox input "false"
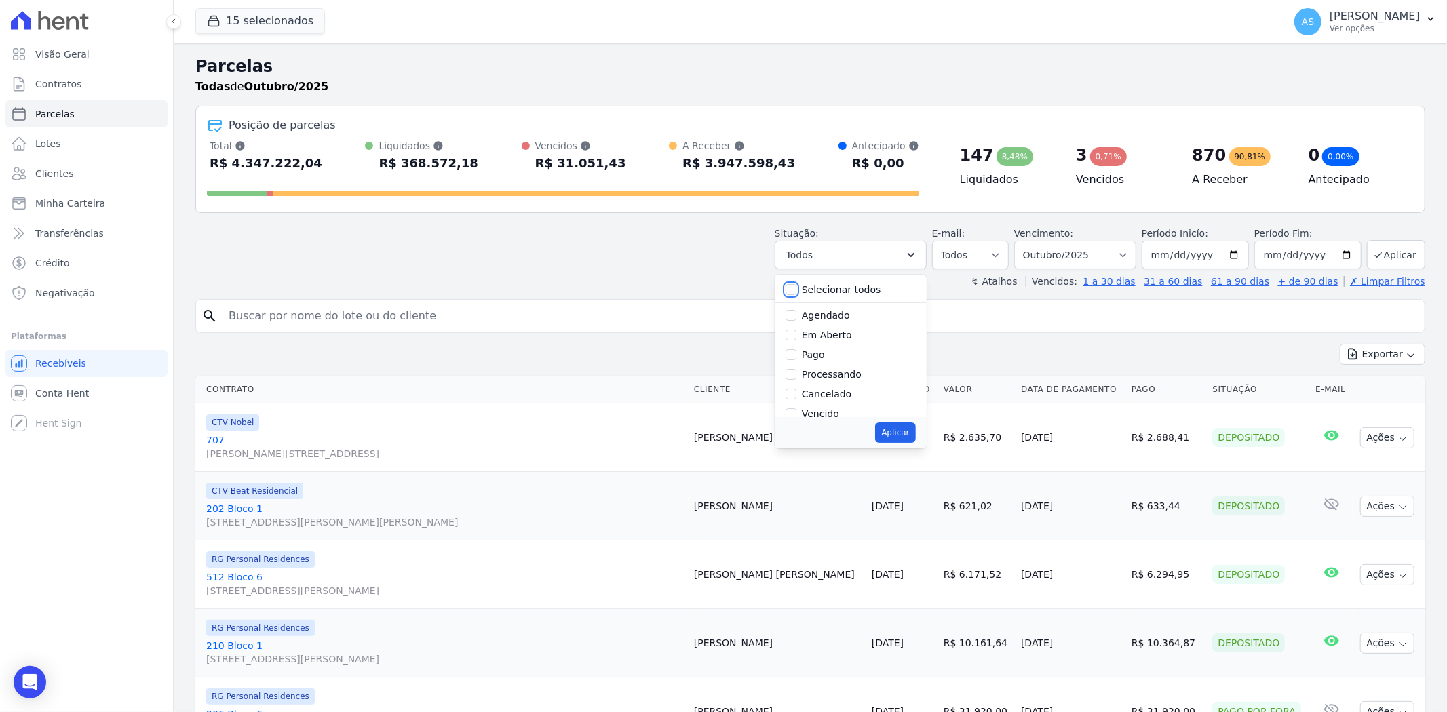
checkbox input "false"
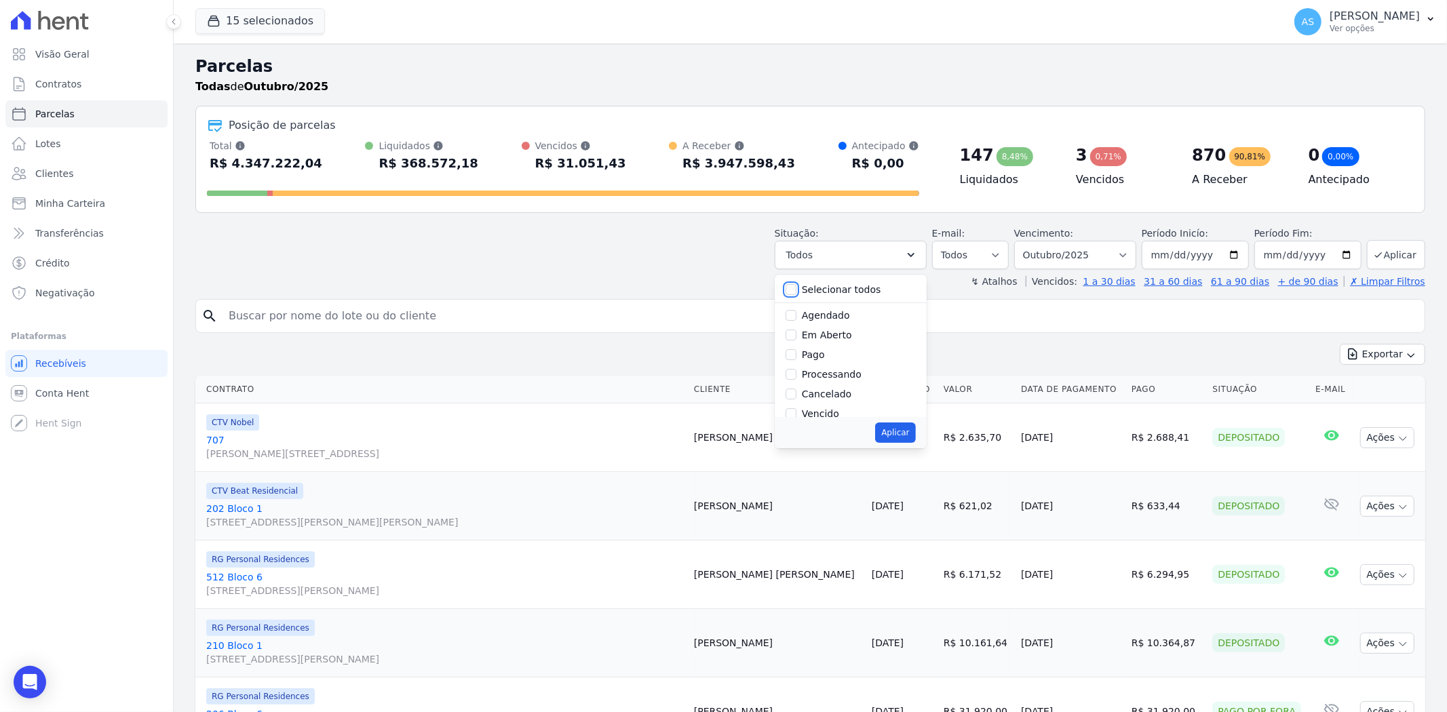
checkbox input "false"
click at [796, 315] on input "Agendado" at bounding box center [791, 315] width 11 height 11
checkbox input "true"
click at [896, 435] on button "Aplicar" at bounding box center [895, 433] width 40 height 20
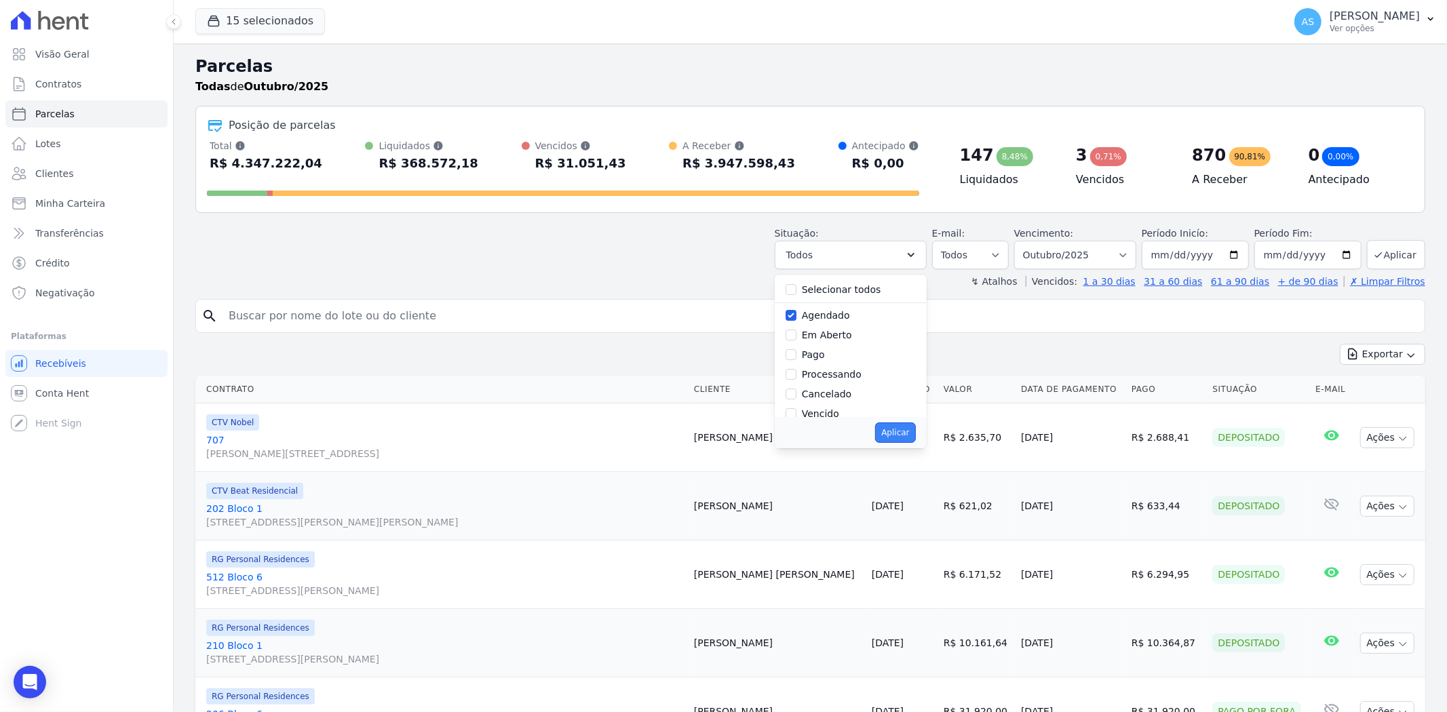
select select "scheduled"
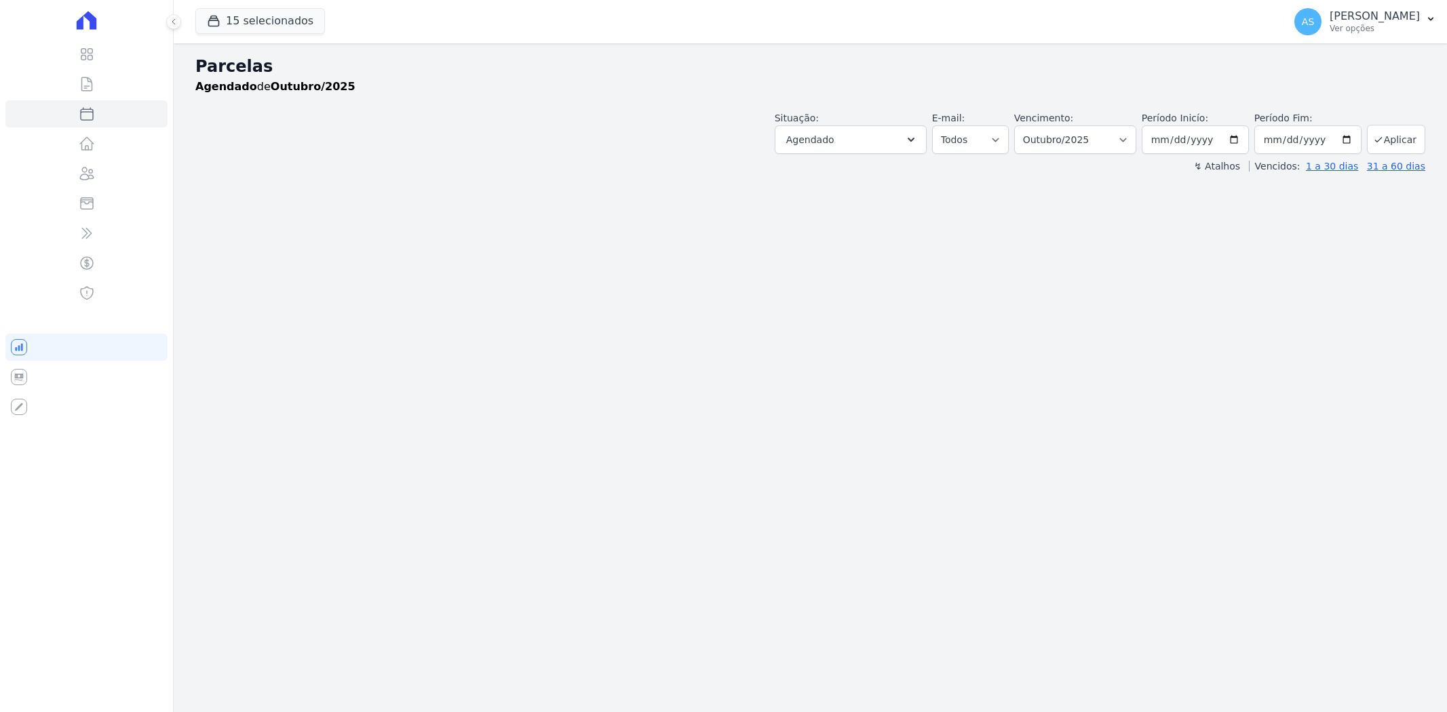
select select
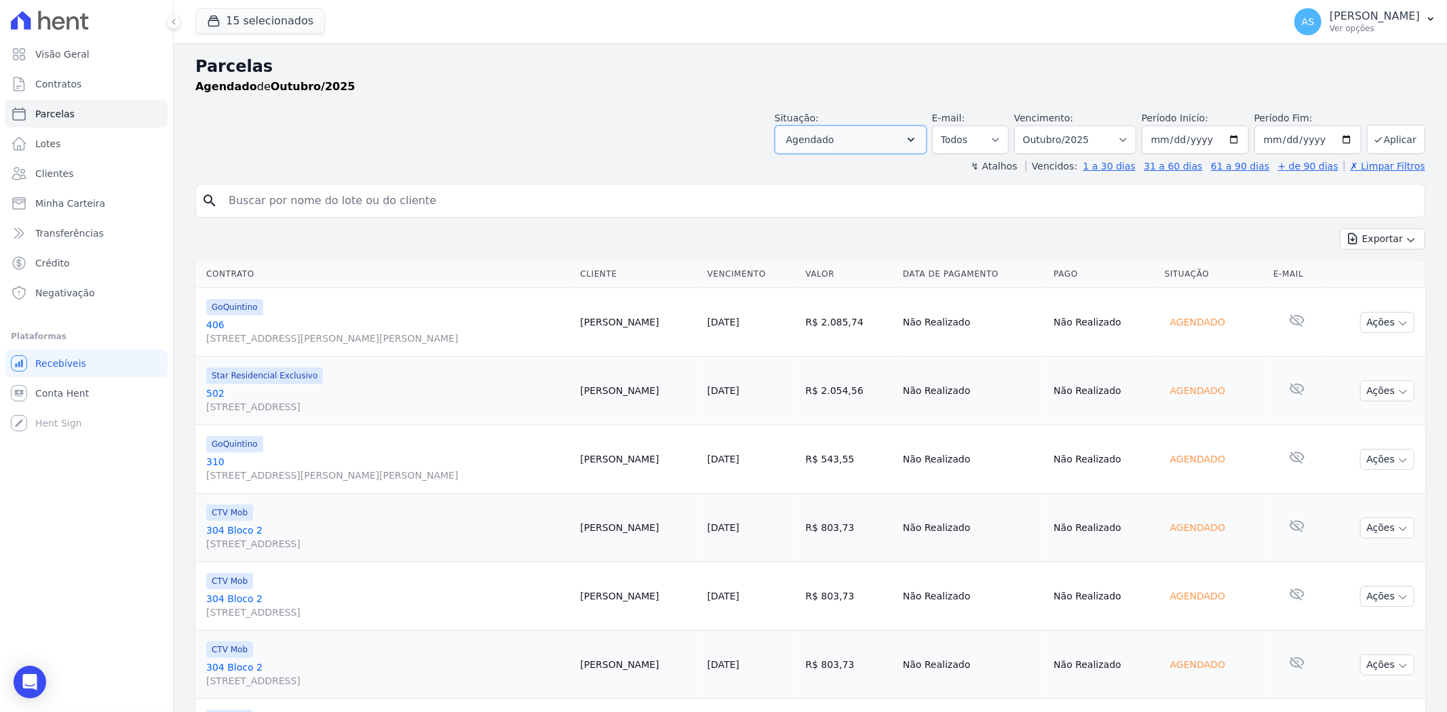
click at [917, 136] on icon "button" at bounding box center [911, 140] width 14 height 14
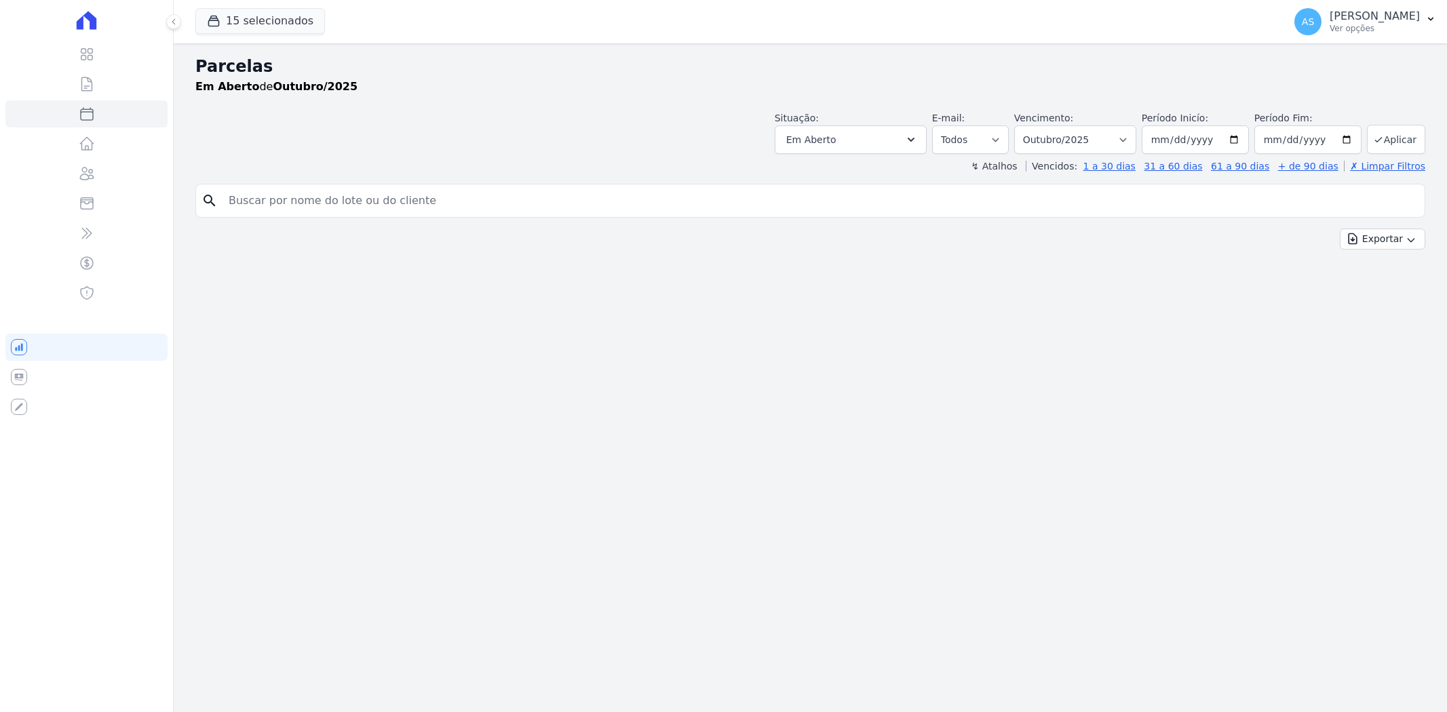
select select
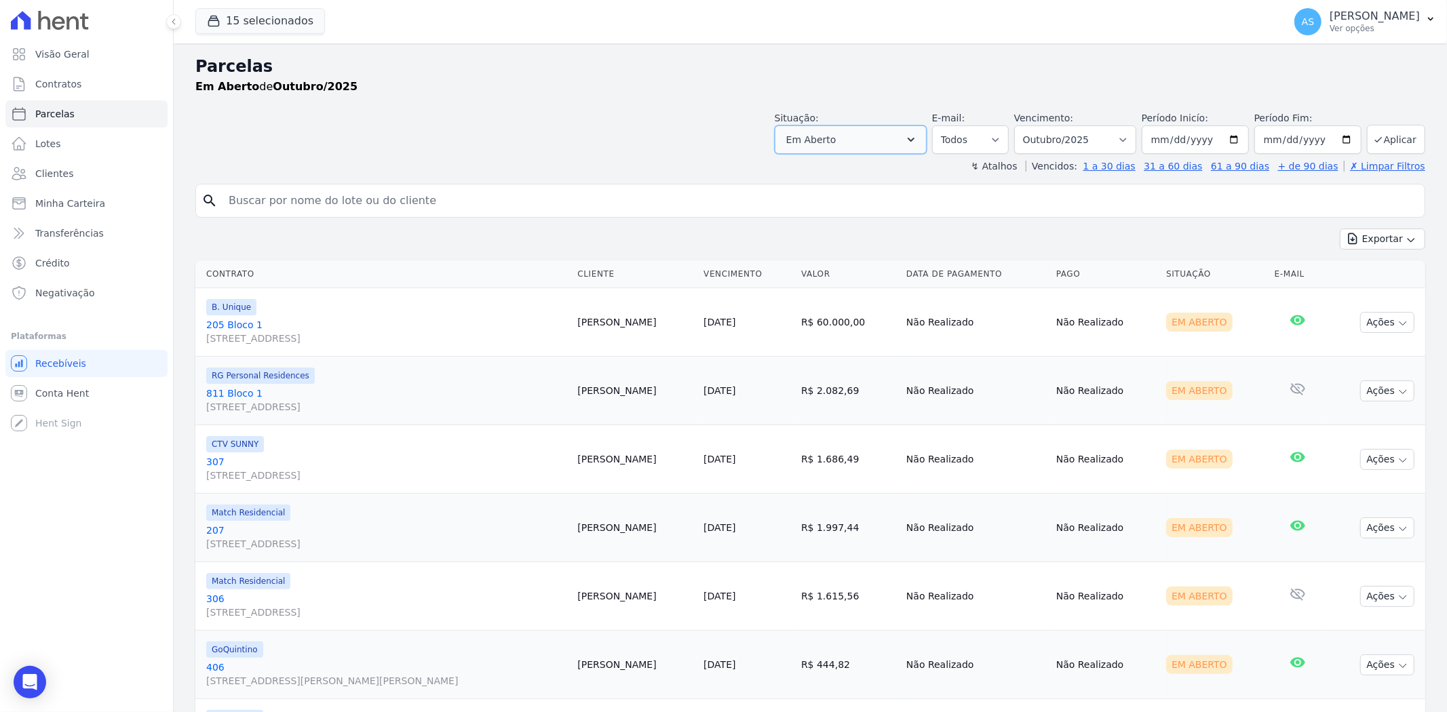
click at [918, 130] on button "Em Aberto" at bounding box center [851, 139] width 152 height 28
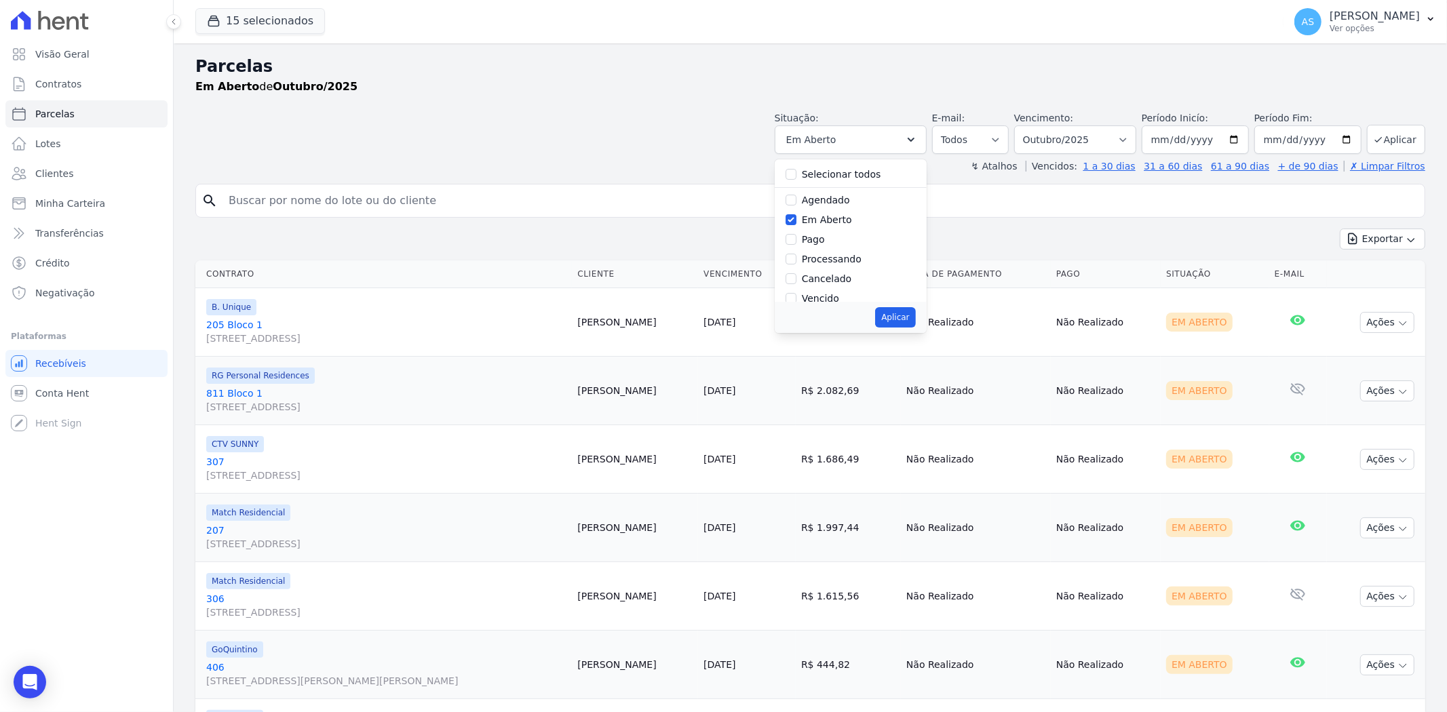
click at [839, 224] on label "Em Aberto" at bounding box center [827, 219] width 50 height 11
click at [796, 224] on input "Em Aberto" at bounding box center [791, 219] width 11 height 11
checkbox input "false"
click at [812, 202] on label "Agendado" at bounding box center [826, 200] width 48 height 11
click at [796, 202] on input "Agendado" at bounding box center [791, 200] width 11 height 11
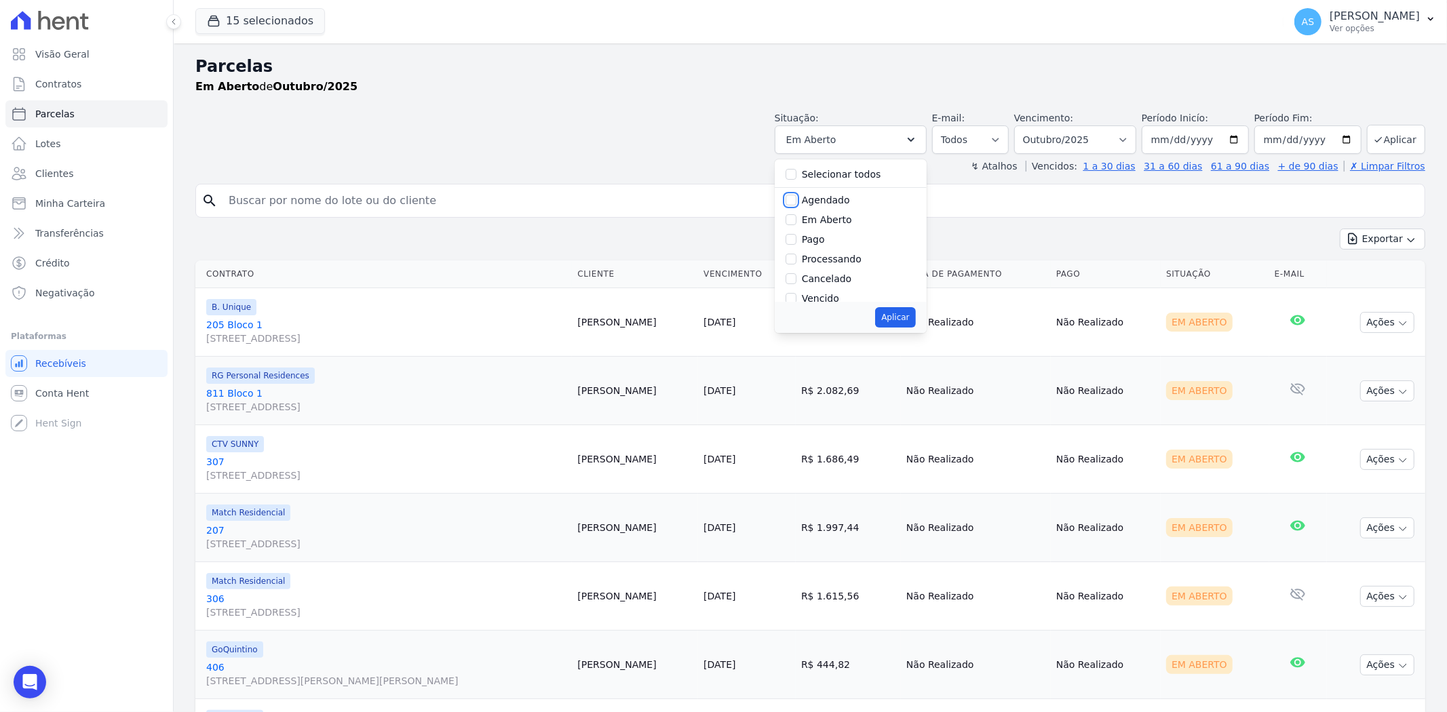
checkbox input "true"
click at [897, 315] on button "Aplicar" at bounding box center [895, 317] width 40 height 20
select select "scheduled"
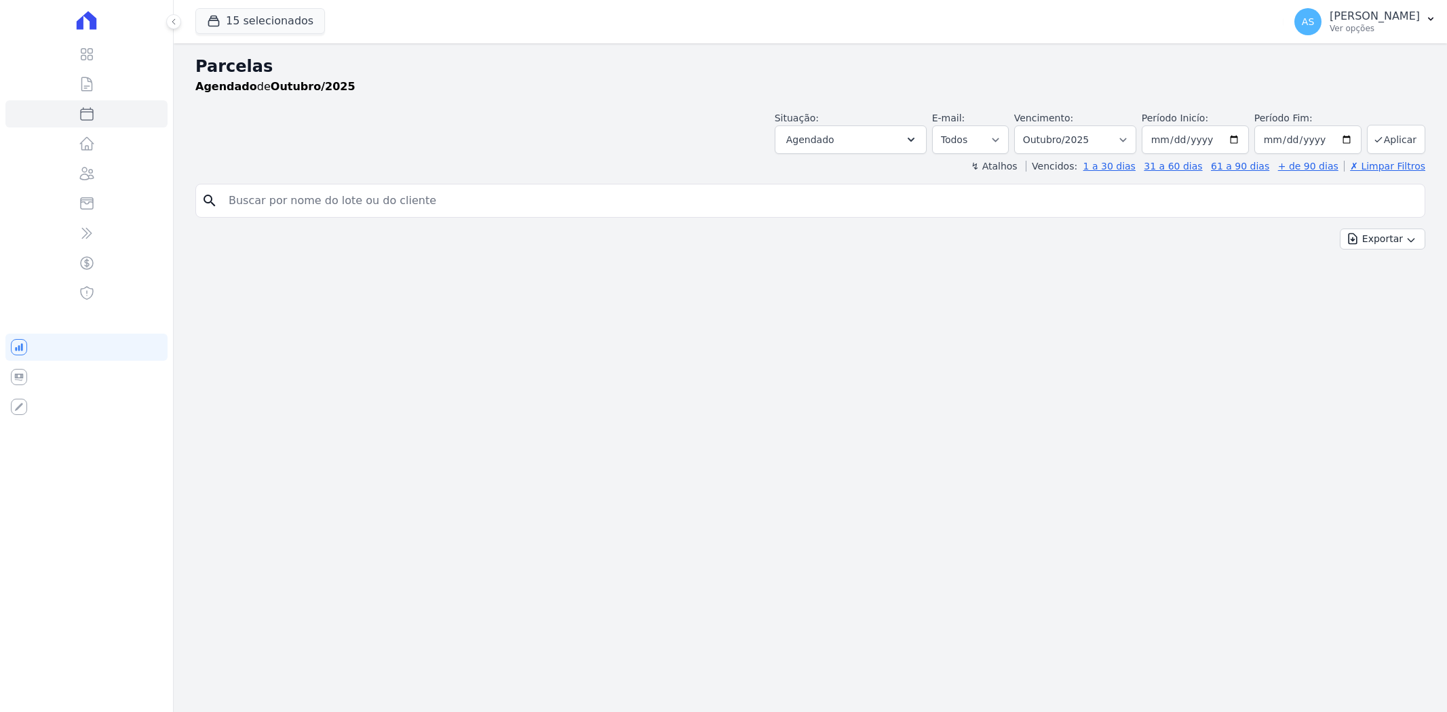
select select
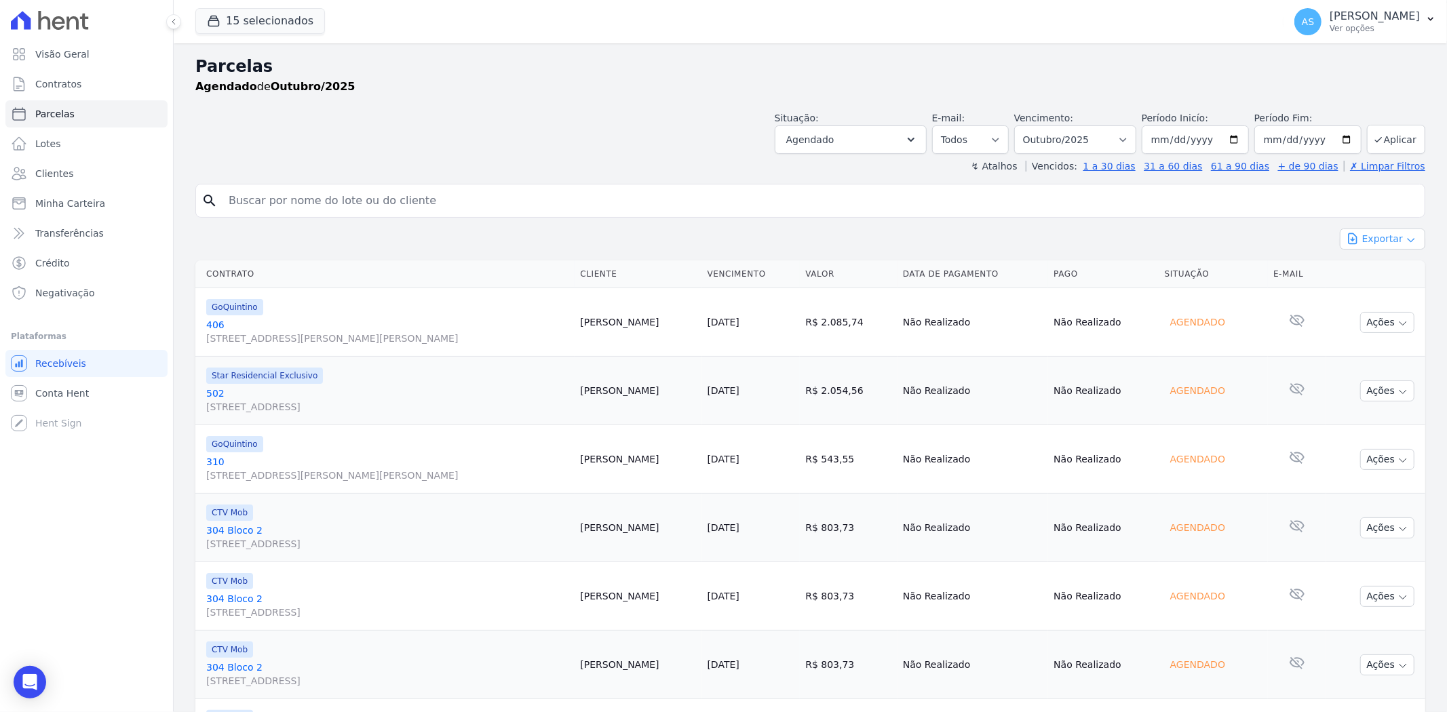
click at [1374, 239] on button "Exportar" at bounding box center [1382, 239] width 85 height 21
click at [1370, 288] on span "Exportar CSV" at bounding box center [1381, 295] width 72 height 14
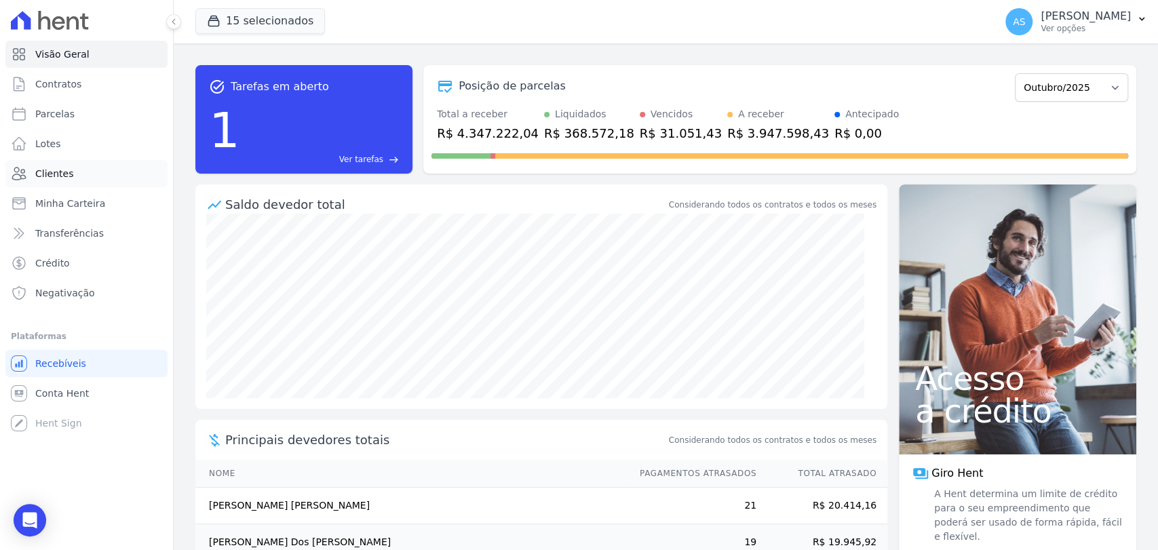
click at [52, 176] on span "Clientes" at bounding box center [54, 174] width 38 height 14
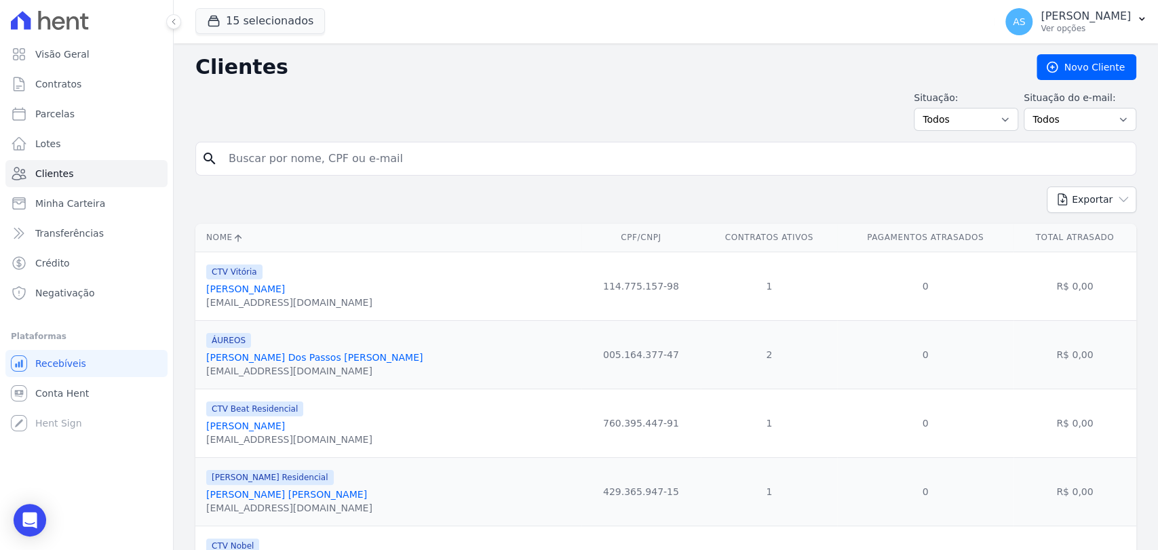
click at [278, 155] on input "search" at bounding box center [675, 158] width 910 height 27
paste input "[PERSON_NAME] Do [PERSON_NAME]"
type input "[PERSON_NAME] Do [PERSON_NAME]"
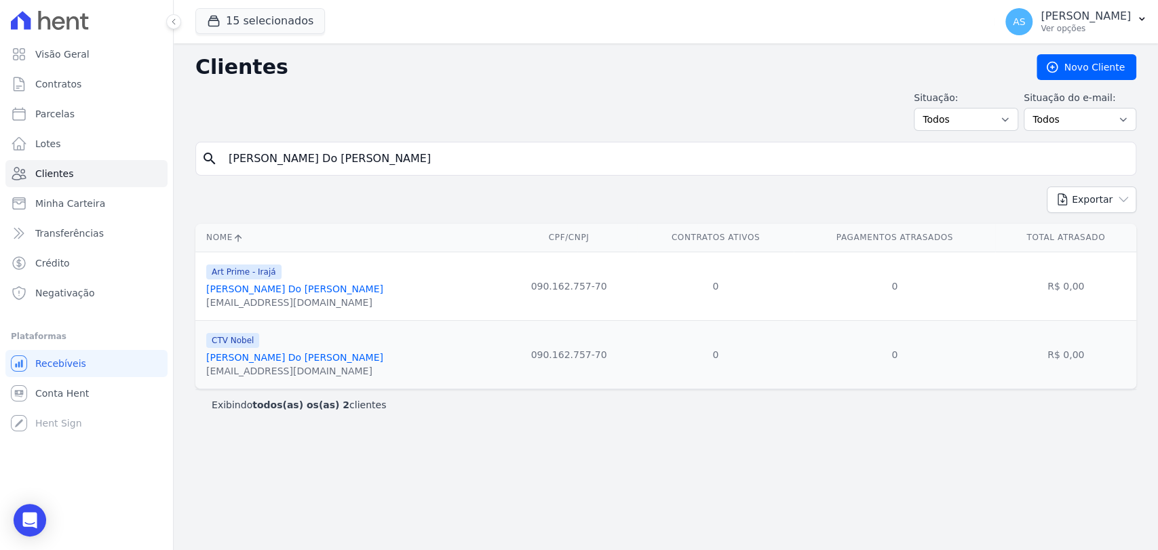
drag, startPoint x: 402, startPoint y: 153, endPoint x: 0, endPoint y: 180, distance: 402.5
click at [0, 180] on div "Visão Geral Contratos [GEOGRAPHIC_DATA] Lotes Clientes Minha Carteira Transferê…" at bounding box center [579, 275] width 1158 height 550
paste input "[PERSON_NAME] [PERSON_NAME] Villaca"
type input "[PERSON_NAME] [PERSON_NAME] Villaca"
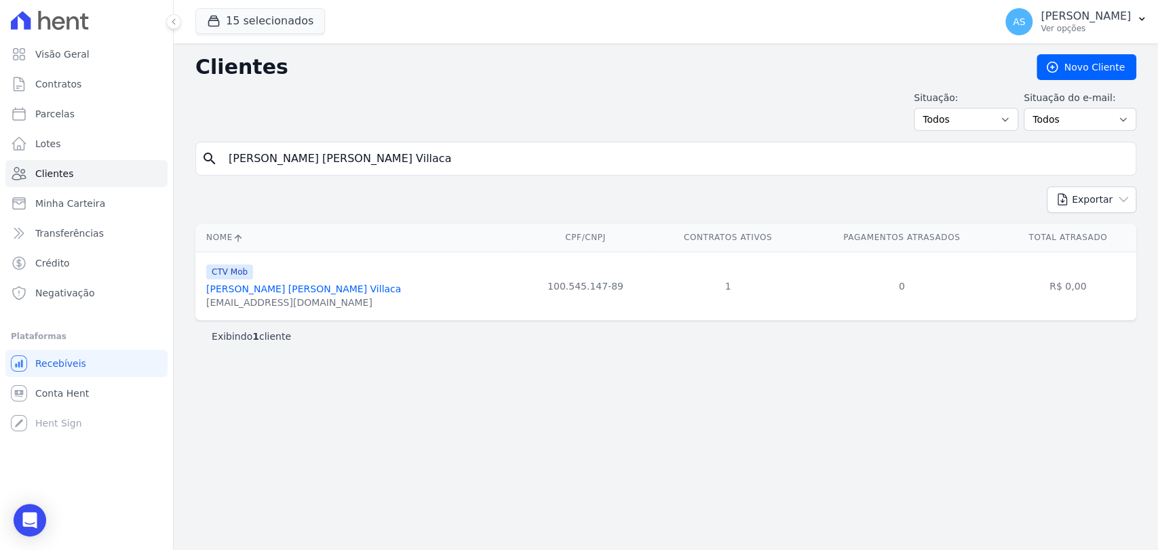
click at [233, 286] on link "[PERSON_NAME] [PERSON_NAME] Villaca" at bounding box center [303, 289] width 195 height 11
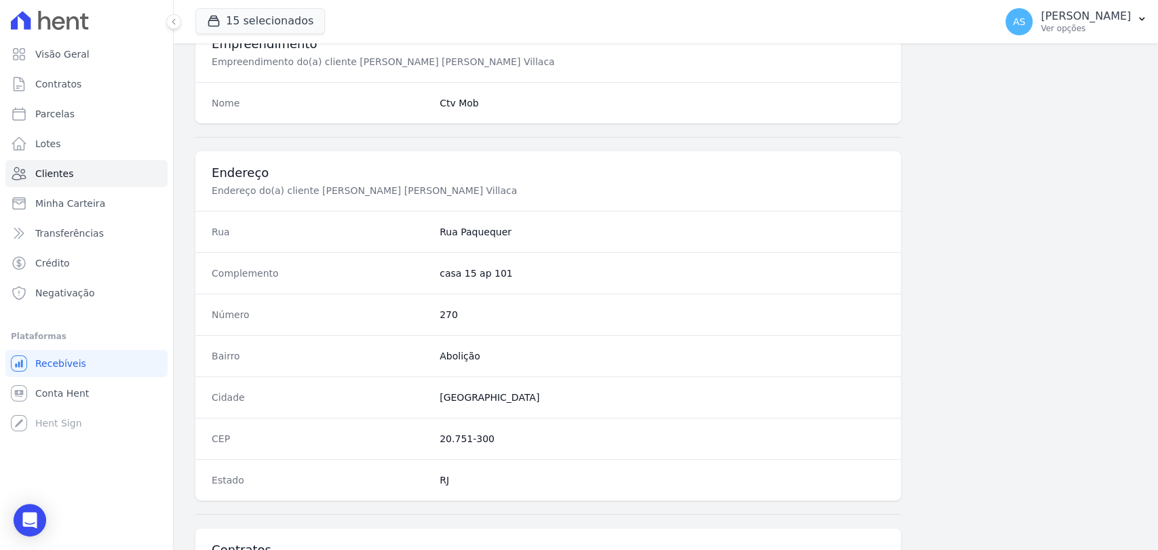
scroll to position [716, 0]
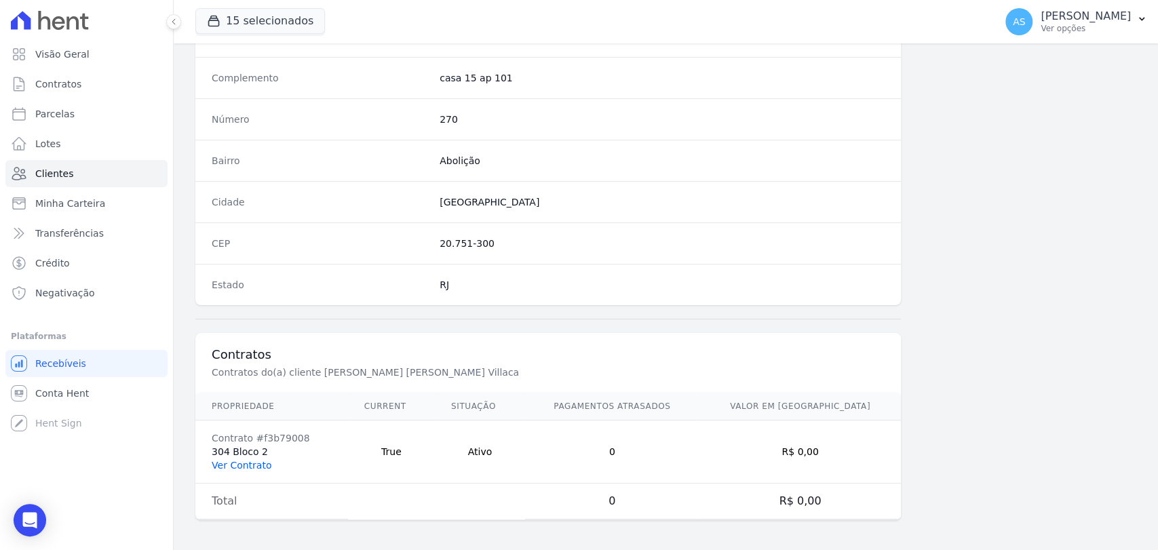
click at [233, 462] on link "Ver Contrato" at bounding box center [242, 465] width 60 height 11
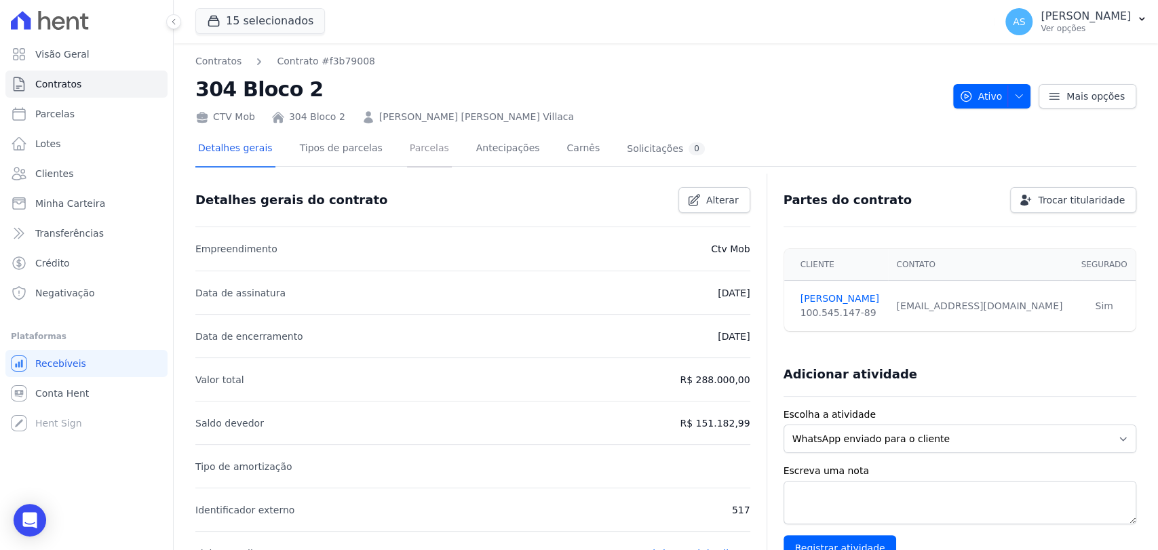
click at [407, 151] on link "Parcelas" at bounding box center [429, 150] width 45 height 36
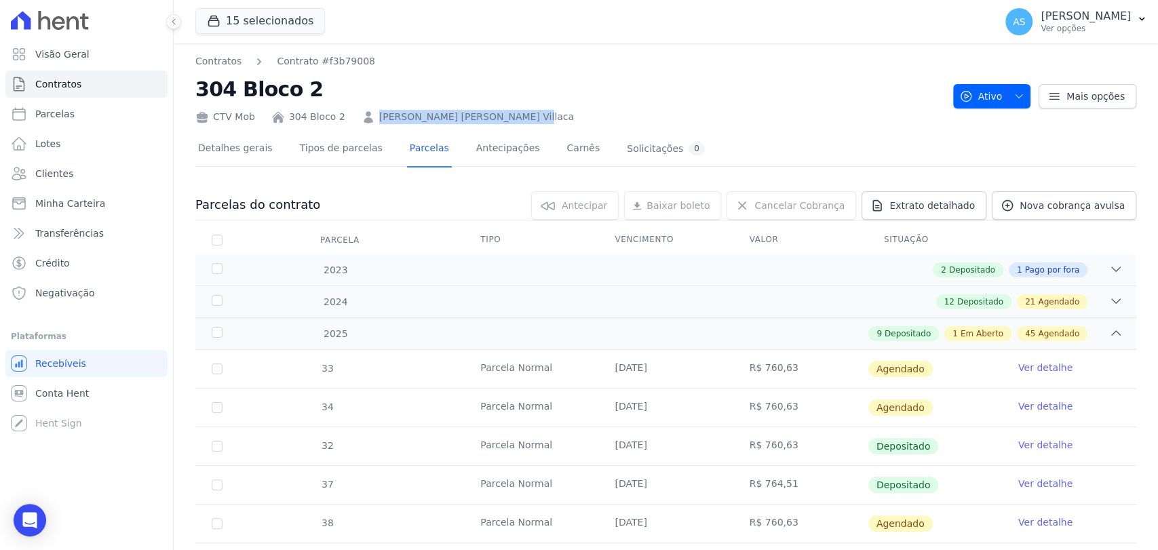
drag, startPoint x: 514, startPoint y: 115, endPoint x: 369, endPoint y: 115, distance: 145.2
click at [369, 115] on div "CTV Mob 304 Bloco 2 [PERSON_NAME] [PERSON_NAME] Villaca" at bounding box center [568, 114] width 747 height 20
